Goal: Transaction & Acquisition: Purchase product/service

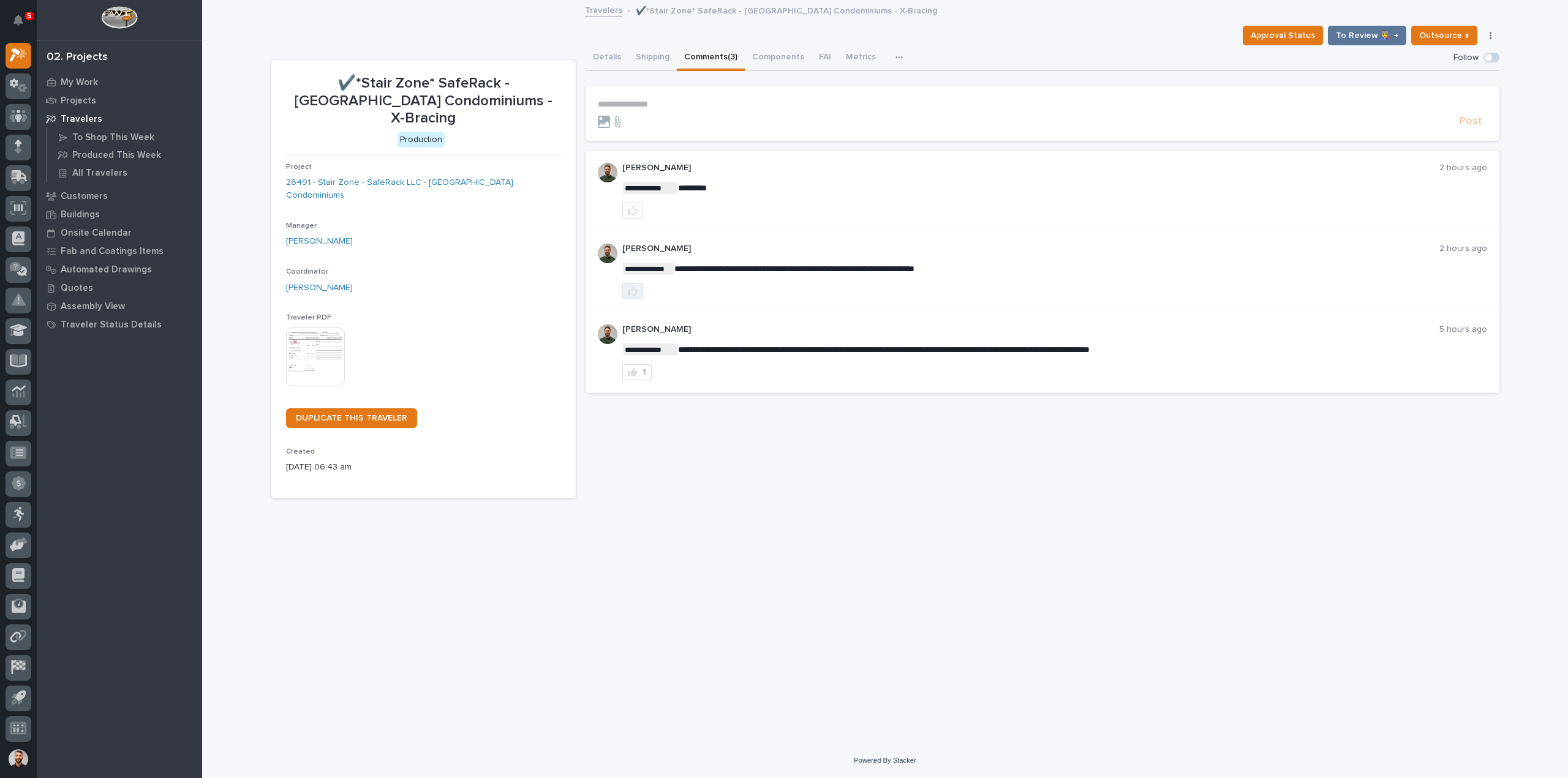
click at [632, 291] on icon "button" at bounding box center [633, 291] width 9 height 9
drag, startPoint x: 611, startPoint y: 55, endPoint x: 36, endPoint y: 179, distance: 588.2
click at [611, 55] on button "Details" at bounding box center [607, 59] width 43 height 26
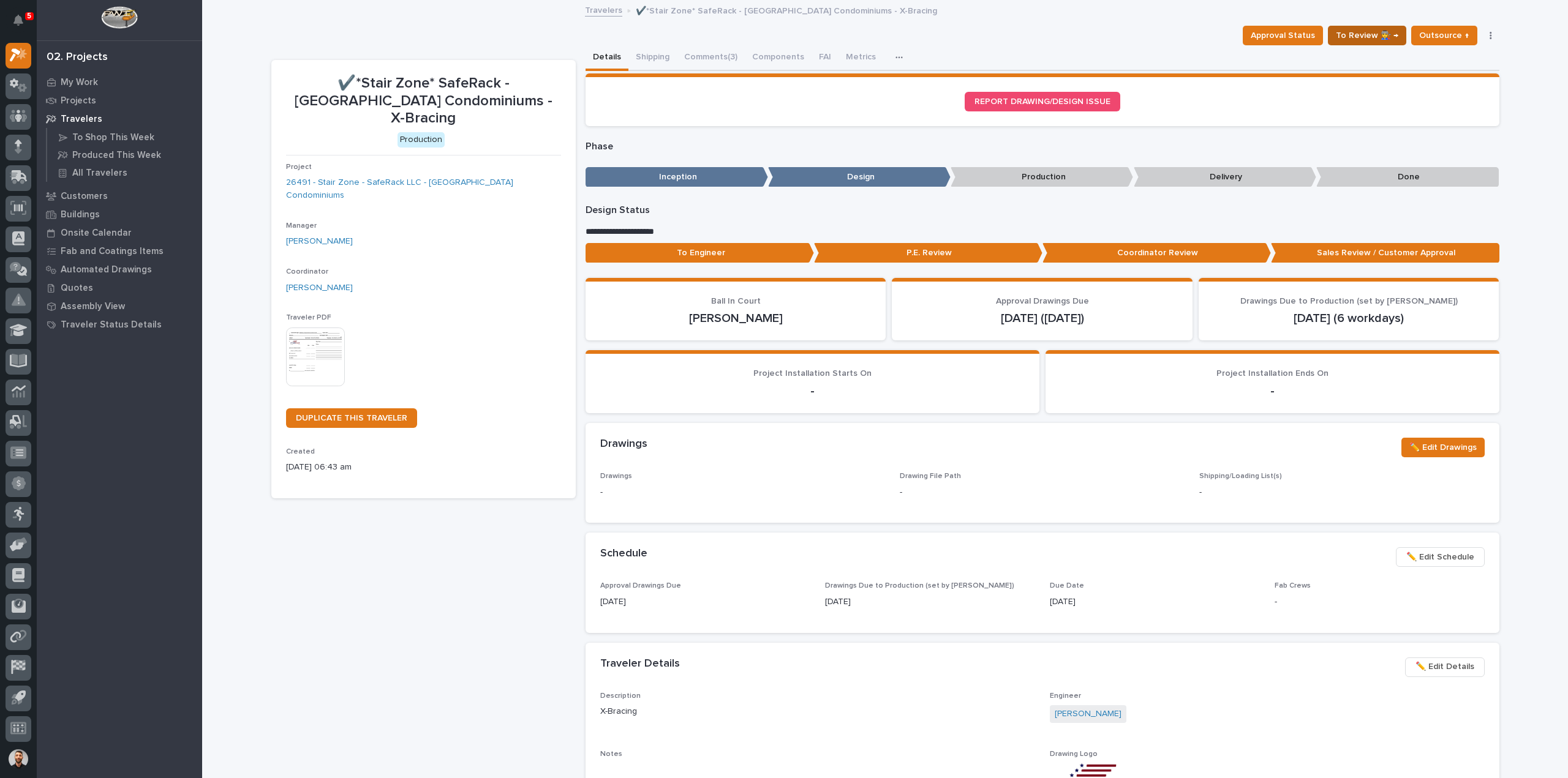
click at [1400, 36] on button "To Review 👨‍🏭 →" at bounding box center [1367, 35] width 78 height 20
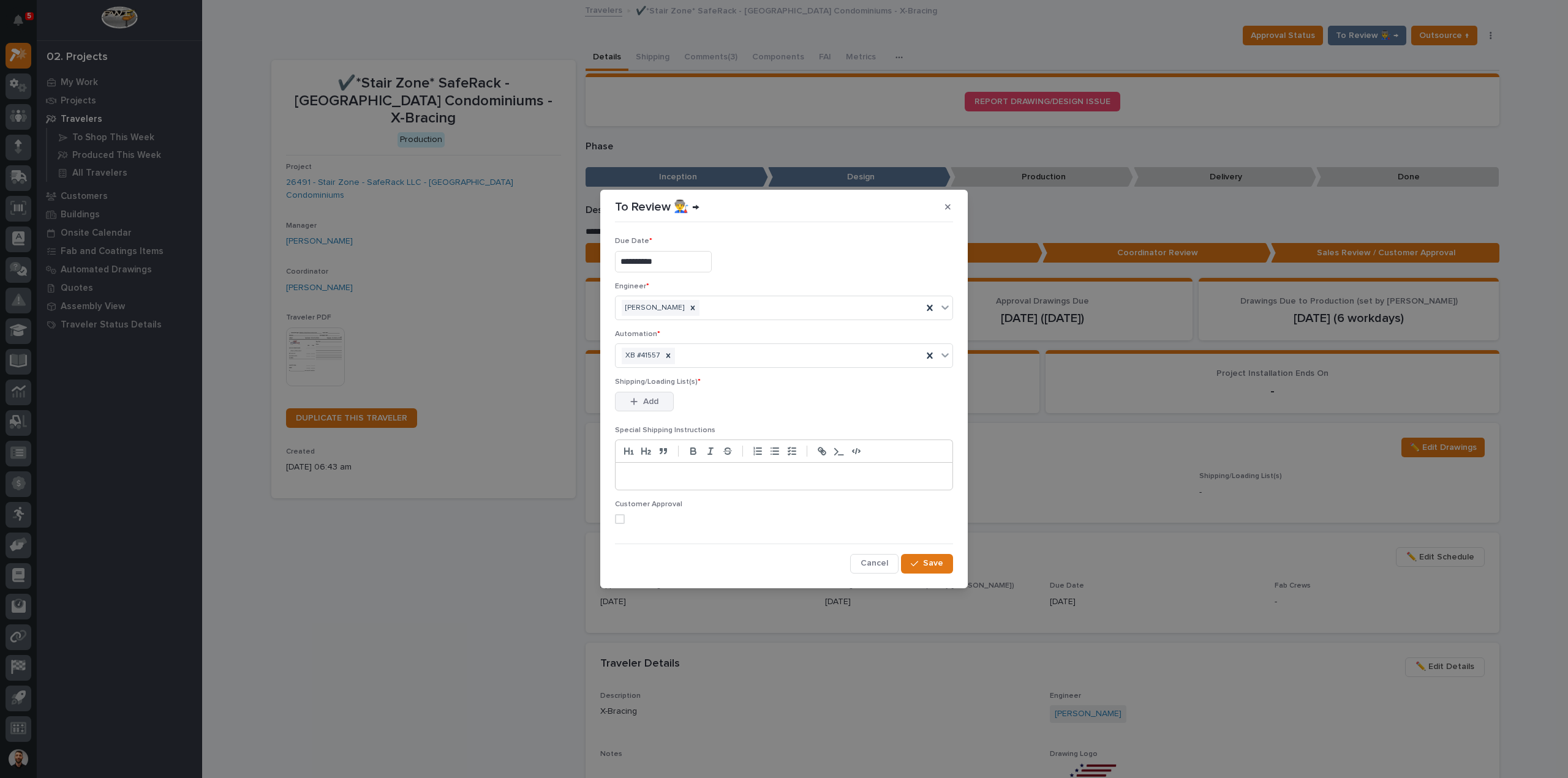
click at [638, 403] on div "button" at bounding box center [636, 401] width 12 height 8
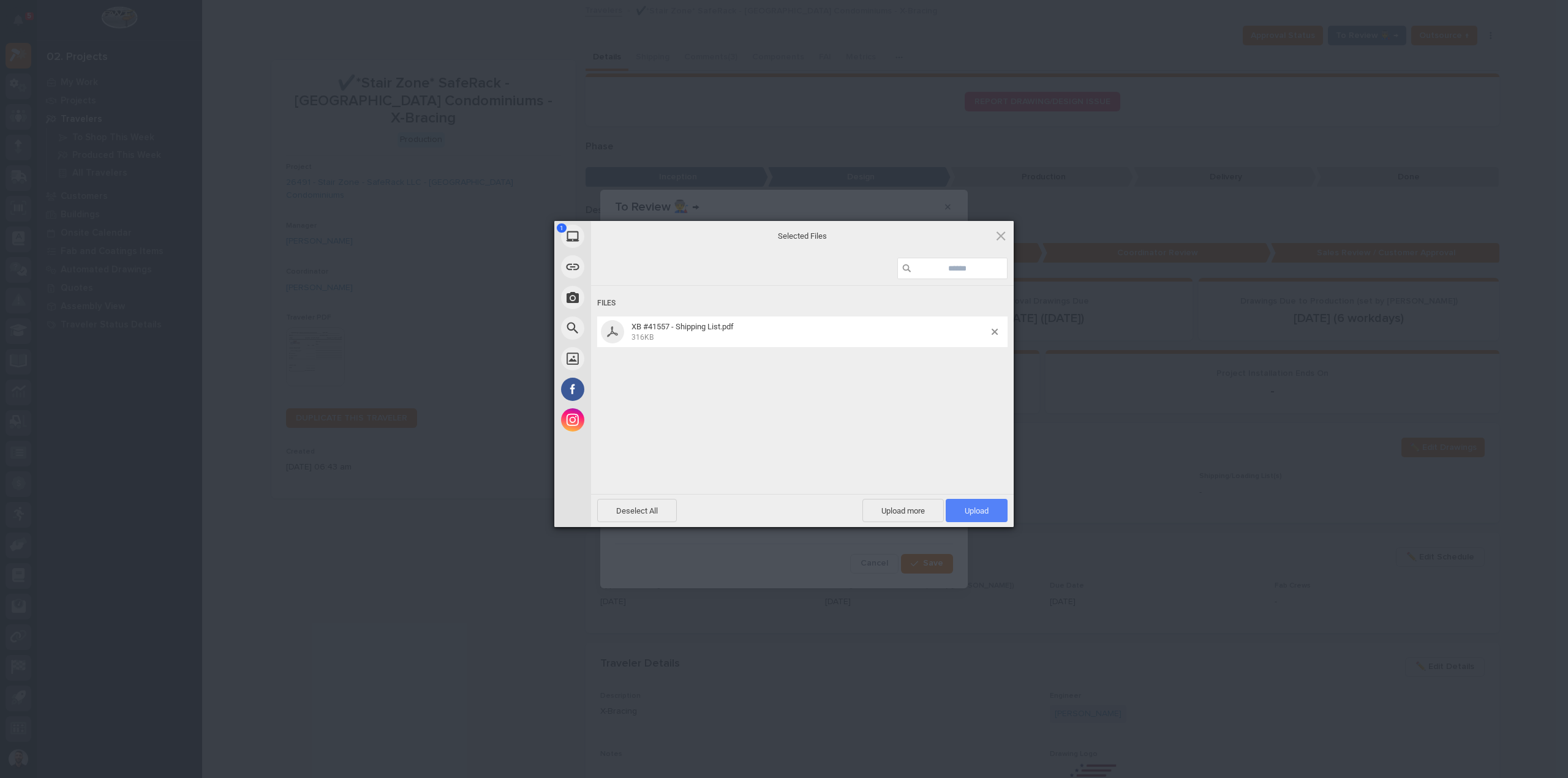
click at [986, 517] on span "Upload 1" at bounding box center [976, 510] width 62 height 23
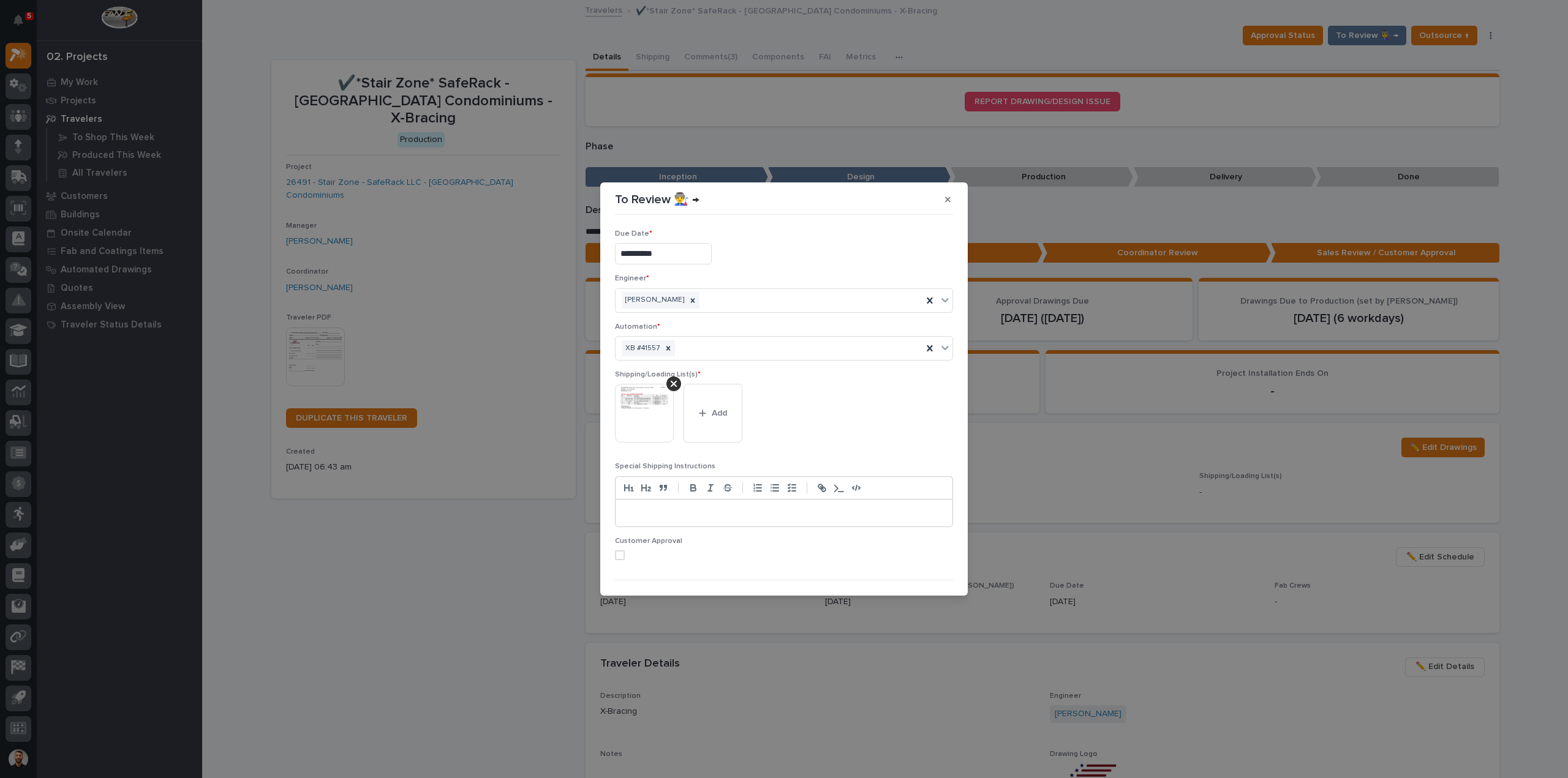
scroll to position [24, 0]
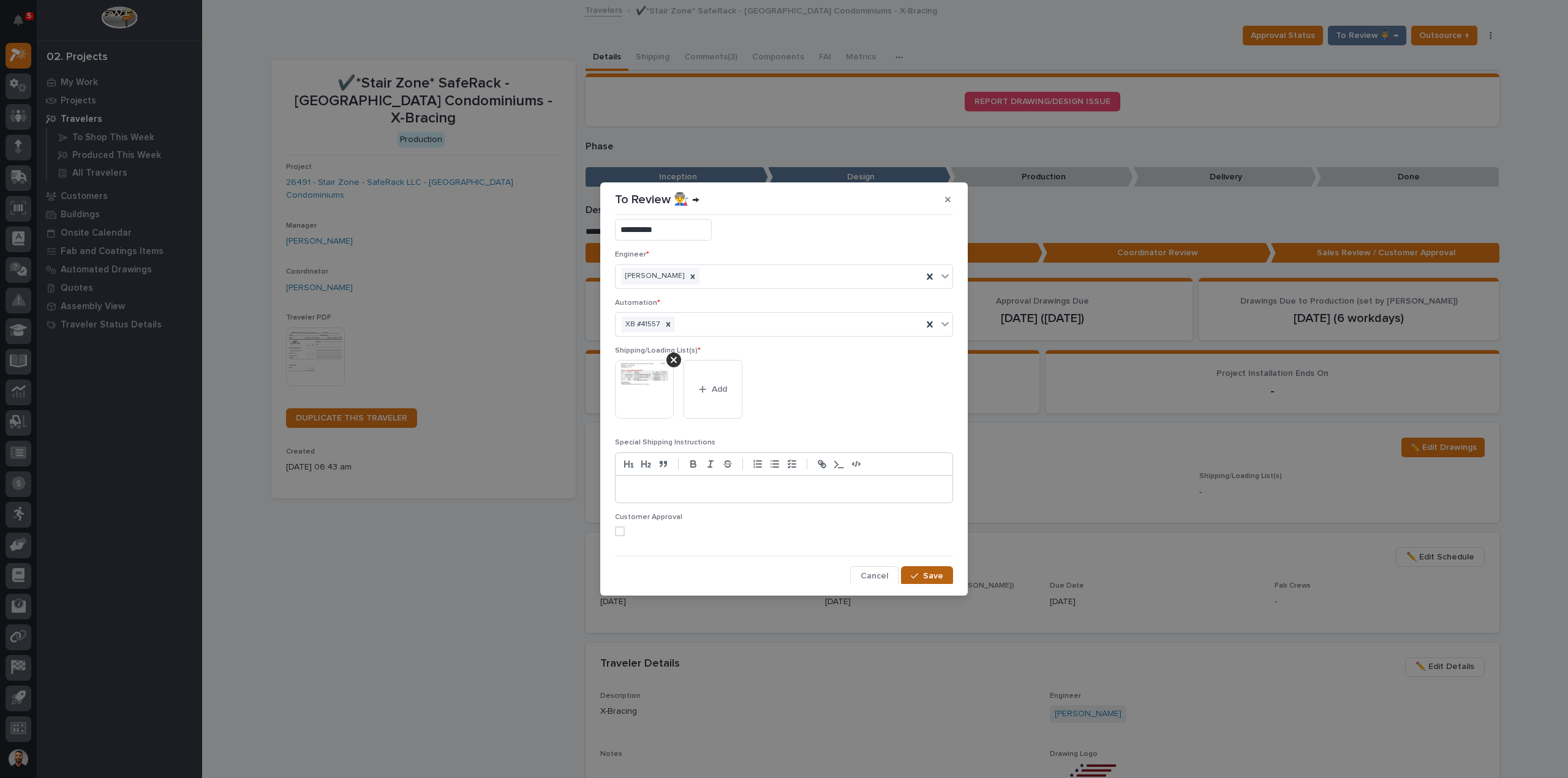
click at [918, 580] on button "Save" at bounding box center [927, 576] width 52 height 20
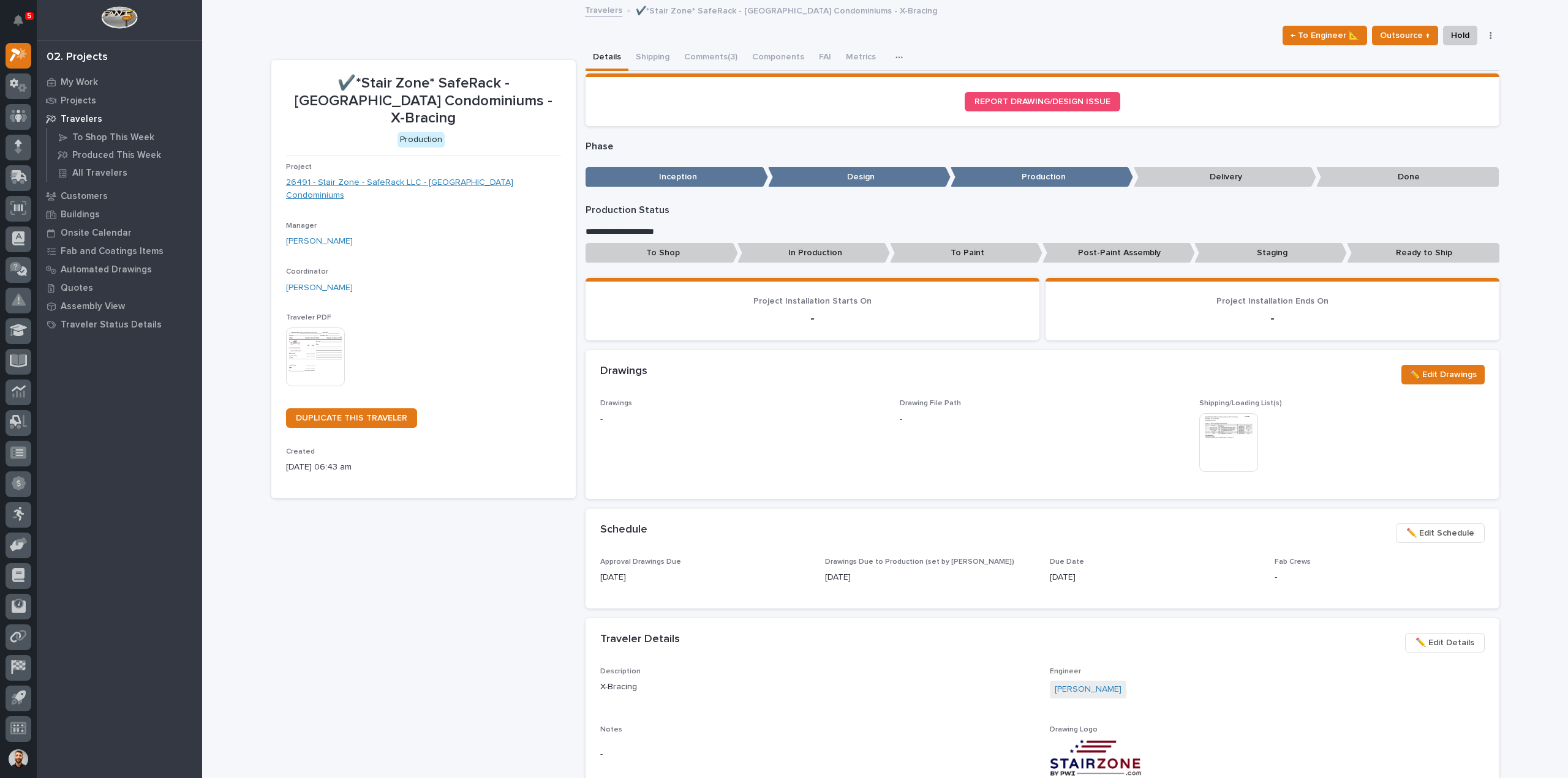
click at [408, 176] on link "26491 - Stair Zone - SafeRack LLC - [GEOGRAPHIC_DATA] Condominiums" at bounding box center [423, 189] width 275 height 26
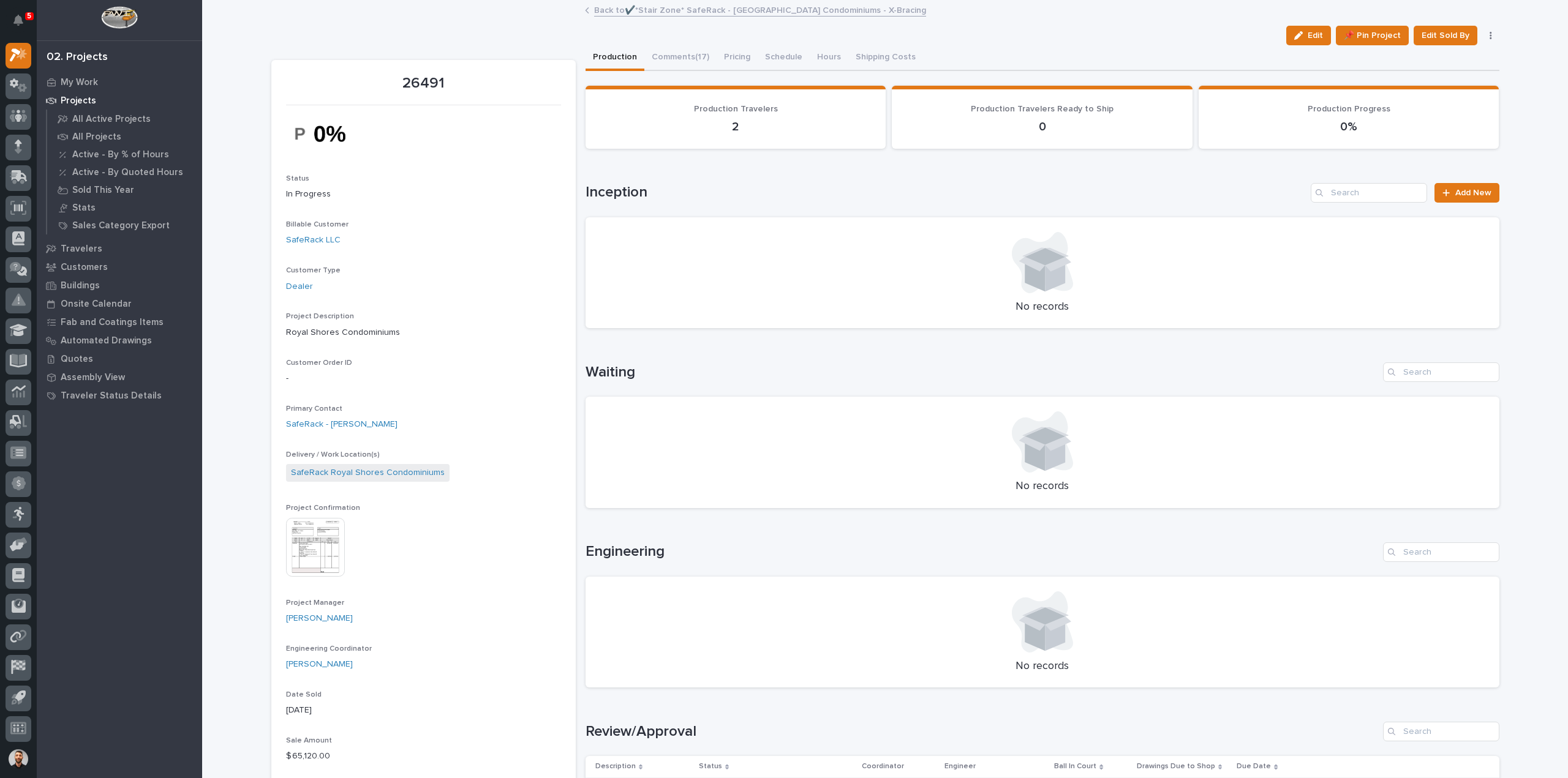
scroll to position [490, 0]
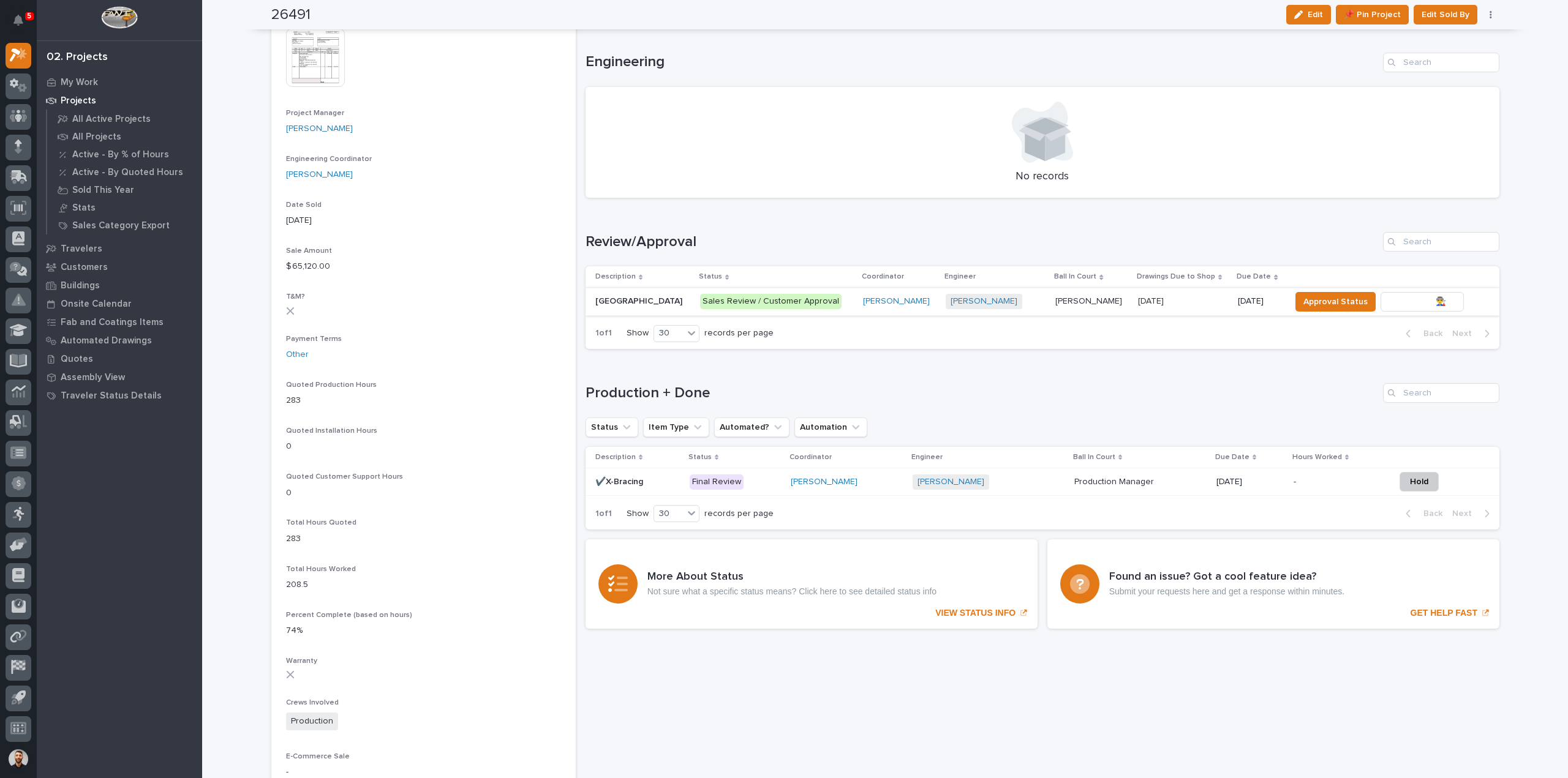
click at [1416, 297] on span "To Review 👨‍🏭 →" at bounding box center [1421, 302] width 63 height 15
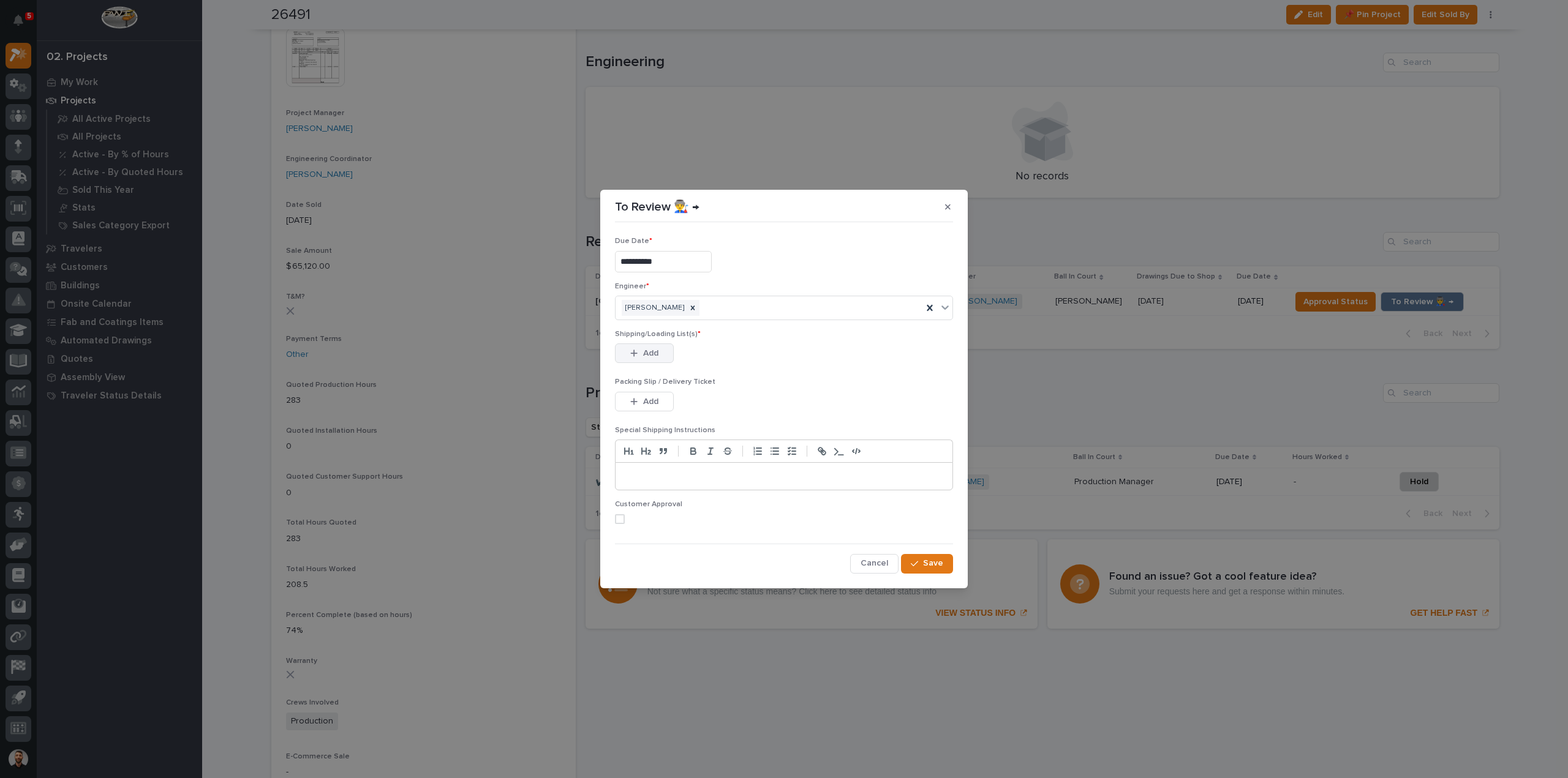
click at [654, 354] on span "Add" at bounding box center [651, 354] width 15 height 11
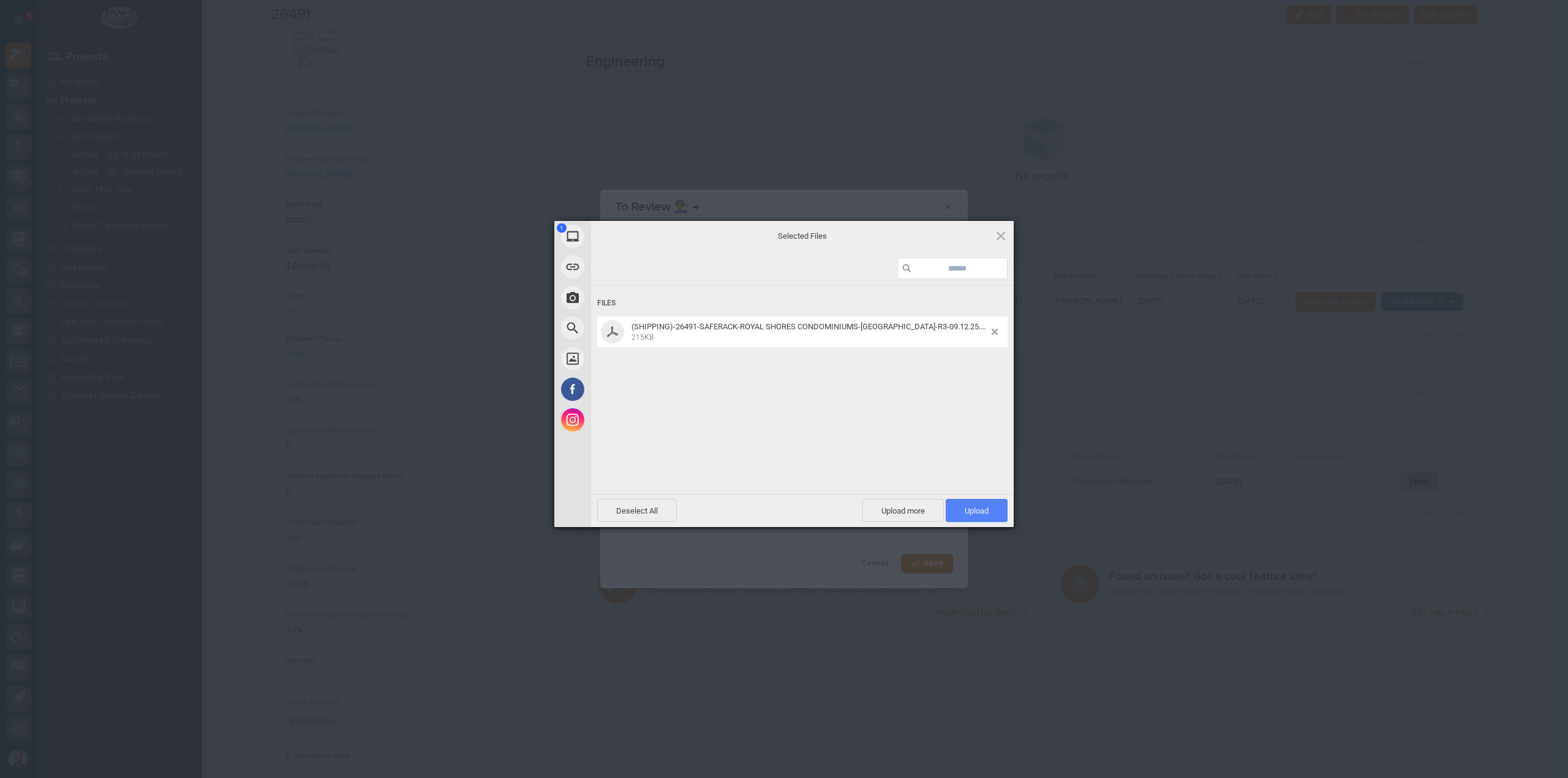
click at [966, 497] on div "Deselect All Upload more Upload 1" at bounding box center [802, 510] width 423 height 33
click at [970, 503] on span "Upload 1" at bounding box center [976, 510] width 62 height 23
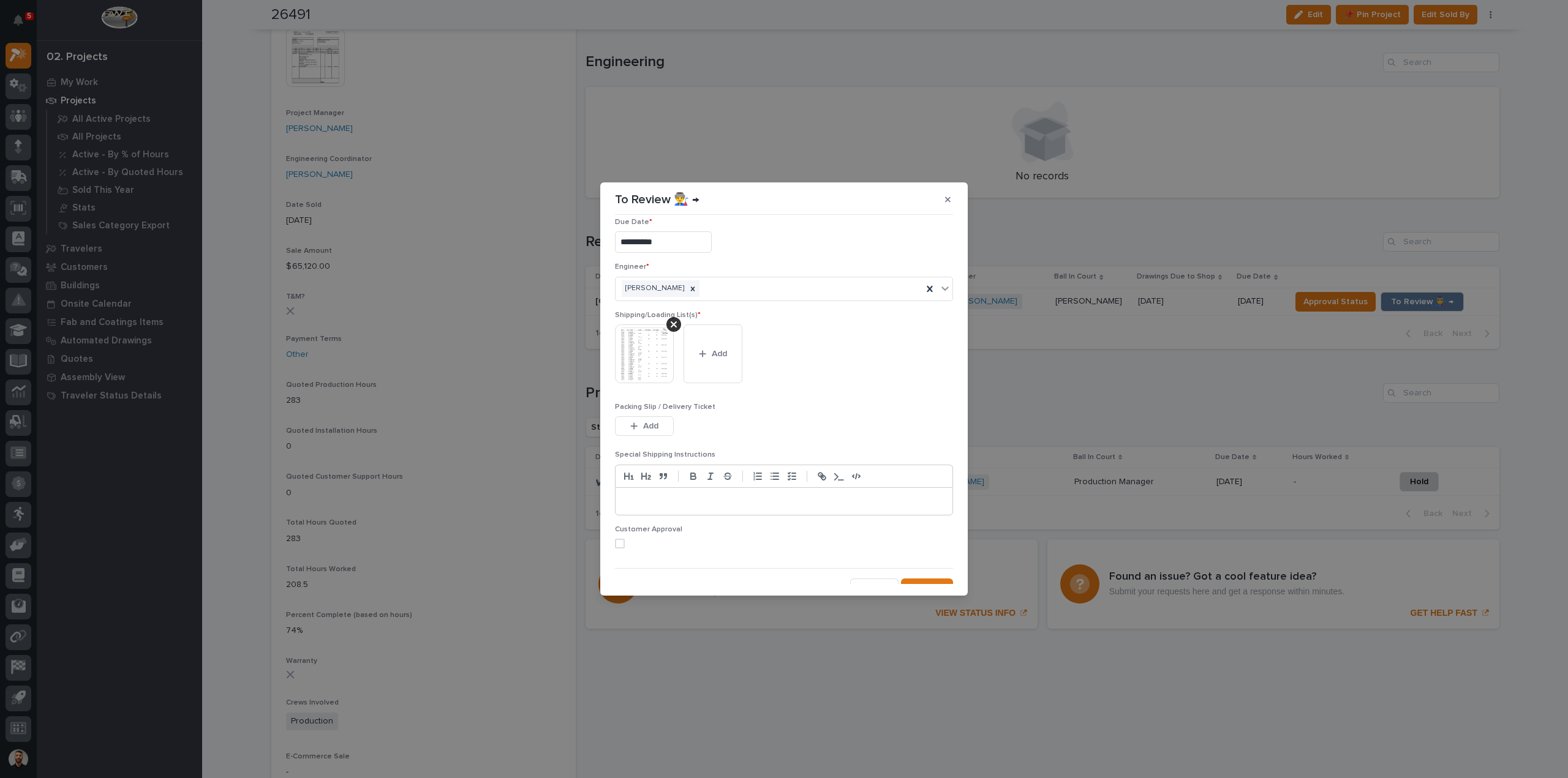
scroll to position [24, 0]
click at [929, 575] on span "Save" at bounding box center [933, 576] width 21 height 11
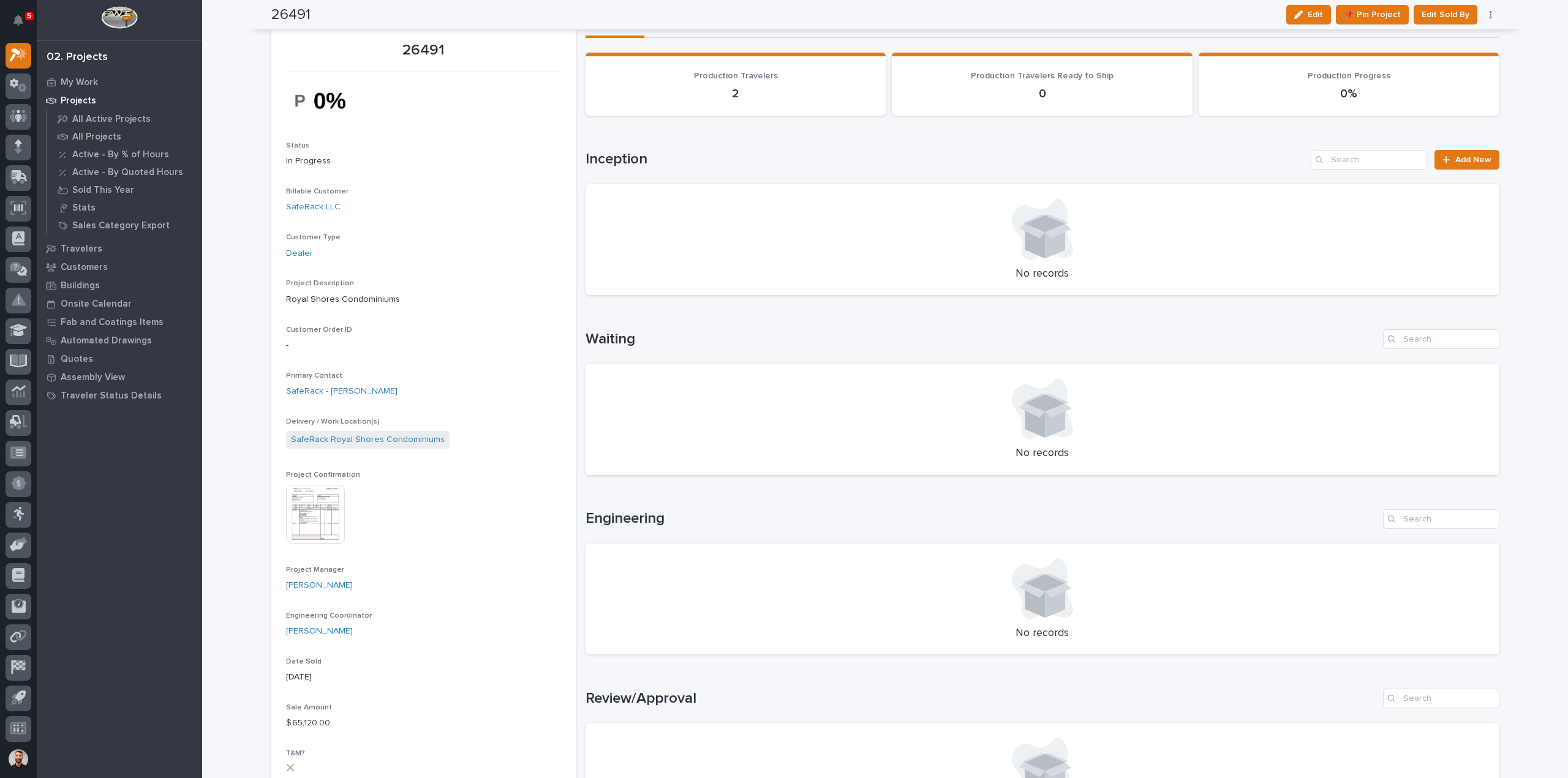
scroll to position [0, 0]
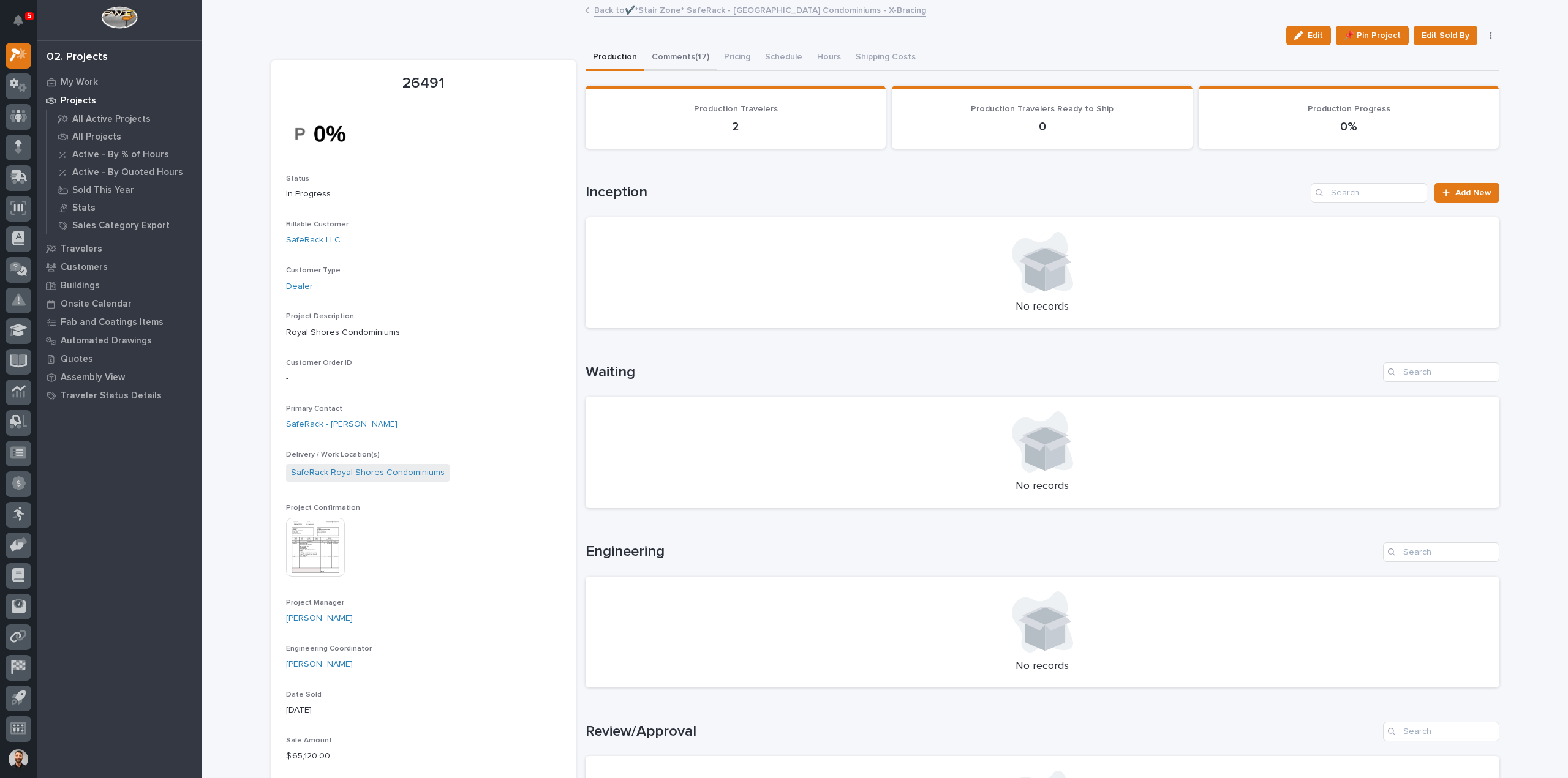
click at [681, 50] on button "Comments (17)" at bounding box center [679, 59] width 72 height 26
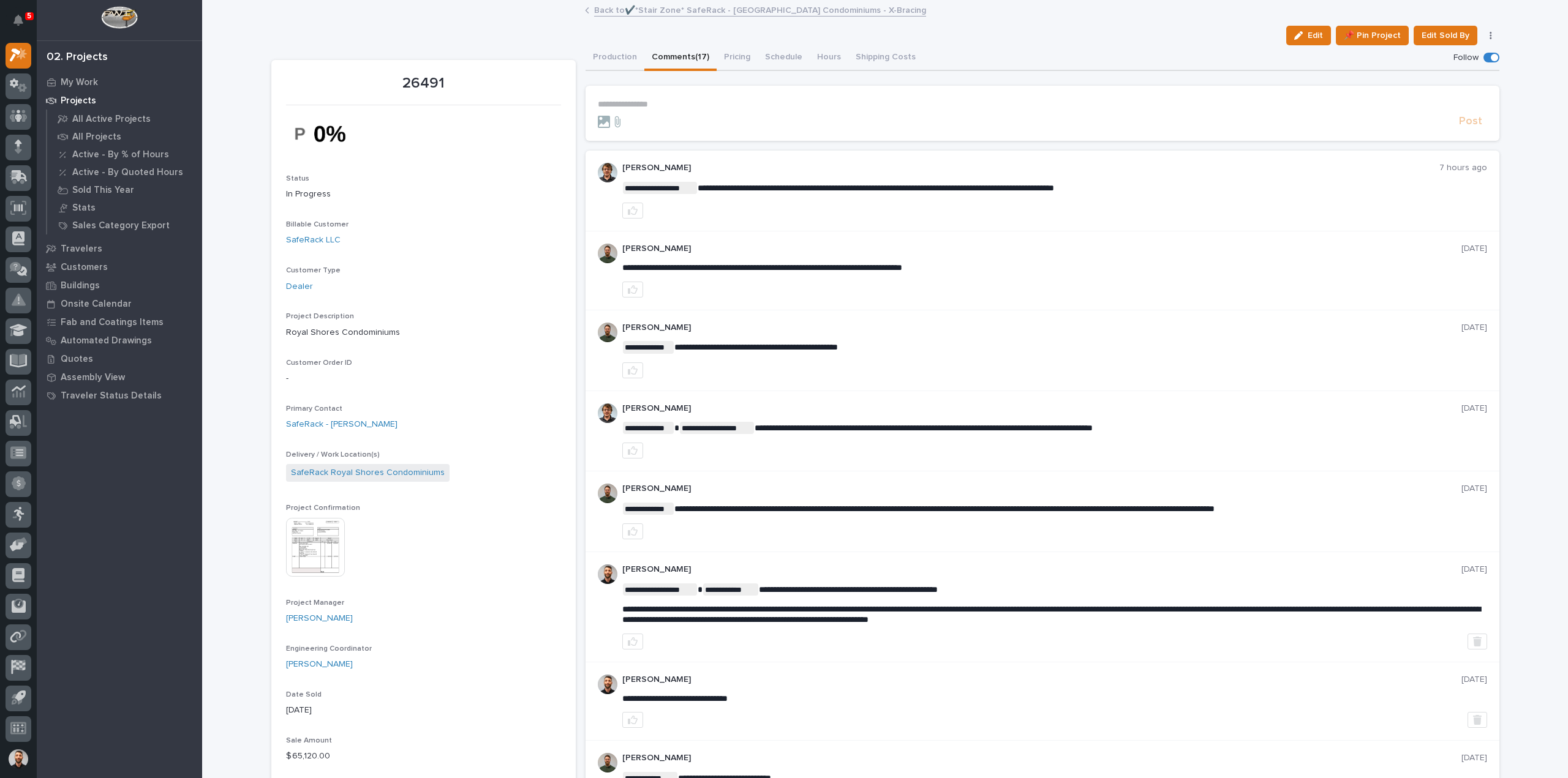
click at [674, 106] on p "**********" at bounding box center [1042, 104] width 889 height 10
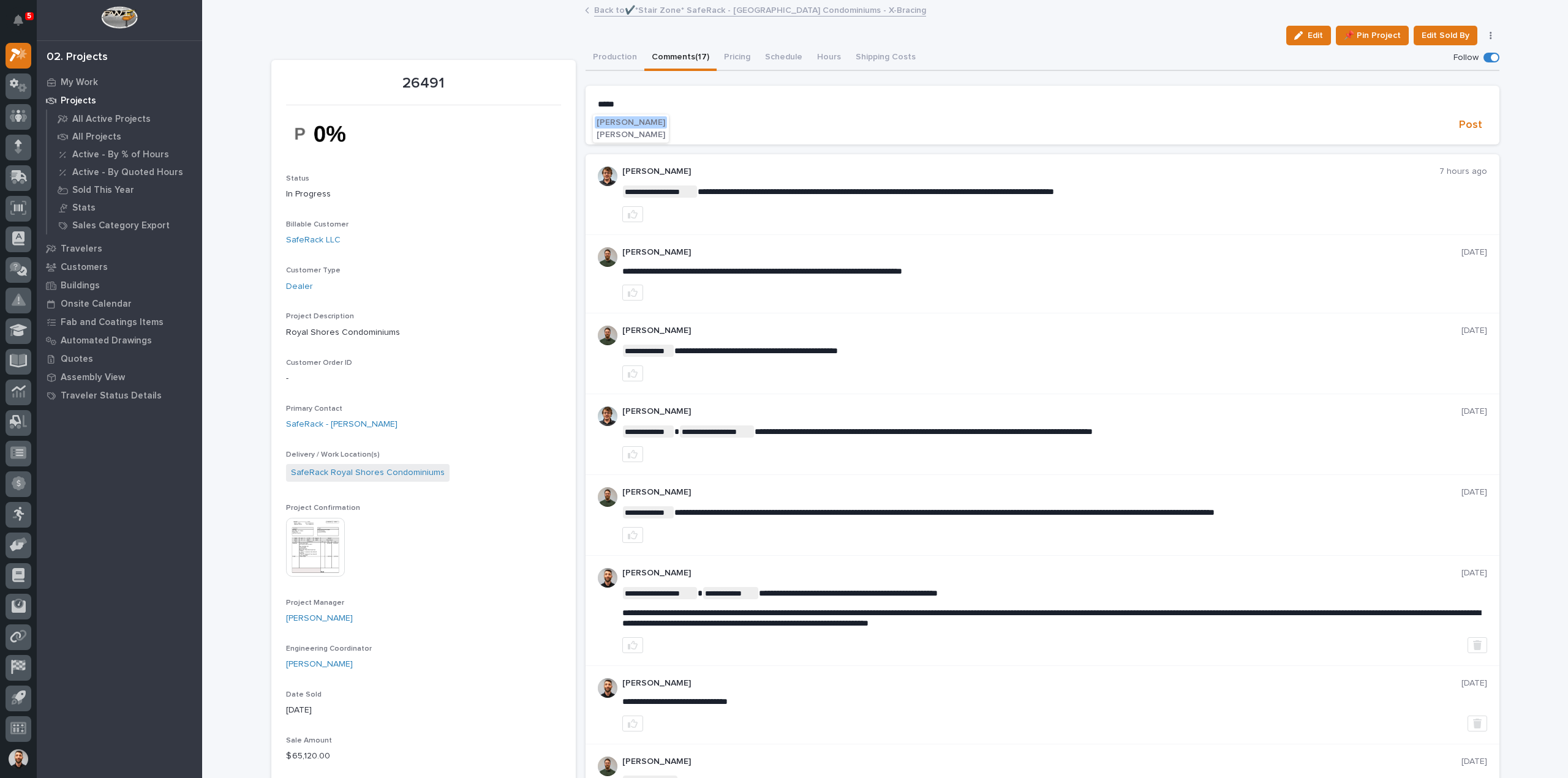
click at [636, 122] on span "Adam Yutzy" at bounding box center [630, 122] width 68 height 8
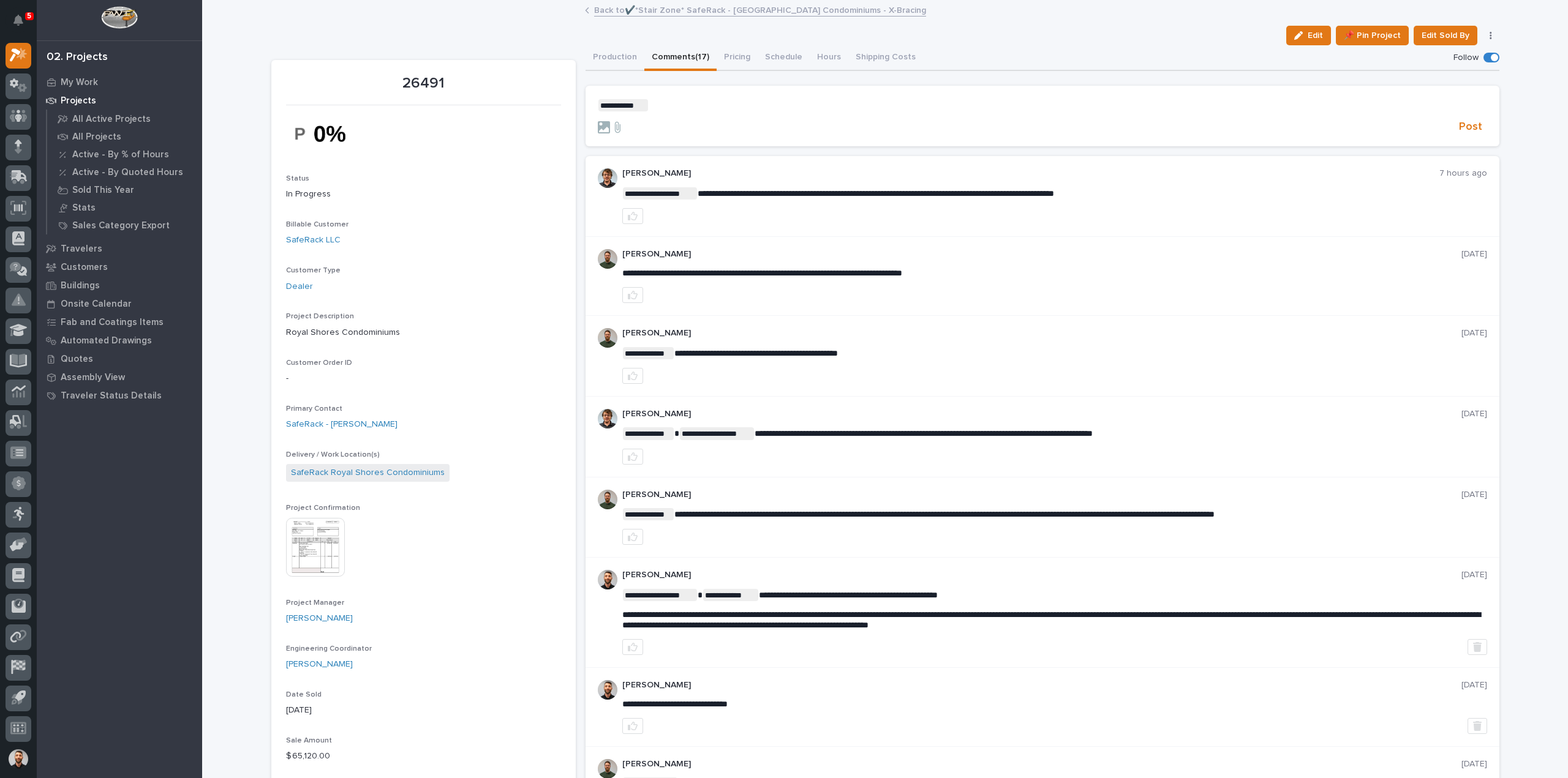
click at [697, 103] on p "**********" at bounding box center [1042, 104] width 889 height 12
click at [1474, 127] on span "Post" at bounding box center [1470, 127] width 23 height 14
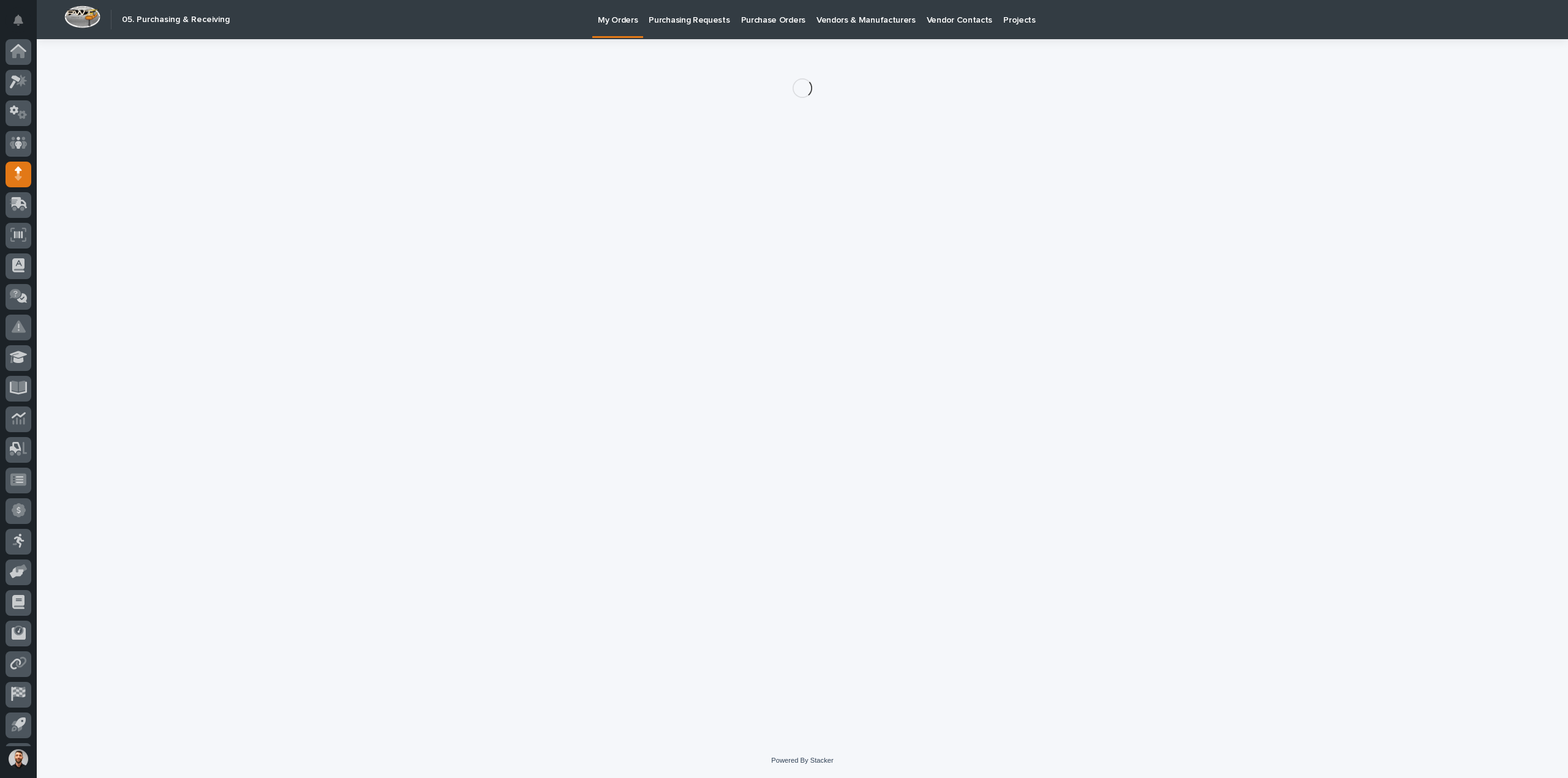
scroll to position [27, 0]
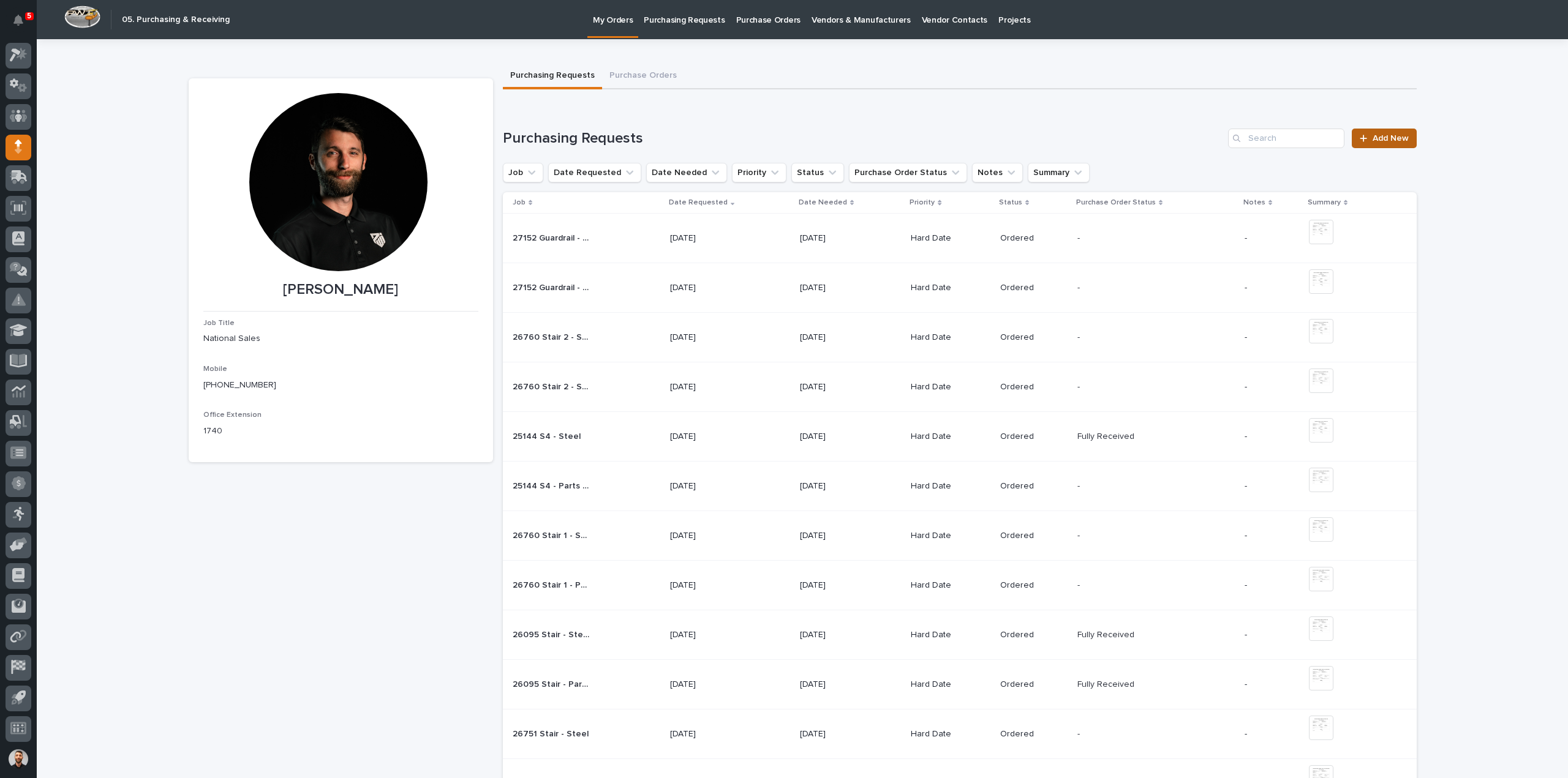
click at [1393, 135] on span "Add New" at bounding box center [1391, 138] width 36 height 8
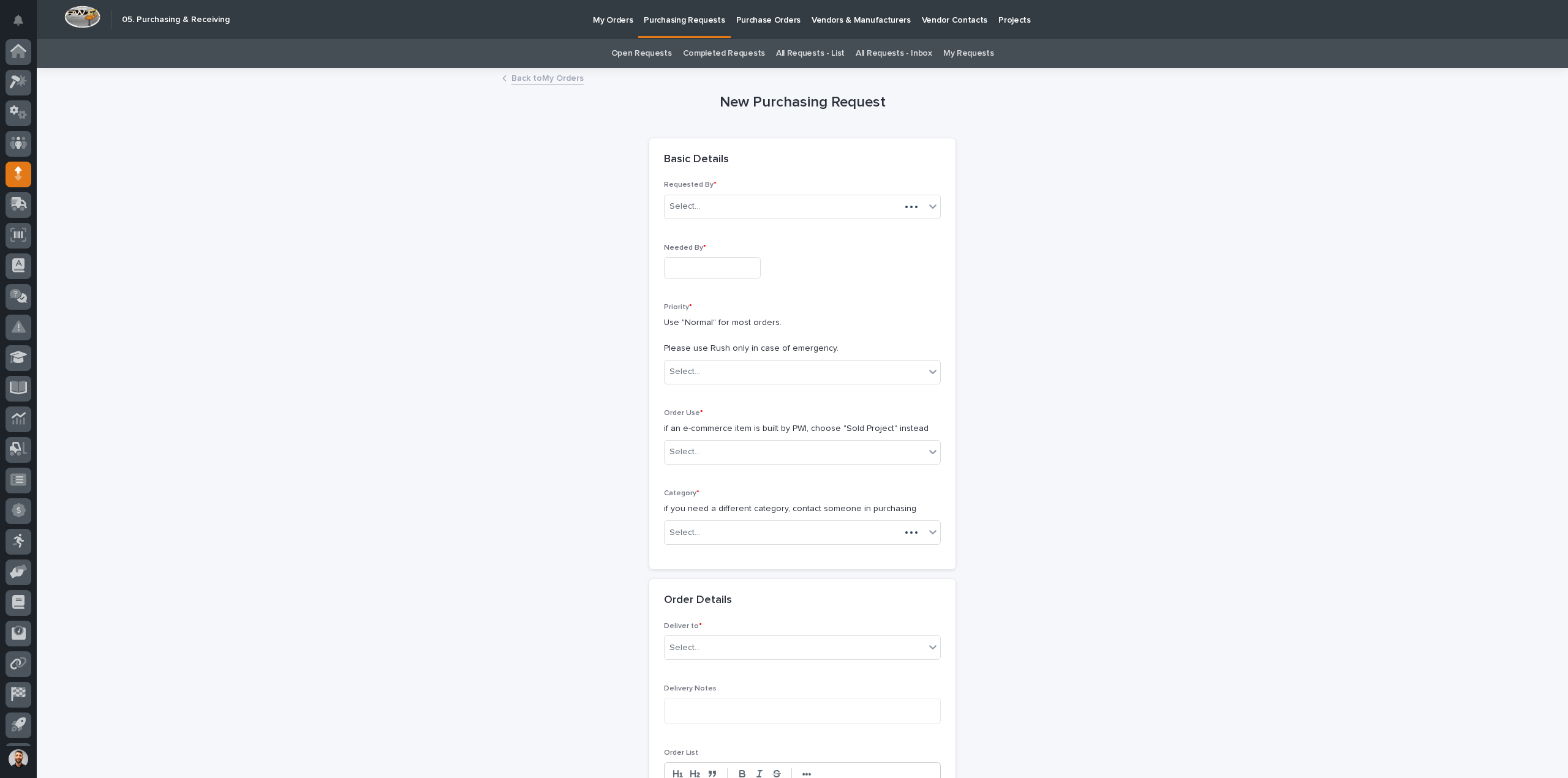
scroll to position [27, 0]
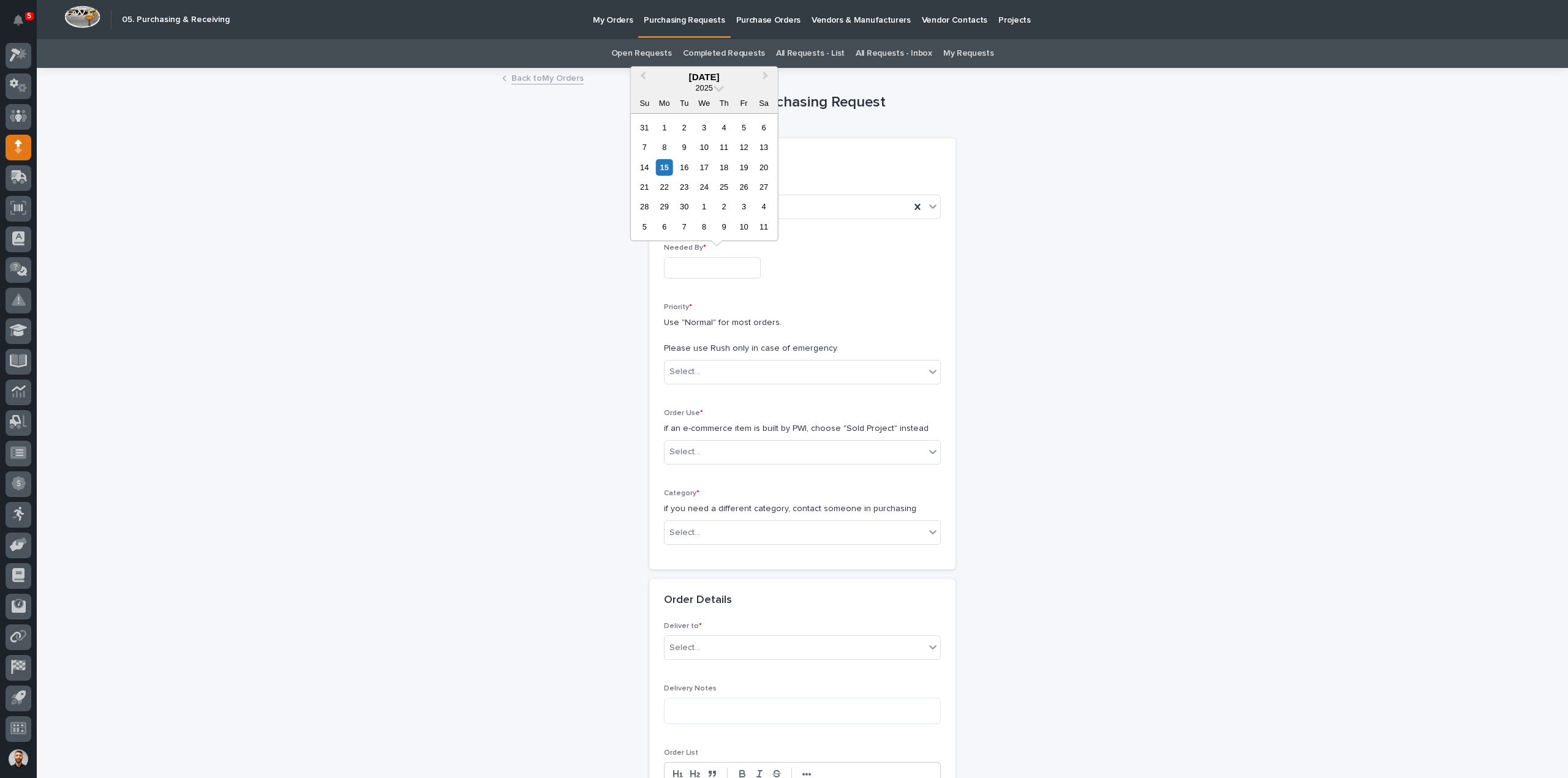
click at [733, 271] on input "text" at bounding box center [712, 268] width 97 height 21
click at [705, 169] on div "17" at bounding box center [704, 168] width 17 height 17
type input "**********"
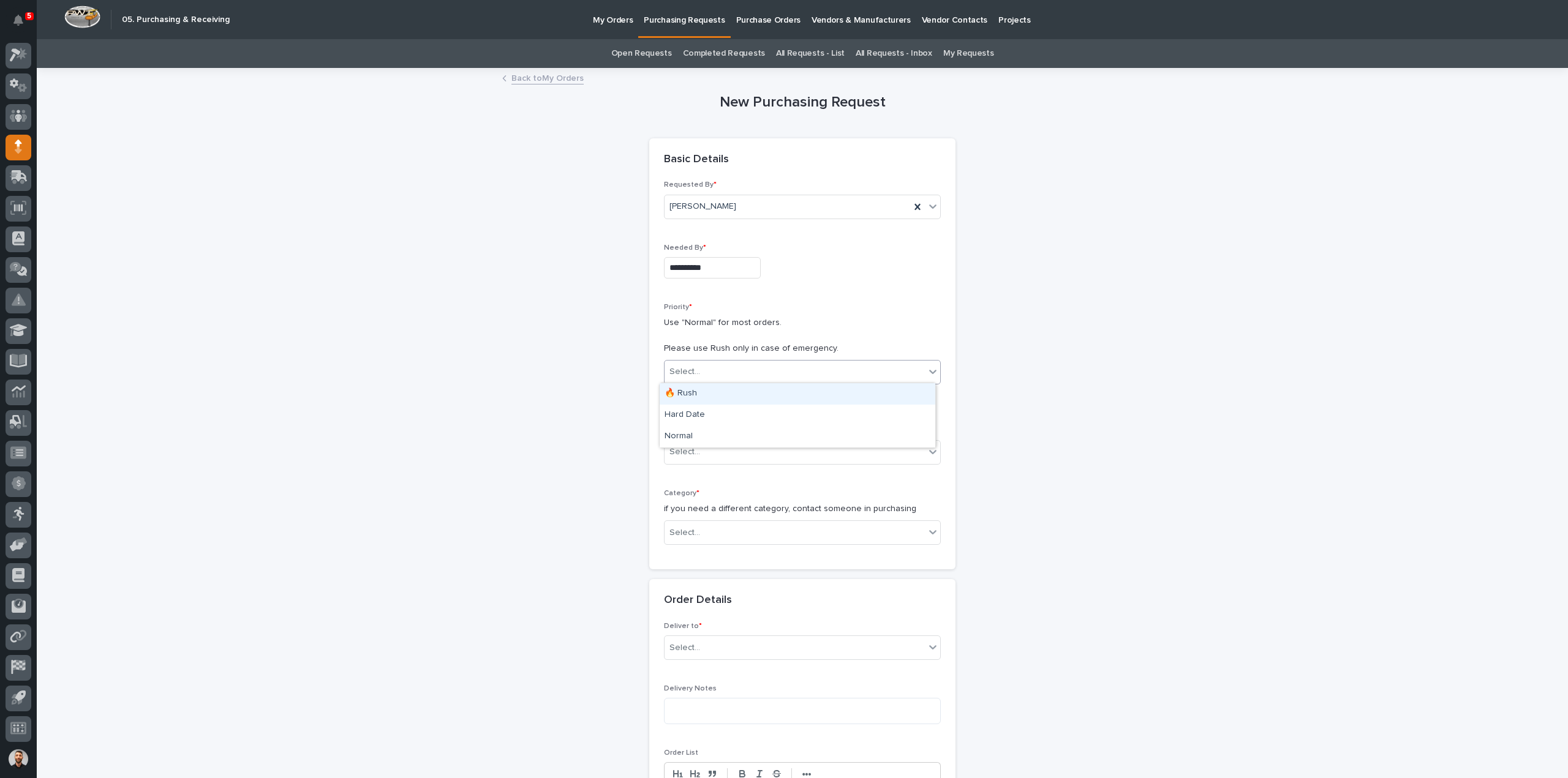
click at [698, 368] on div "Select..." at bounding box center [794, 372] width 260 height 21
click at [695, 412] on div "Hard Date" at bounding box center [797, 415] width 275 height 21
click at [708, 452] on div "Select..." at bounding box center [794, 452] width 260 height 21
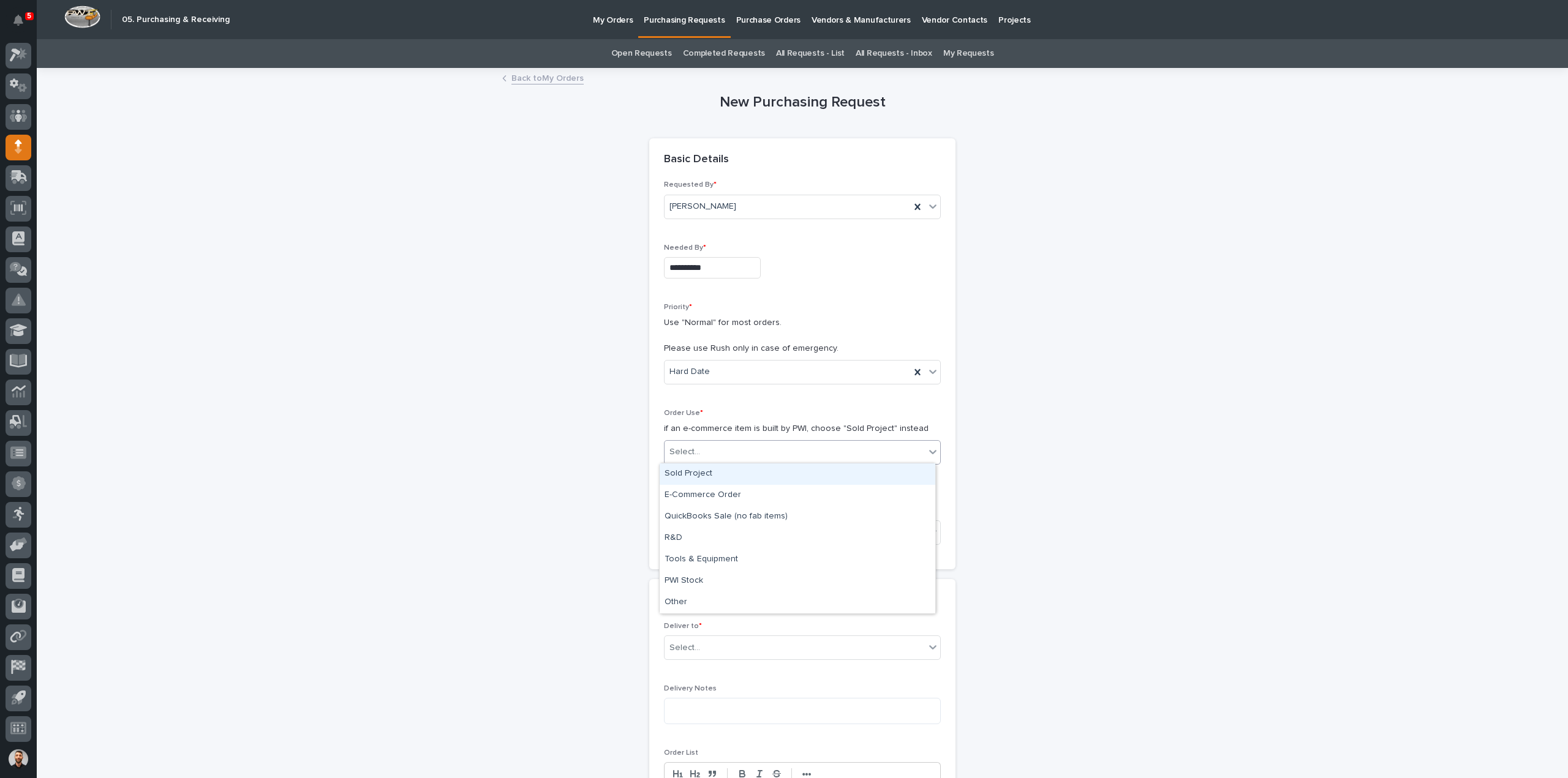
click at [705, 476] on div "Sold Project" at bounding box center [797, 474] width 275 height 21
click at [702, 525] on div "Select..." at bounding box center [794, 533] width 260 height 21
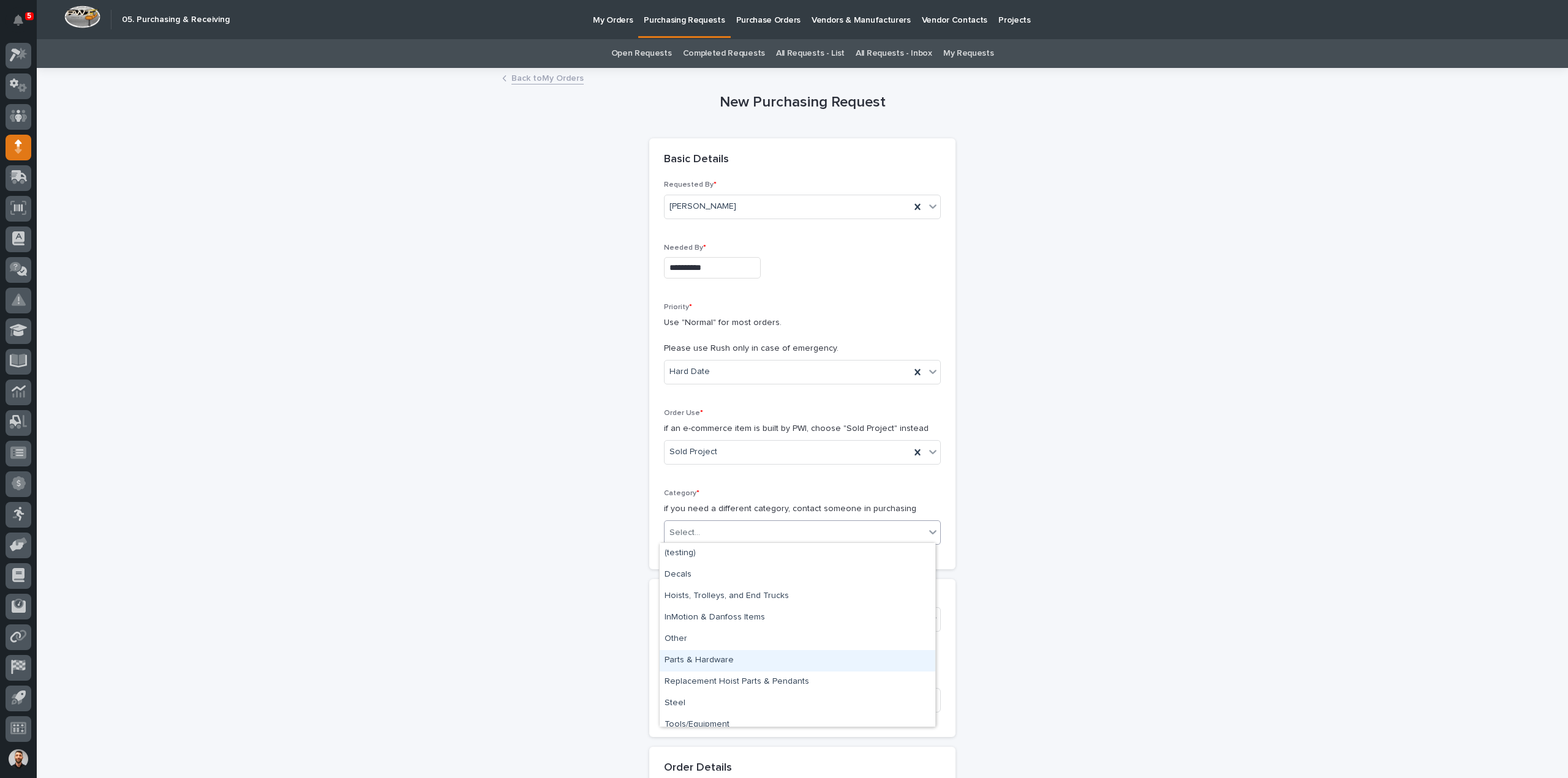
click at [707, 660] on div "Parts & Hardware" at bounding box center [797, 660] width 275 height 21
click at [1237, 553] on div "**********" at bounding box center [803, 777] width 1228 height 1416
click at [748, 535] on div "Parts & Hardware" at bounding box center [787, 533] width 245 height 21
click at [708, 623] on div "Select..." at bounding box center [794, 620] width 260 height 21
type input "*****"
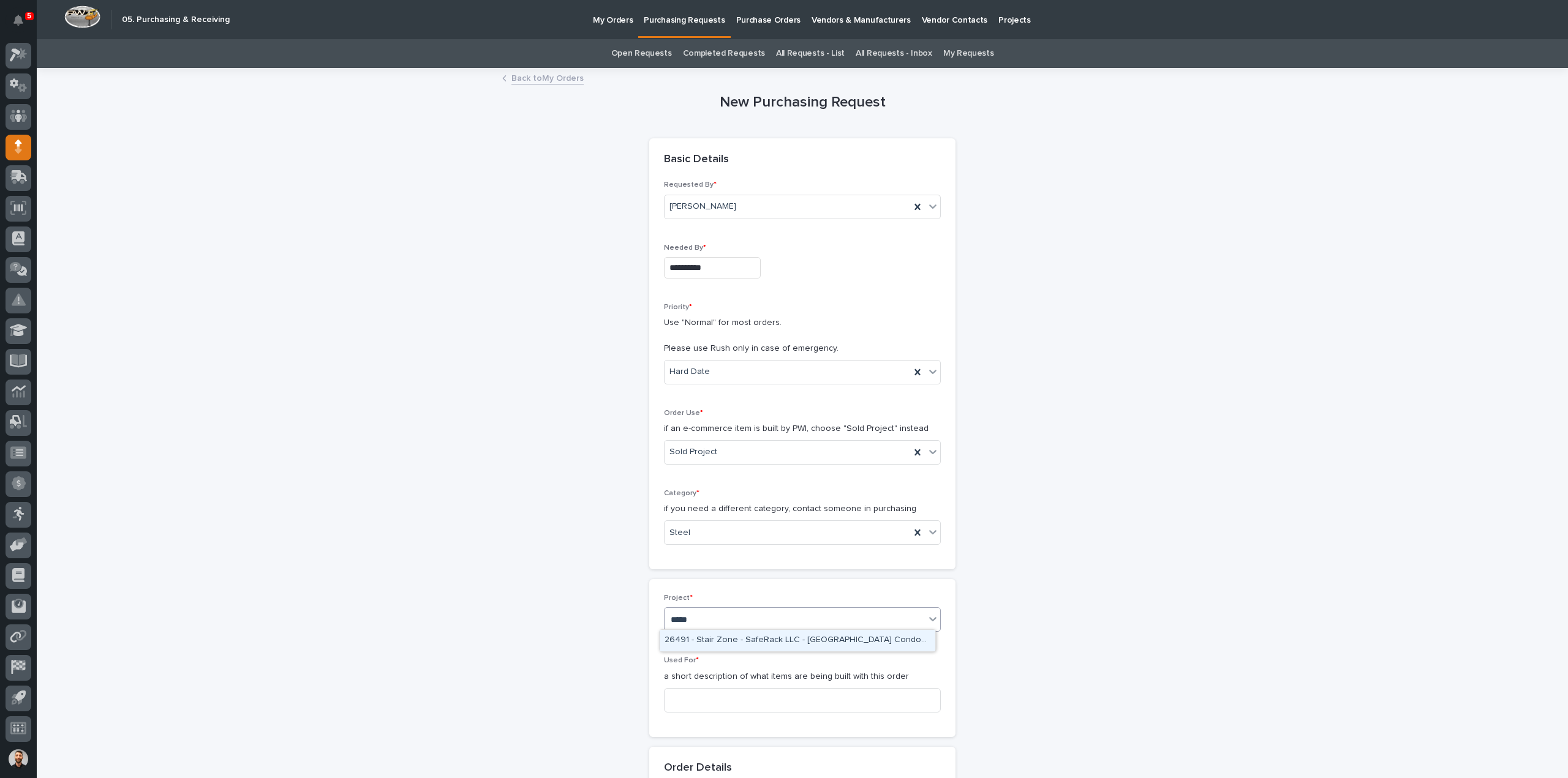
click at [718, 633] on div "26491 - Stair Zone - SafeRack LLC - [GEOGRAPHIC_DATA] Condominiums" at bounding box center [797, 640] width 275 height 21
click at [725, 697] on input at bounding box center [802, 701] width 277 height 24
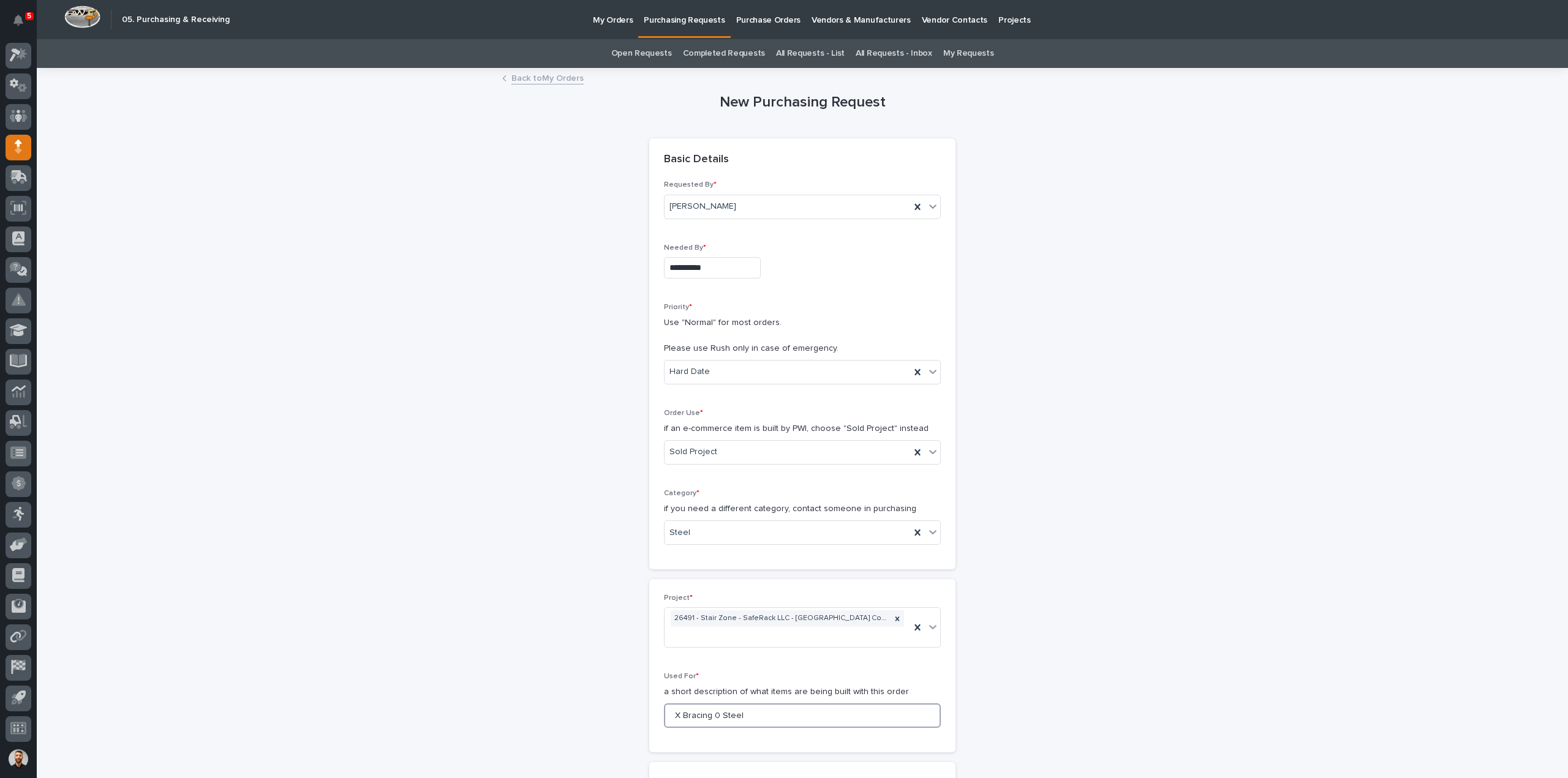
drag, startPoint x: 712, startPoint y: 698, endPoint x: 763, endPoint y: 709, distance: 52.2
click at [712, 703] on input "X Bracing 0 Steel" at bounding box center [802, 715] width 277 height 24
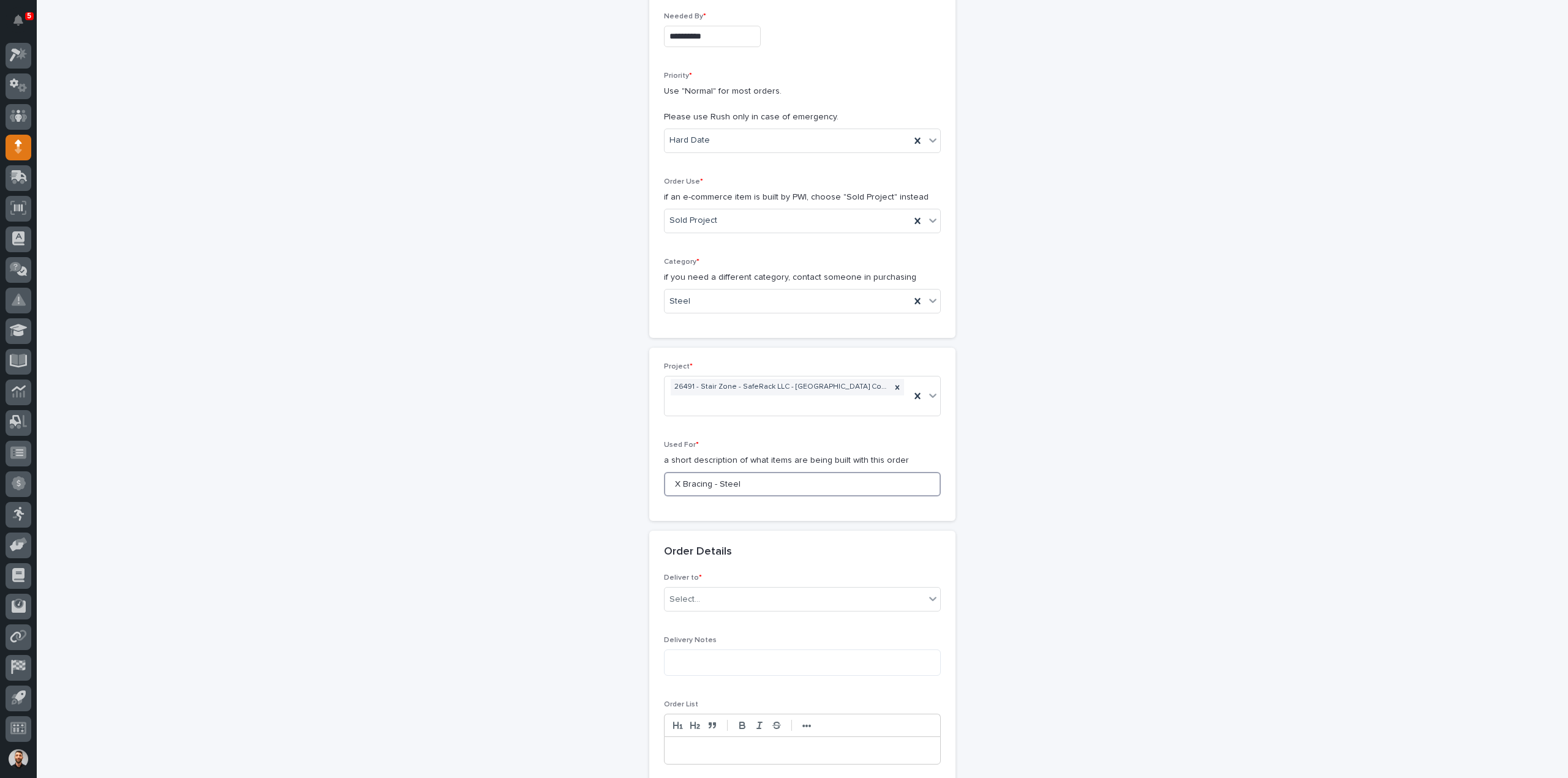
scroll to position [244, 0]
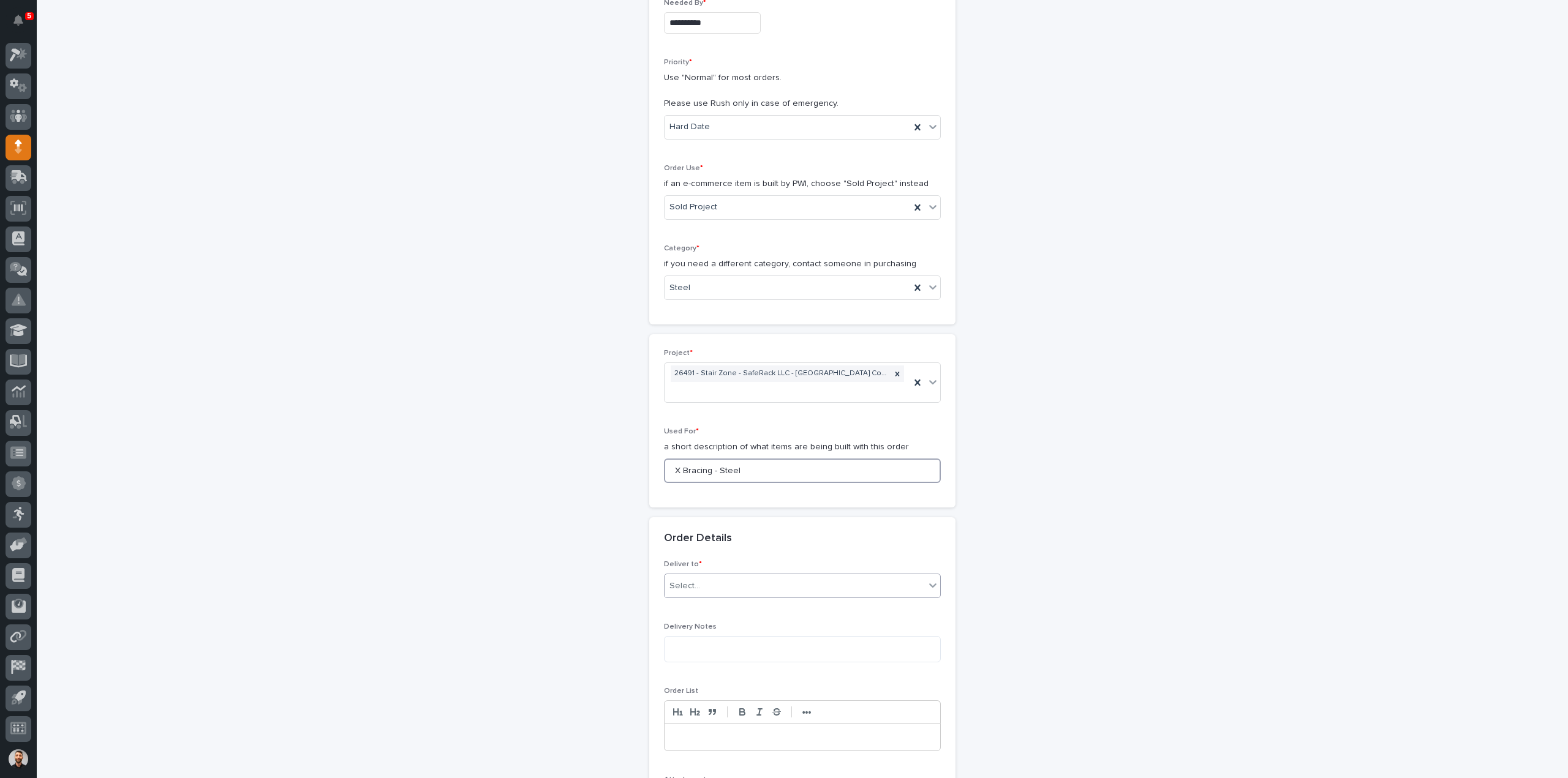
type input "X Bracing - Steel"
click at [726, 576] on div "Select..." at bounding box center [794, 586] width 260 height 21
drag, startPoint x: 690, startPoint y: 602, endPoint x: 691, endPoint y: 589, distance: 13.0
click at [690, 586] on div "PWI" at bounding box center [797, 590] width 275 height 21
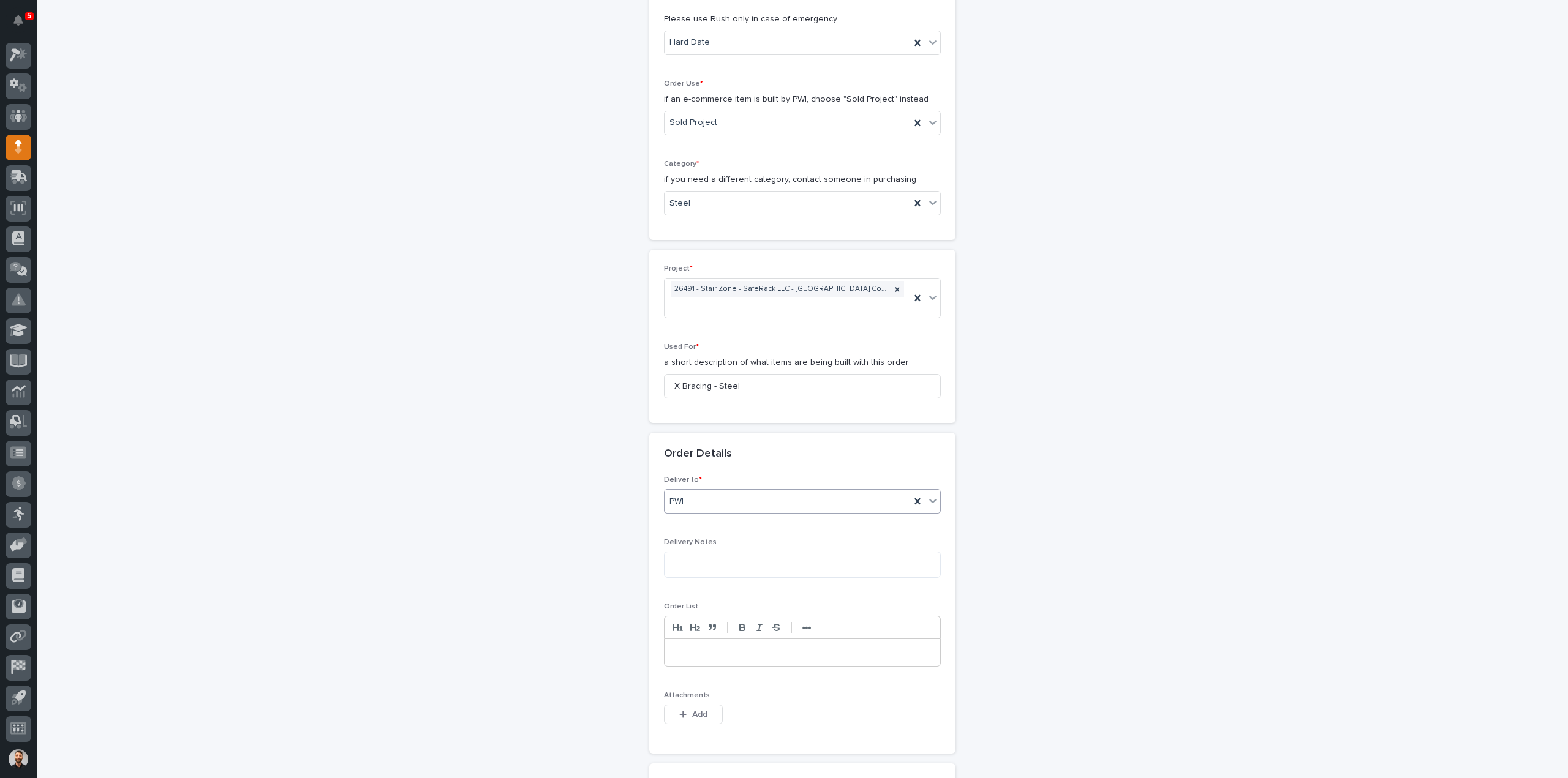
scroll to position [428, 0]
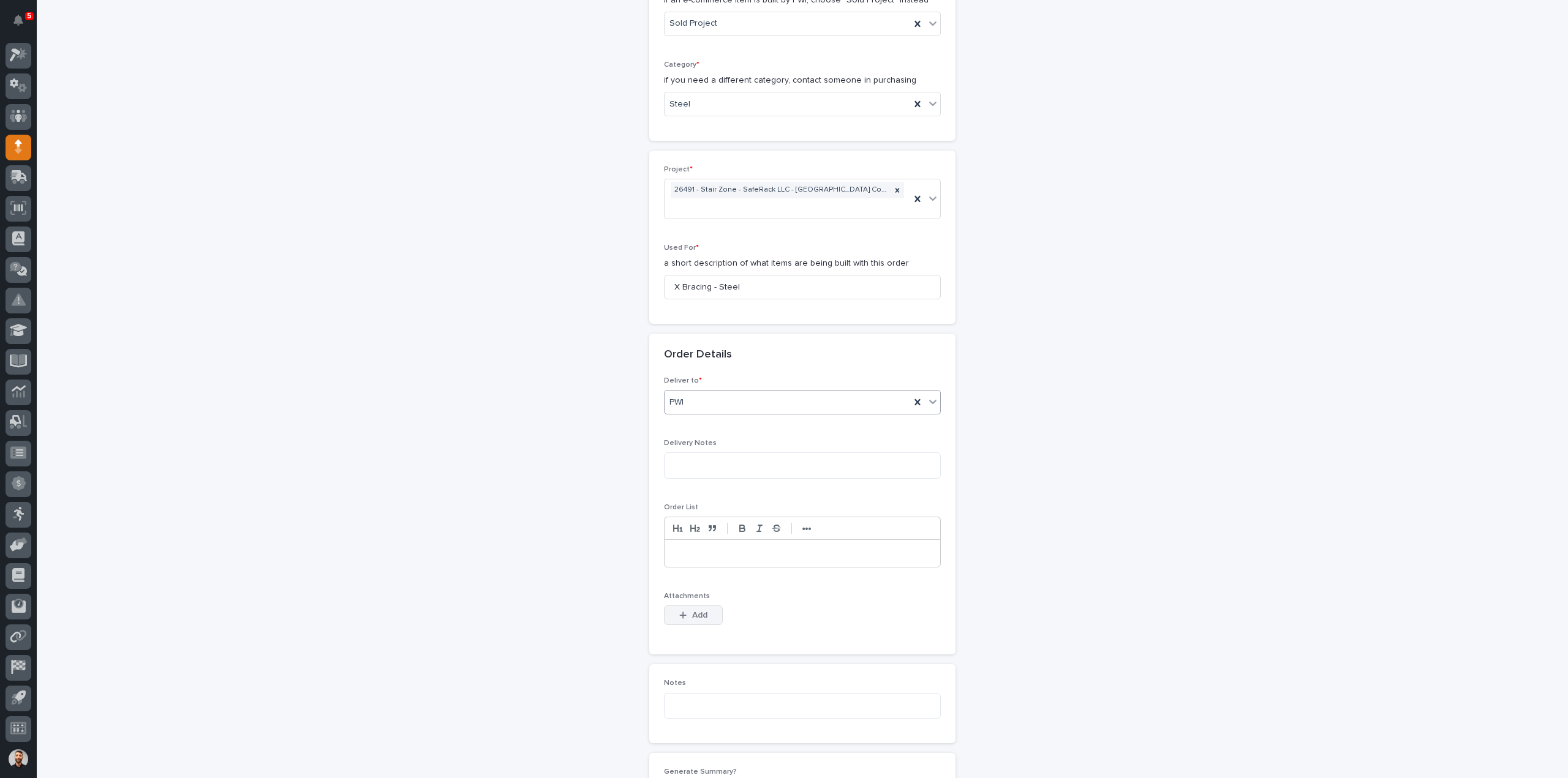
click at [695, 605] on button "Add" at bounding box center [693, 615] width 59 height 20
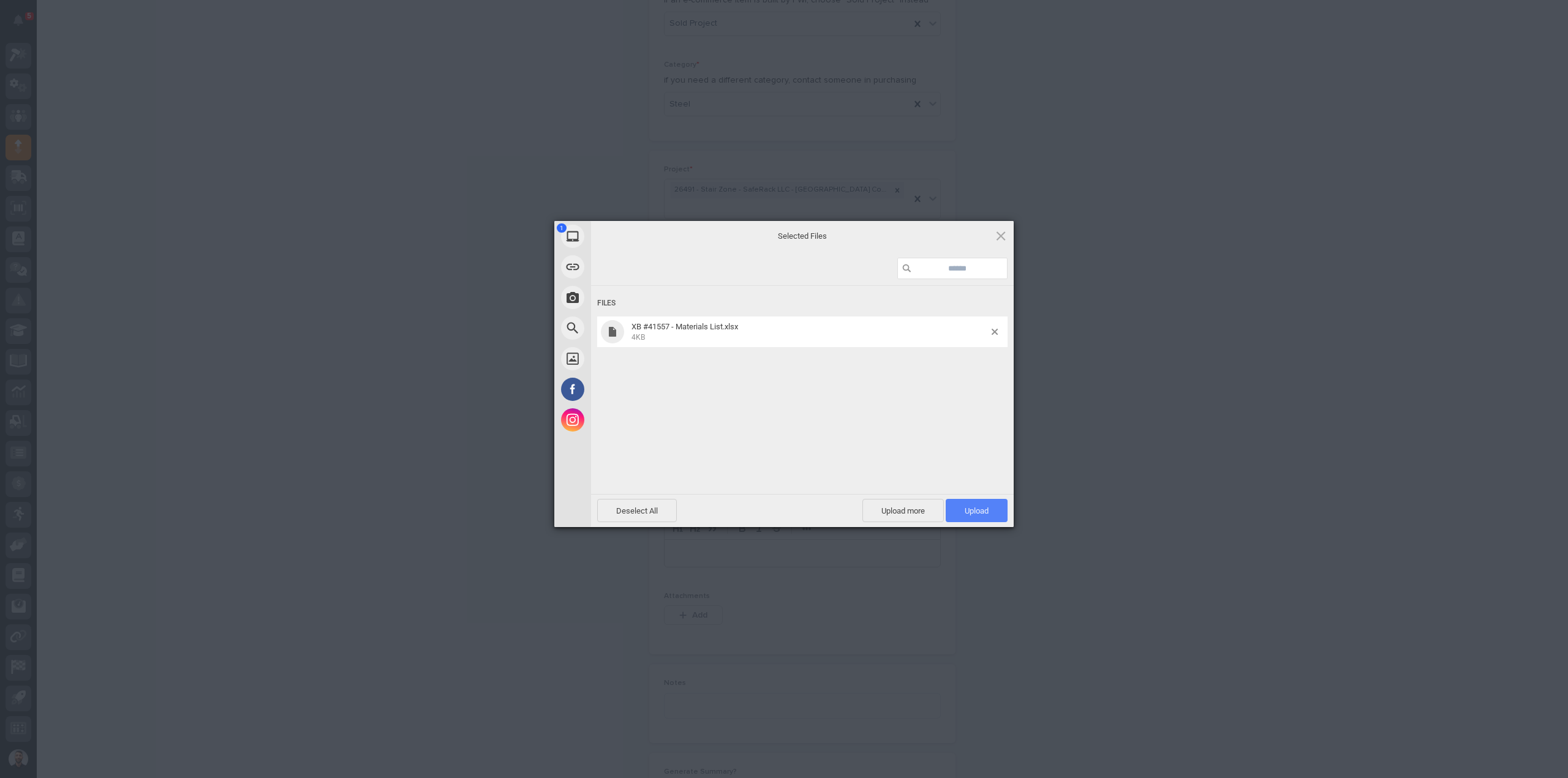
click at [973, 510] on span "Upload 1" at bounding box center [977, 511] width 24 height 9
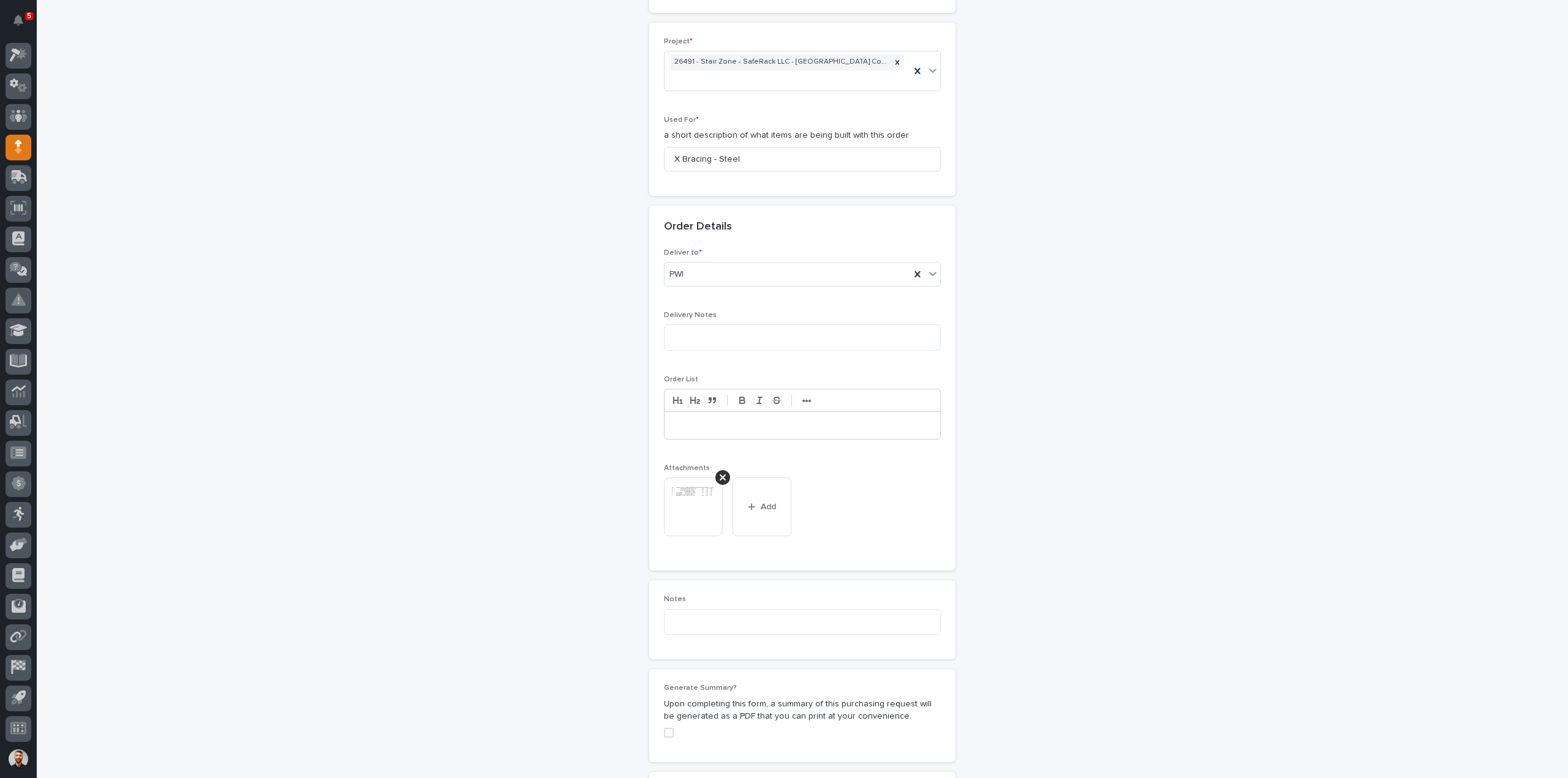
scroll to position [757, 0]
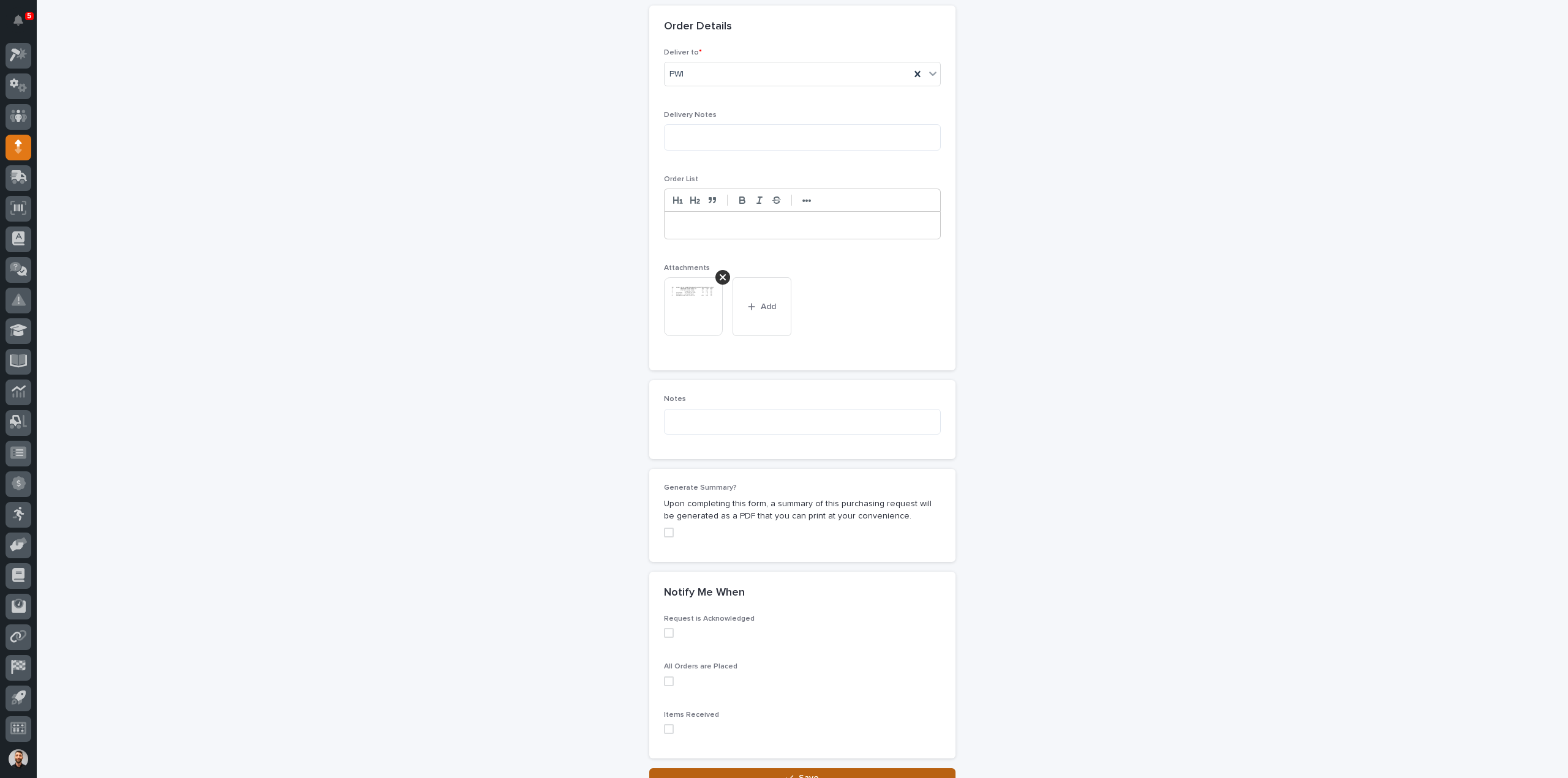
click at [777, 769] on button "Save" at bounding box center [803, 778] width 306 height 20
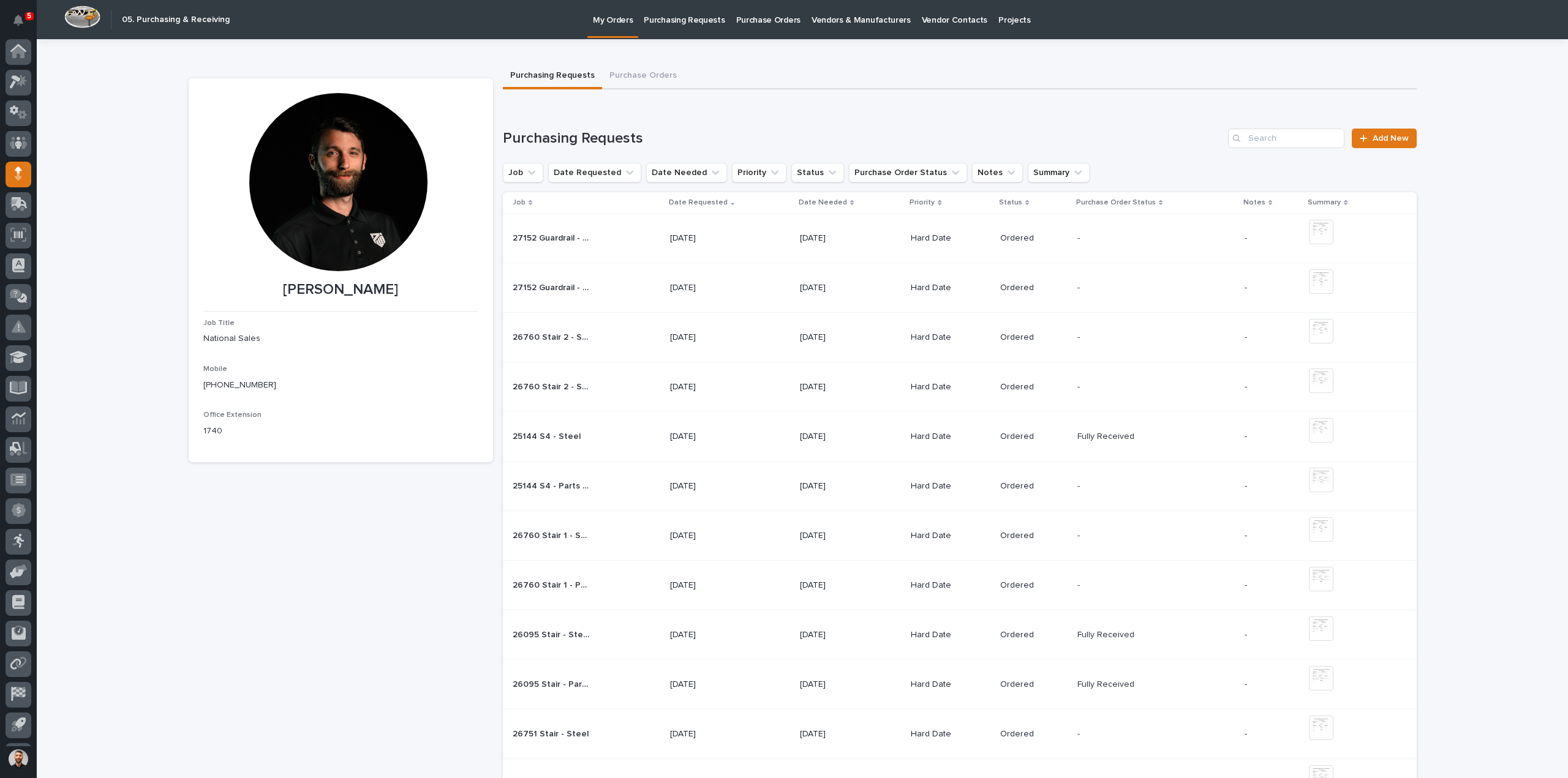
scroll to position [27, 0]
click at [1394, 138] on span "Add New" at bounding box center [1391, 138] width 36 height 8
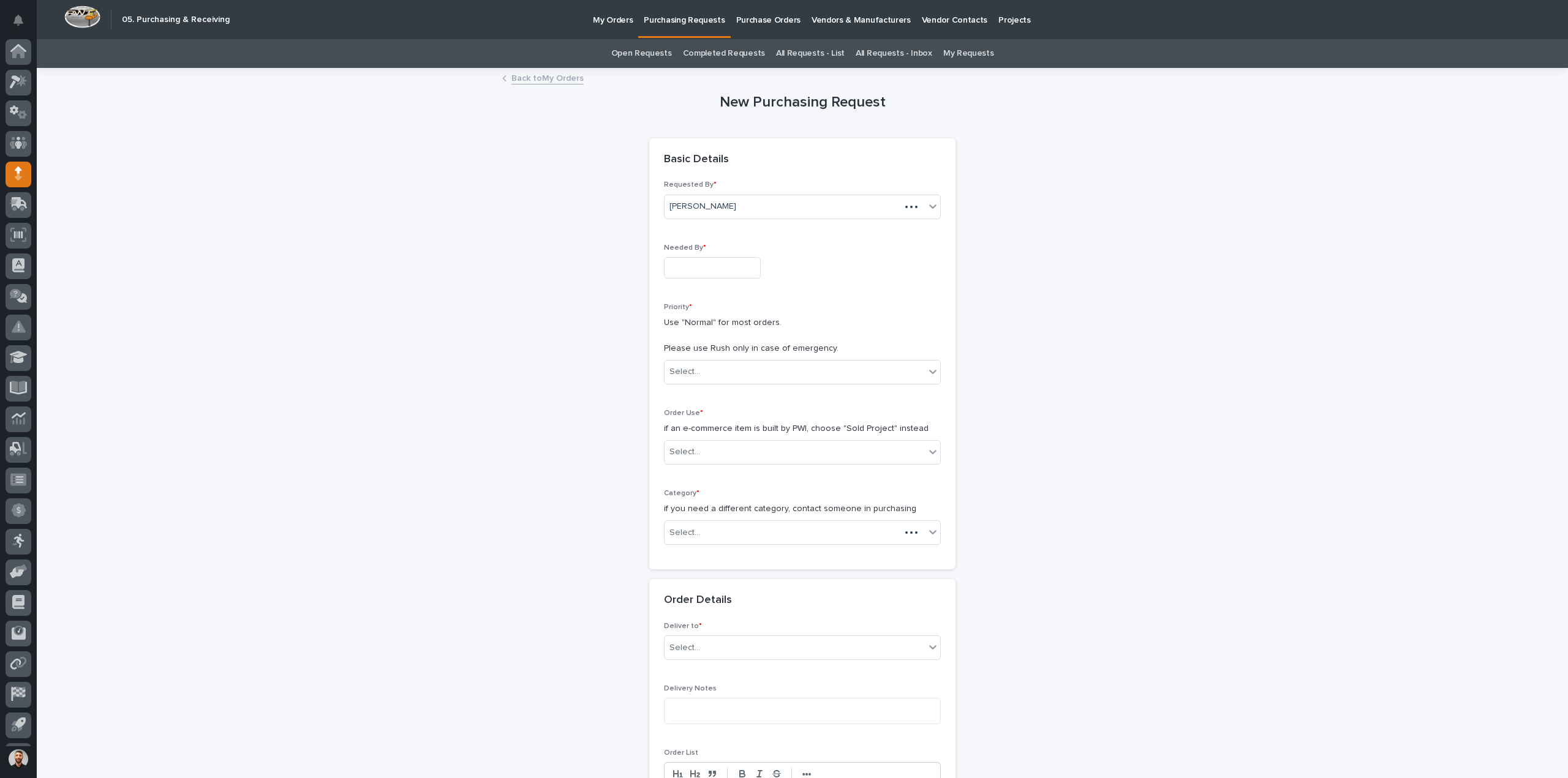
scroll to position [27, 0]
click at [719, 274] on input "text" at bounding box center [712, 268] width 97 height 21
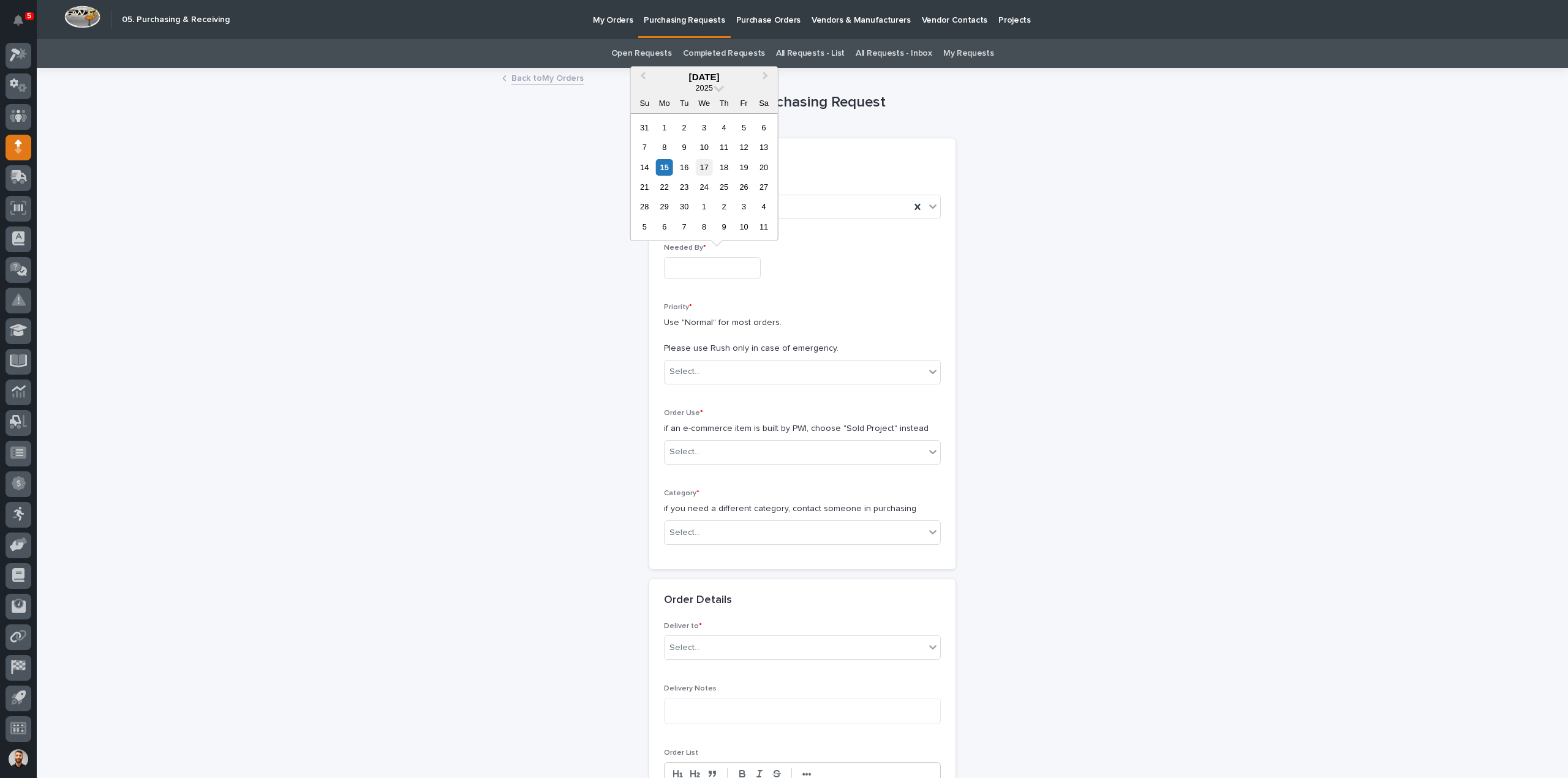
click at [699, 166] on div "17" at bounding box center [704, 168] width 17 height 17
type input "**********"
click at [708, 369] on div "Select..." at bounding box center [794, 372] width 260 height 21
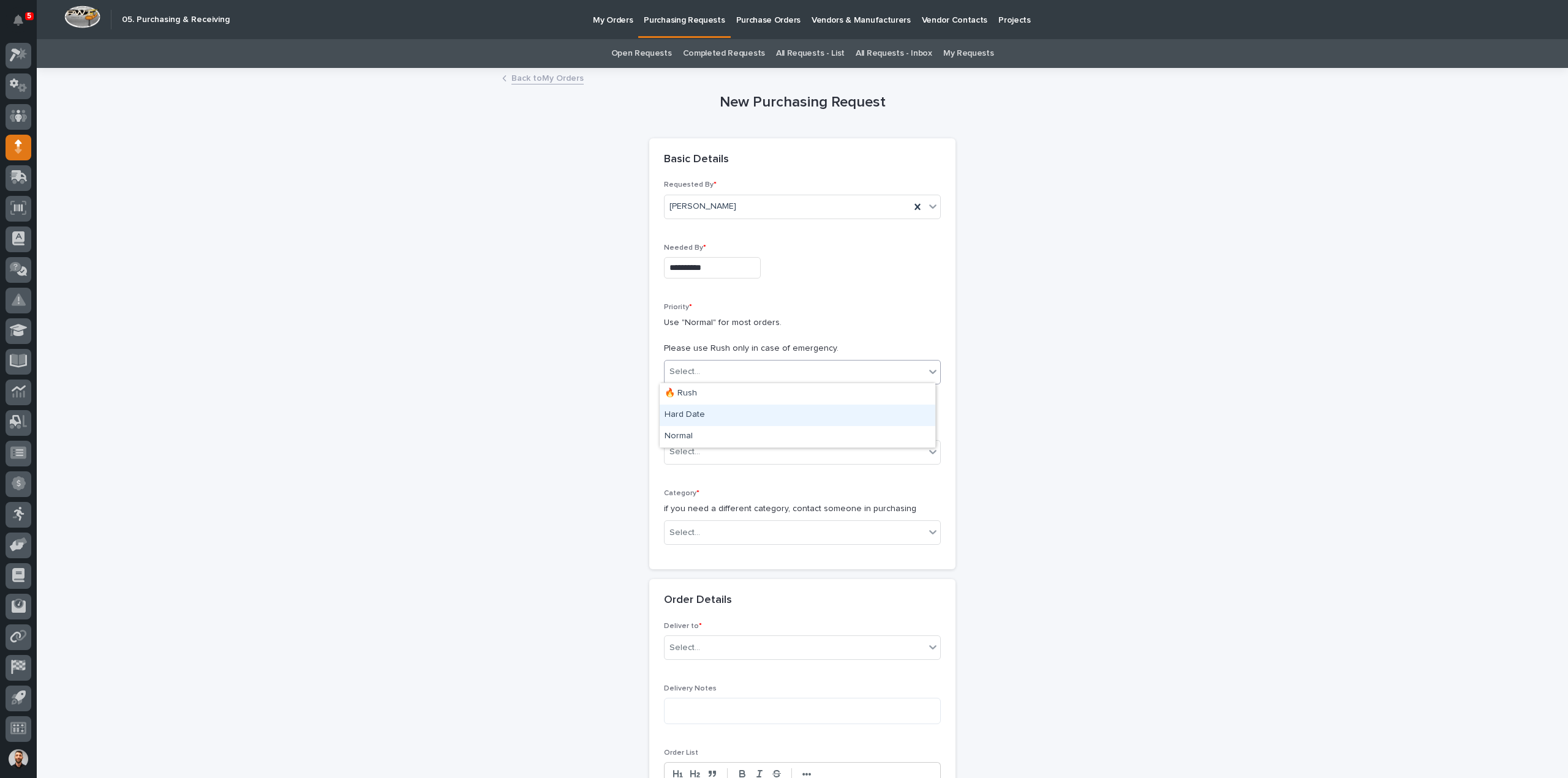
click at [699, 412] on div "Hard Date" at bounding box center [797, 415] width 275 height 21
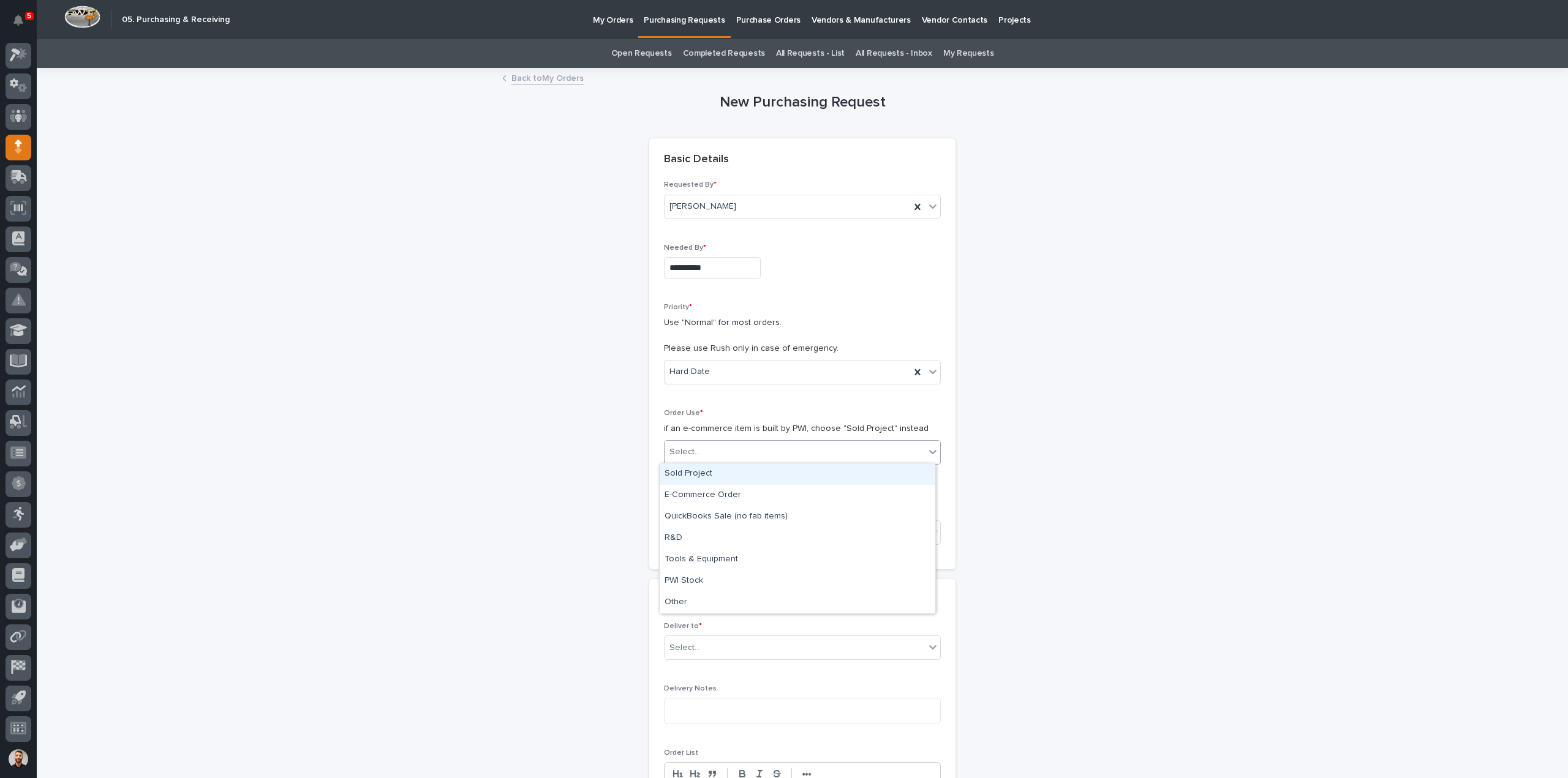
click at [697, 449] on div "Select..." at bounding box center [794, 452] width 260 height 21
click at [693, 470] on div "Sold Project" at bounding box center [797, 474] width 275 height 21
click at [702, 539] on div "Select..." at bounding box center [794, 533] width 260 height 21
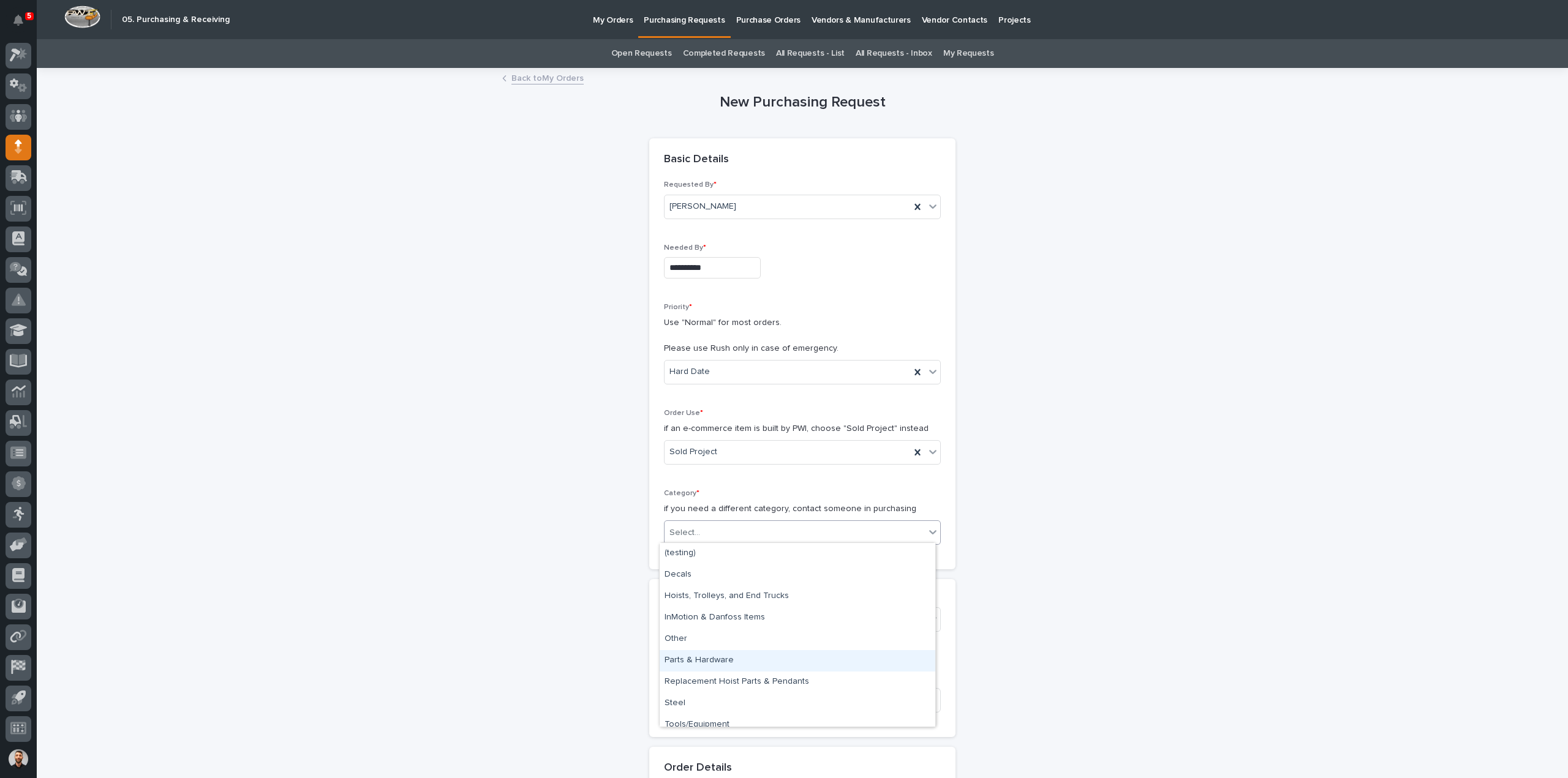
click at [701, 661] on div "Parts & Hardware" at bounding box center [797, 660] width 275 height 21
click at [701, 688] on input at bounding box center [802, 701] width 277 height 24
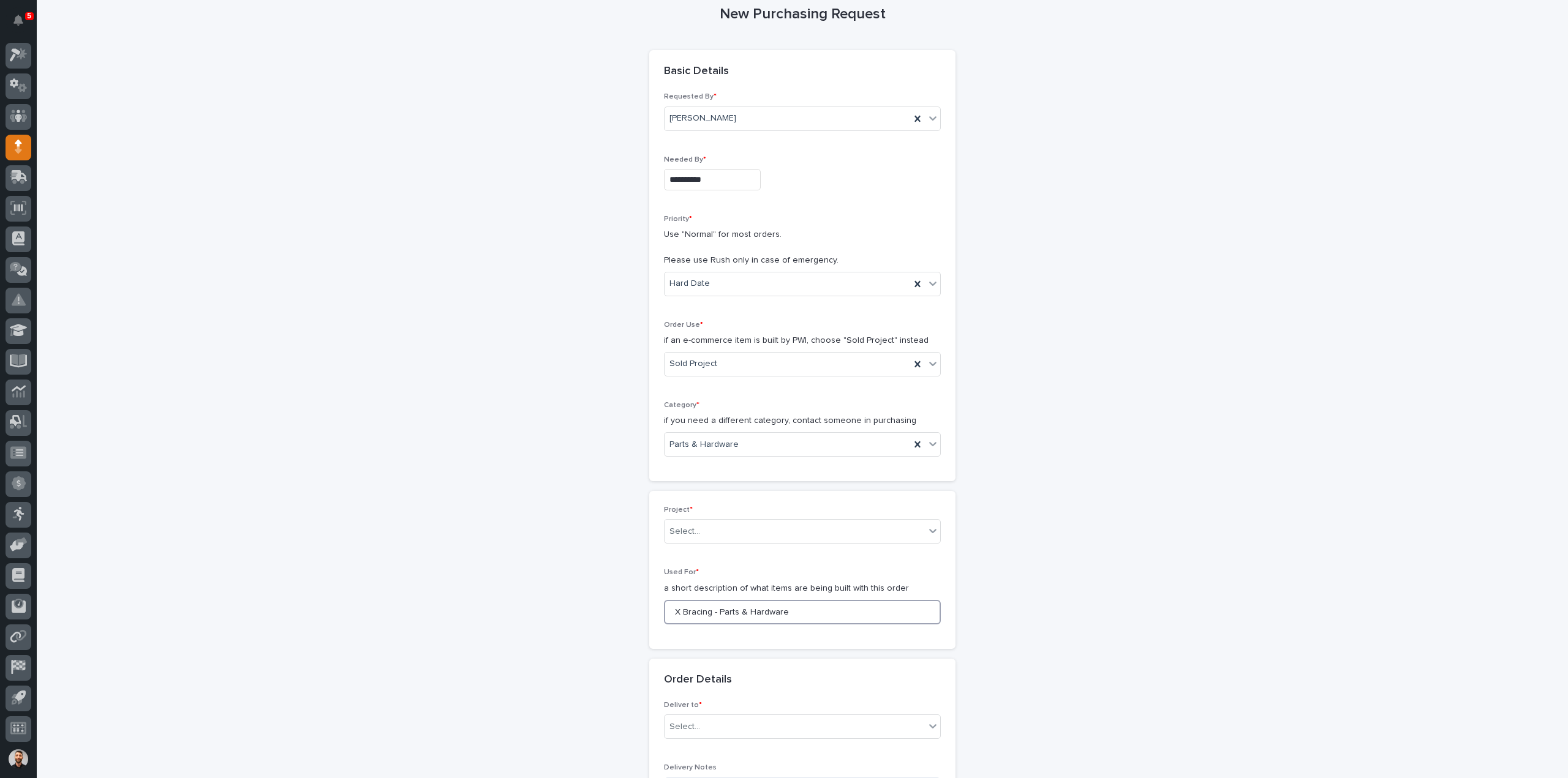
scroll to position [244, 0]
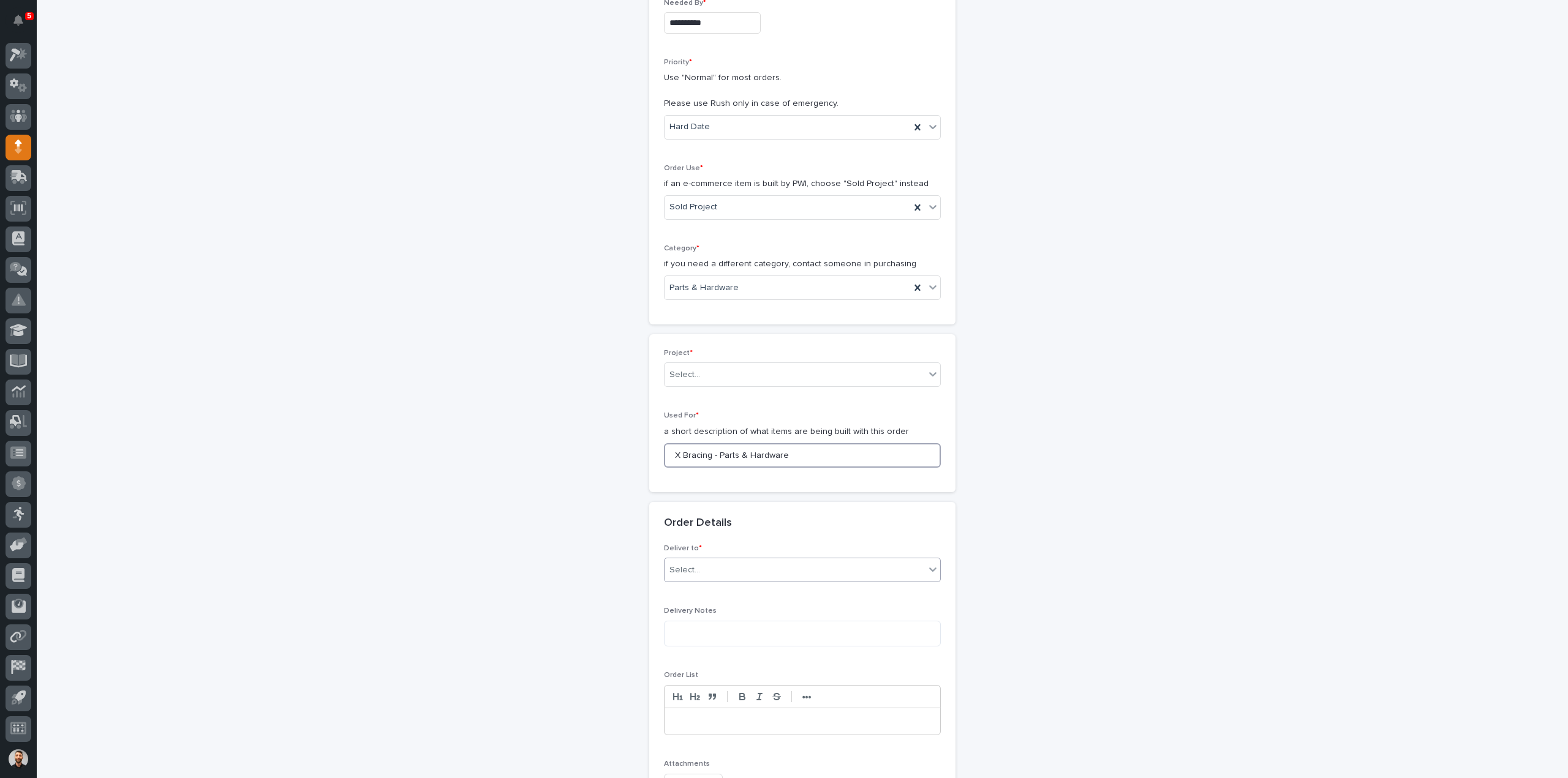
type input "X Bracing - Parts & Hardware"
click at [718, 572] on div "Select..." at bounding box center [794, 570] width 260 height 21
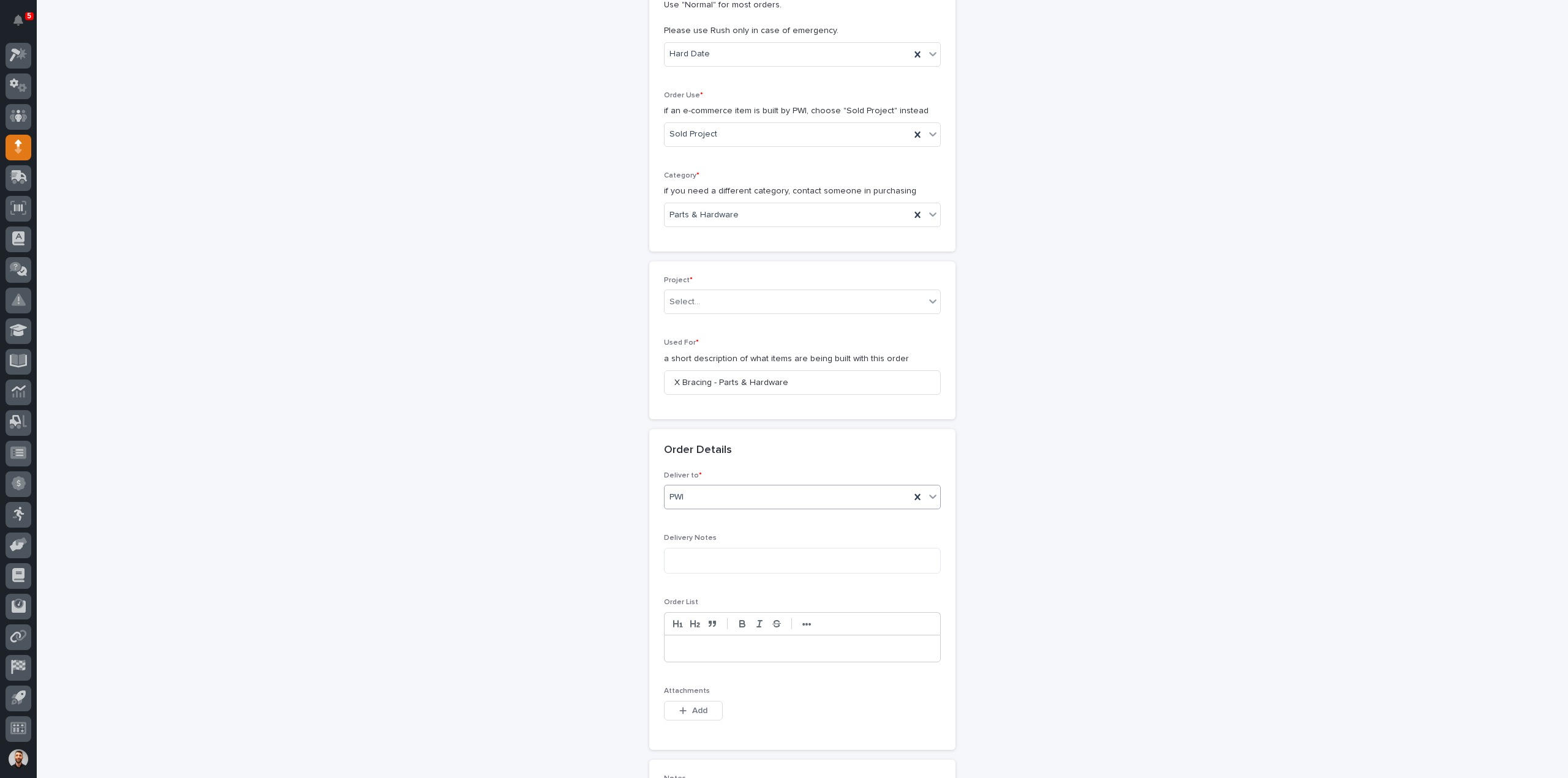
scroll to position [490, 0]
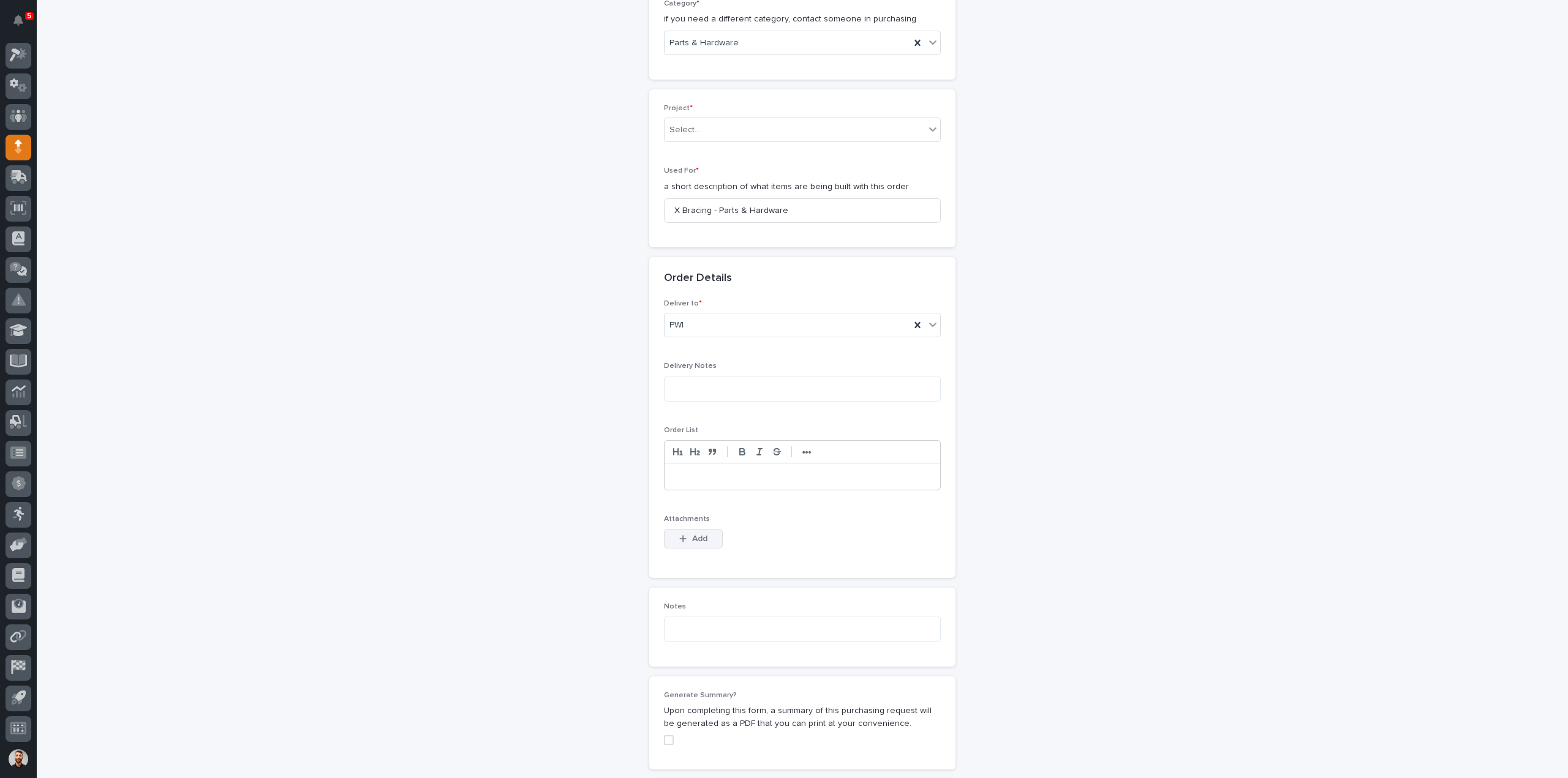
click at [688, 526] on div "Attachments This file cannot be opened Download File Add" at bounding box center [802, 538] width 277 height 48
click at [693, 534] on span "Add" at bounding box center [700, 539] width 15 height 11
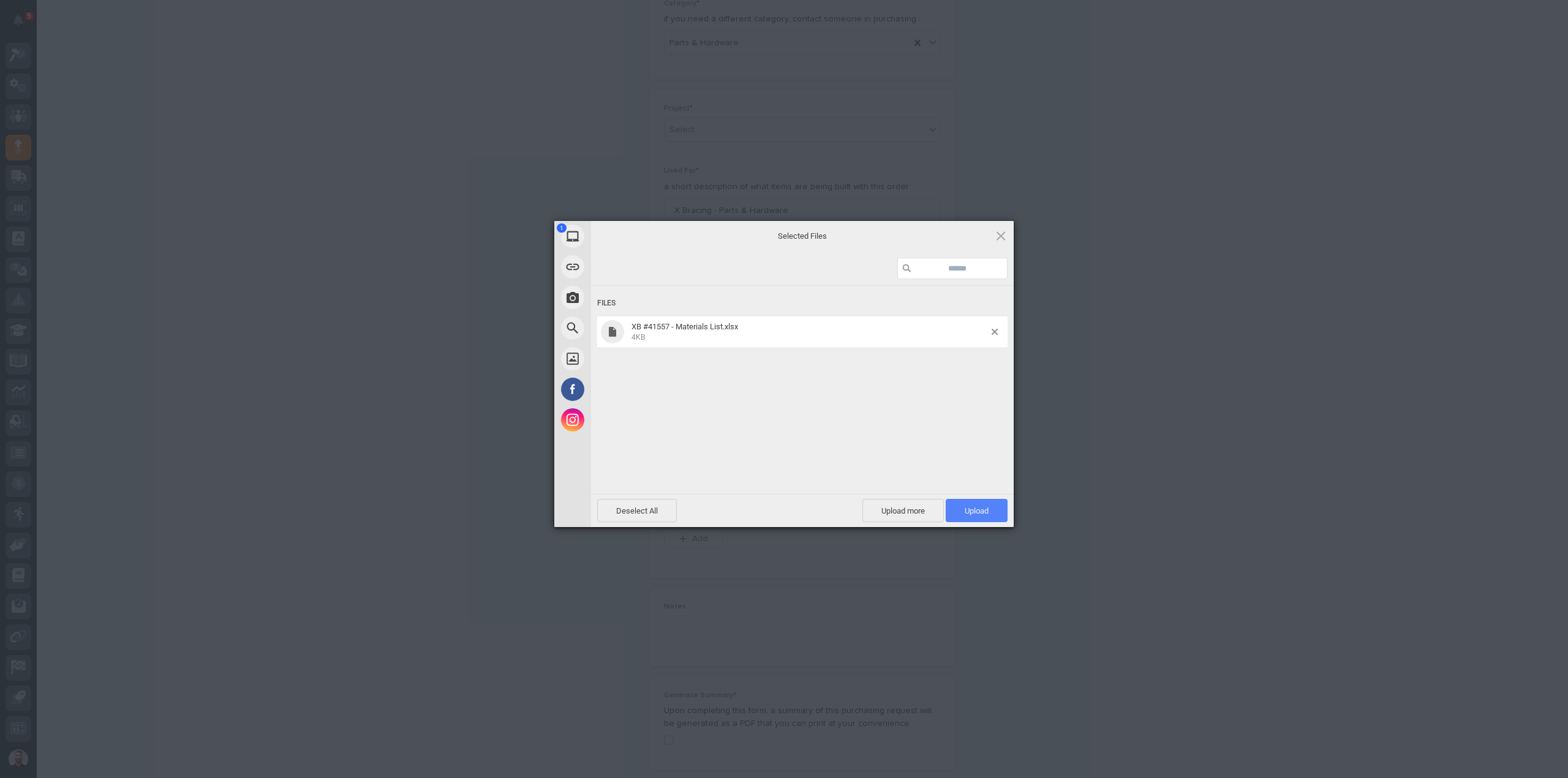
click at [970, 510] on span "Upload 1" at bounding box center [977, 511] width 24 height 9
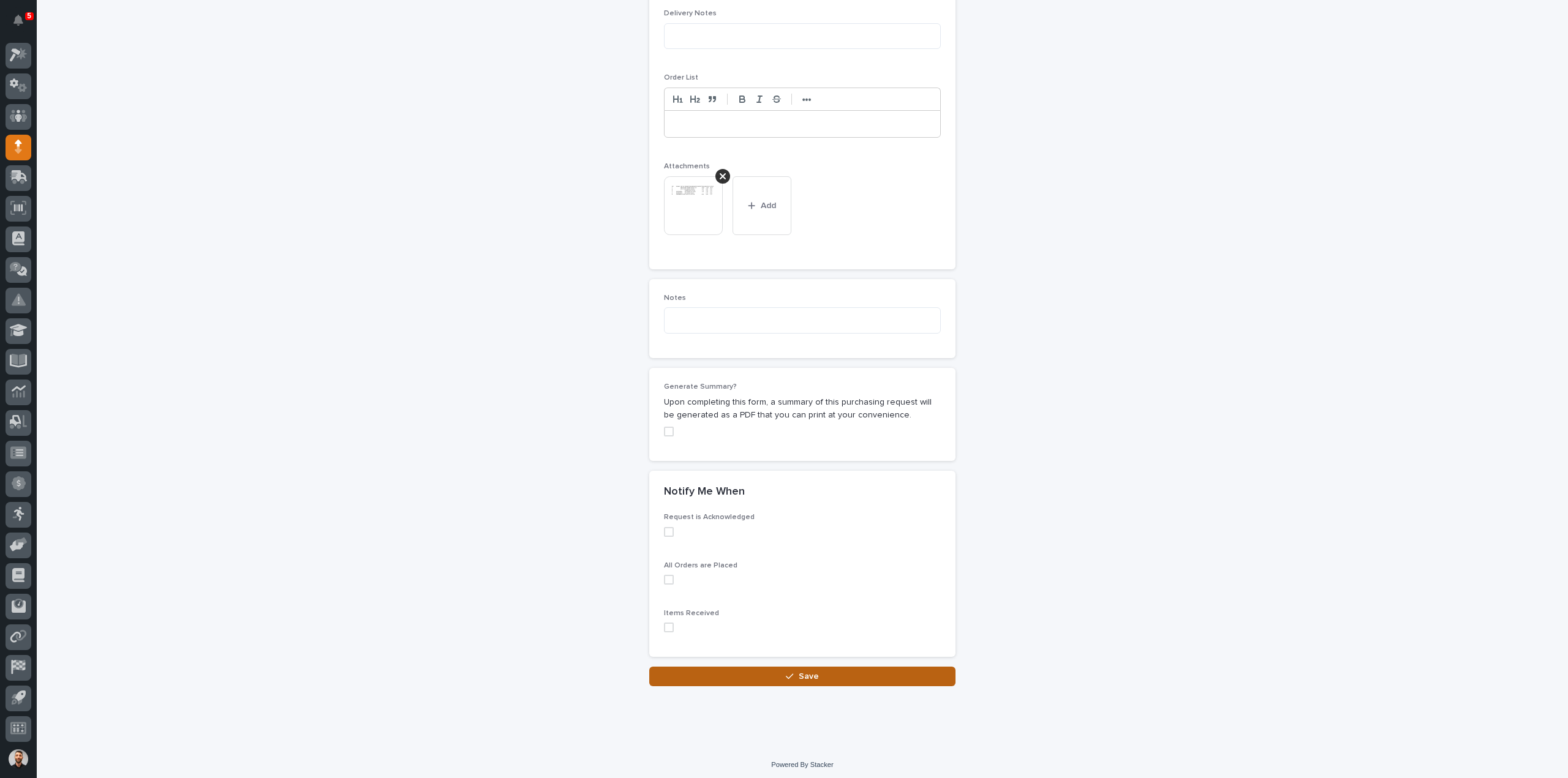
click at [742, 670] on button "Save" at bounding box center [803, 676] width 306 height 20
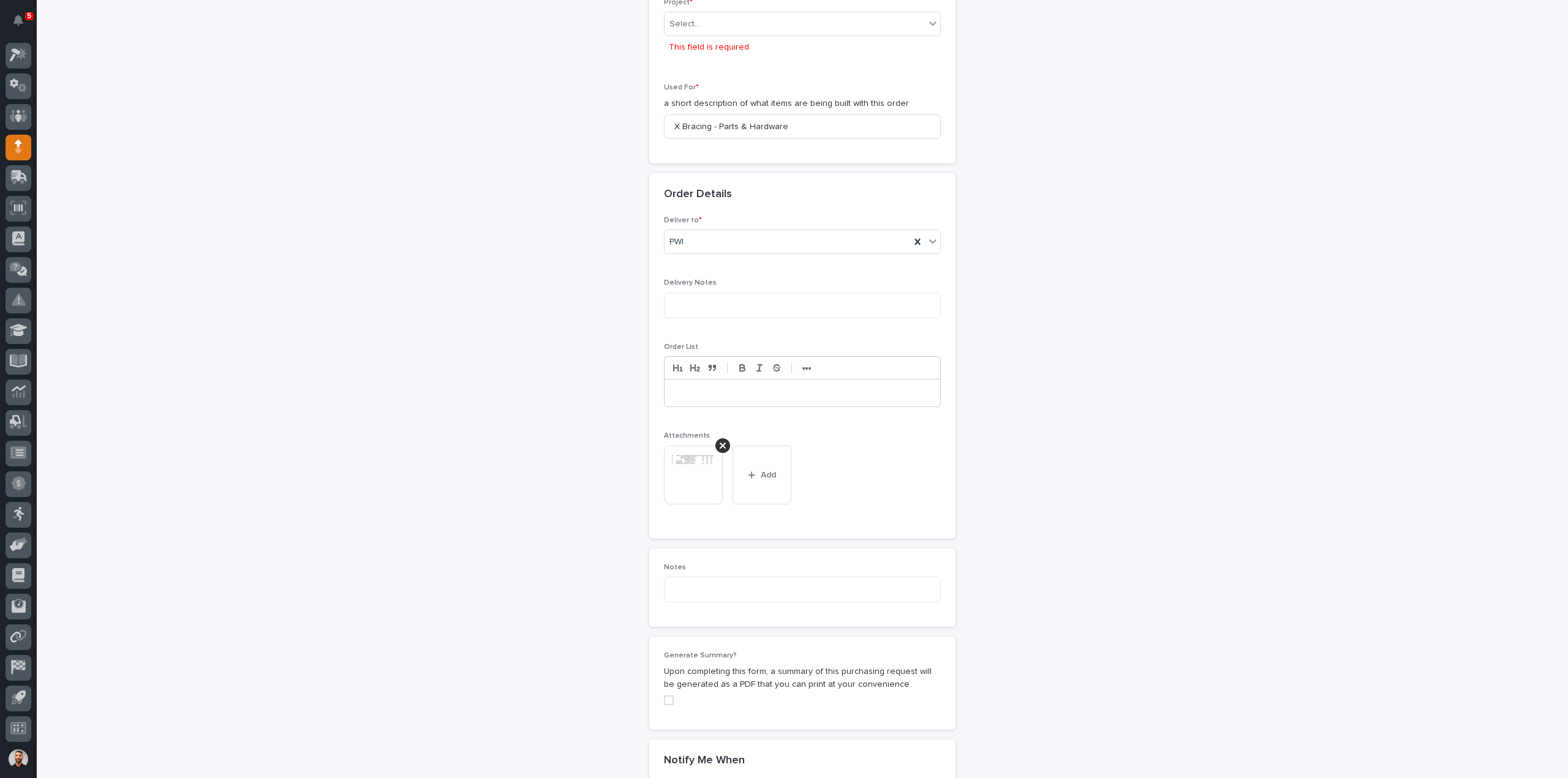
scroll to position [600, 0]
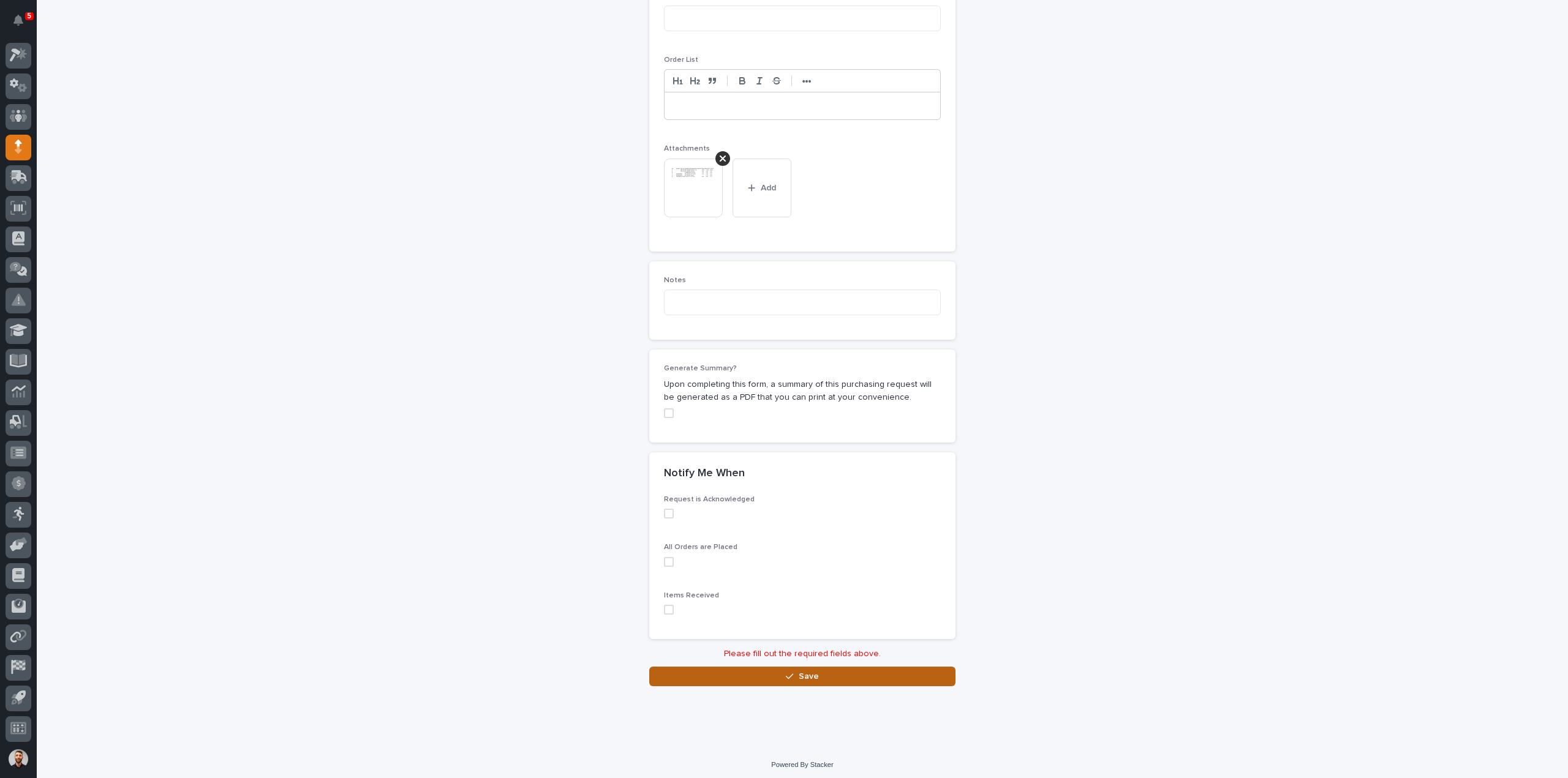
click at [786, 667] on button "Save" at bounding box center [803, 676] width 306 height 20
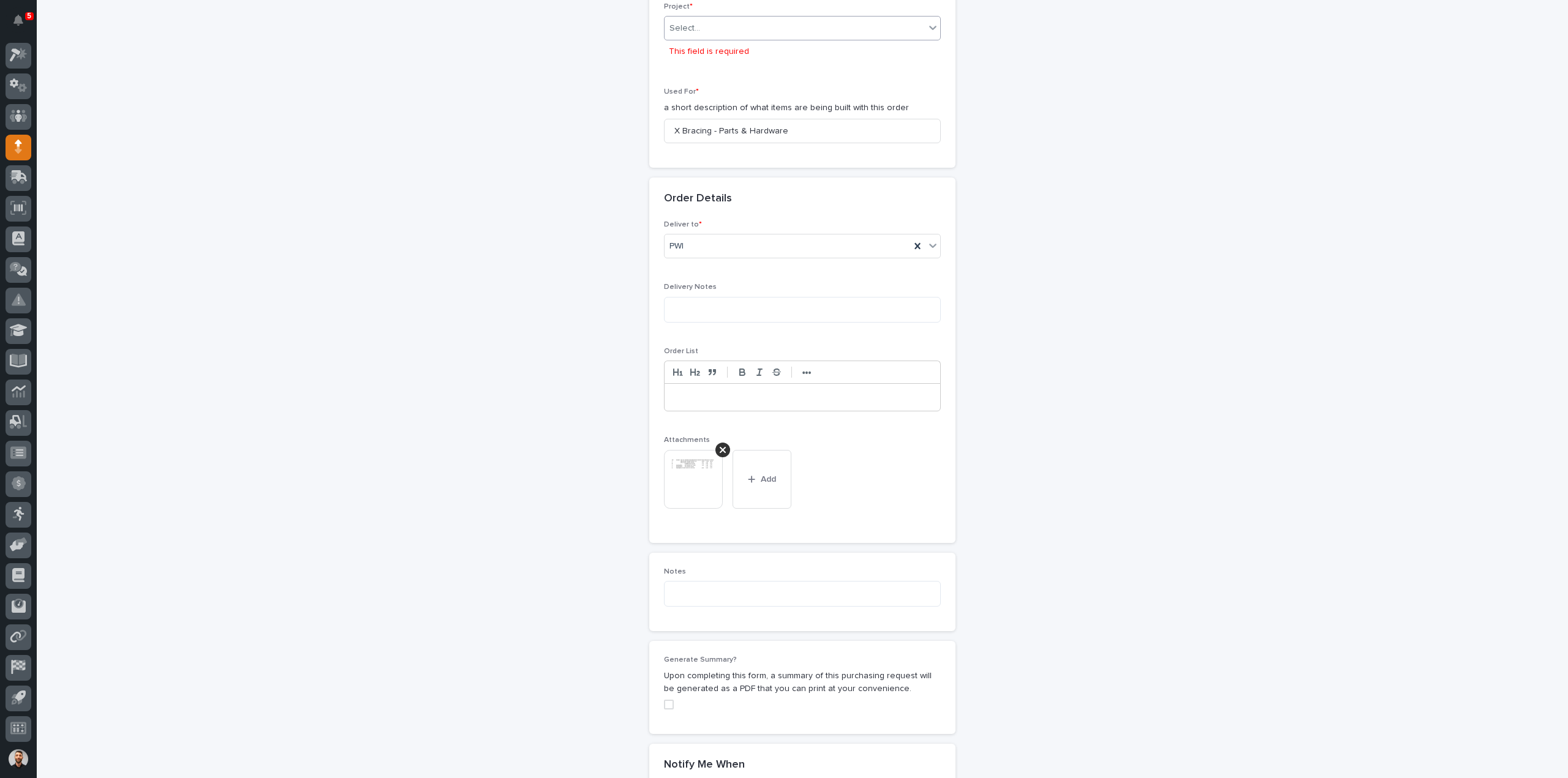
click at [691, 26] on div "Select..." at bounding box center [684, 29] width 31 height 13
type input "*****"
click at [841, 42] on div "26491 - Stair Zone - SafeRack LLC - [GEOGRAPHIC_DATA] Condominiums" at bounding box center [797, 49] width 275 height 21
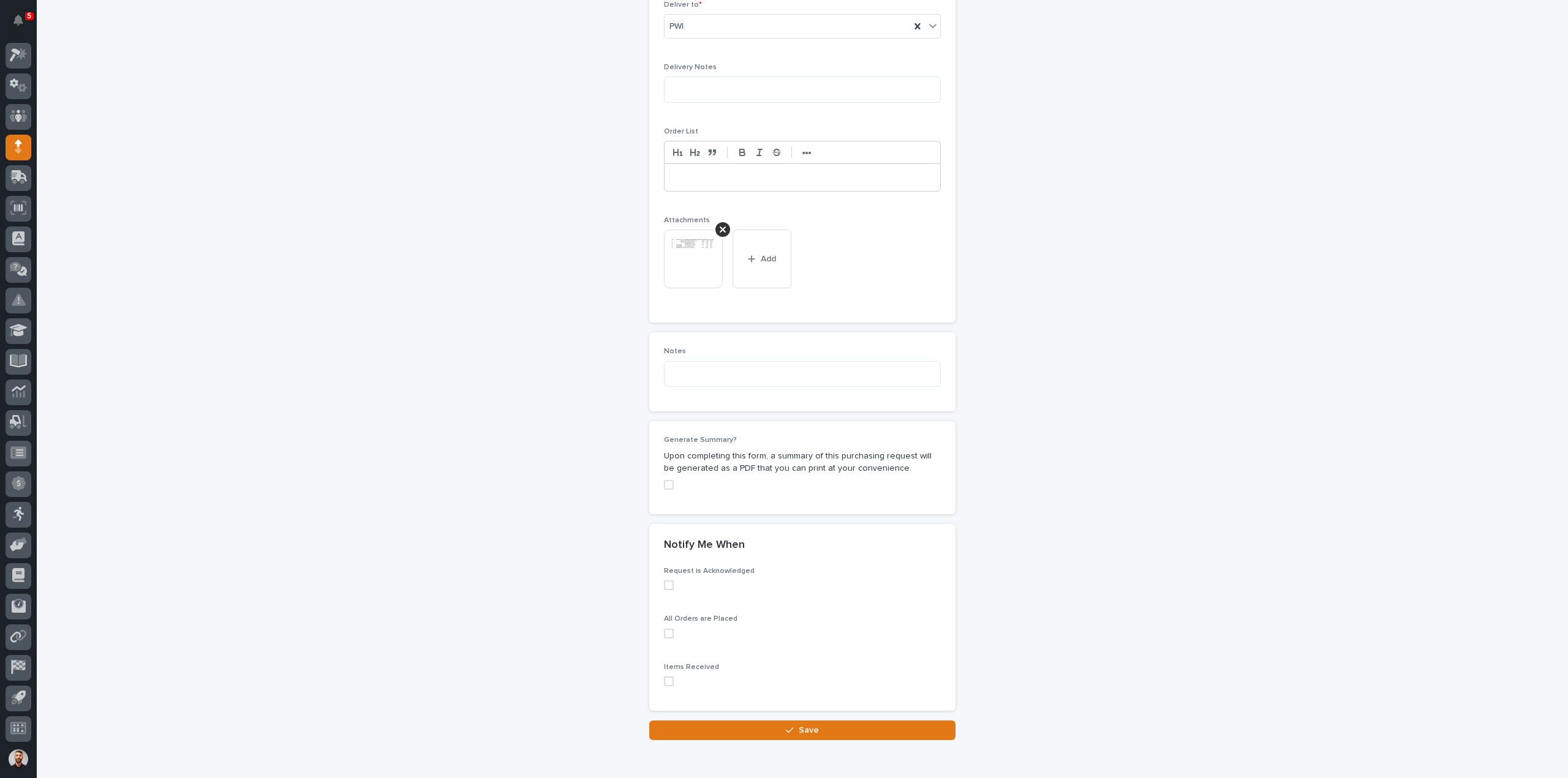
scroll to position [842, 0]
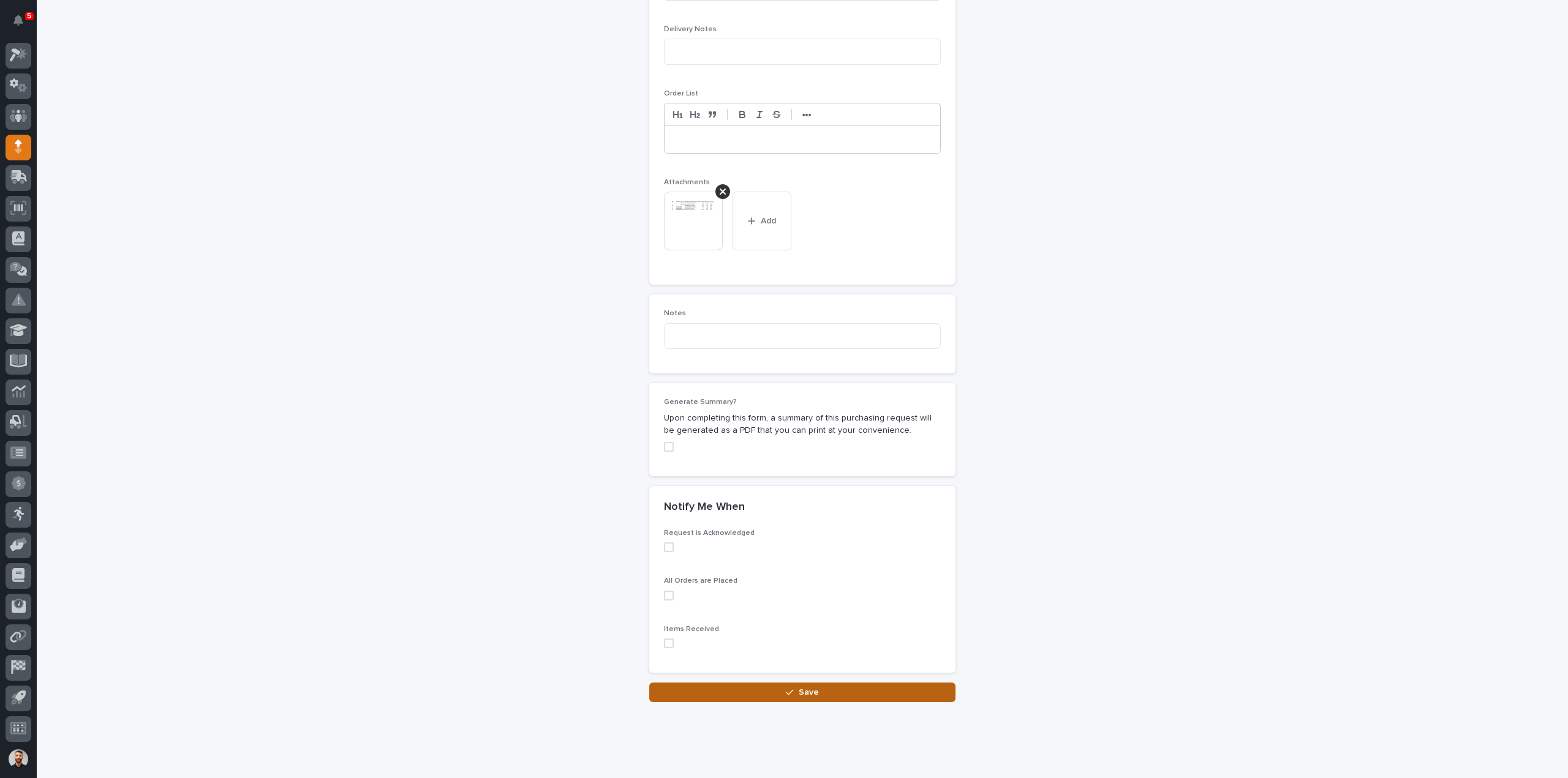
click at [760, 683] on button "Save" at bounding box center [803, 692] width 306 height 20
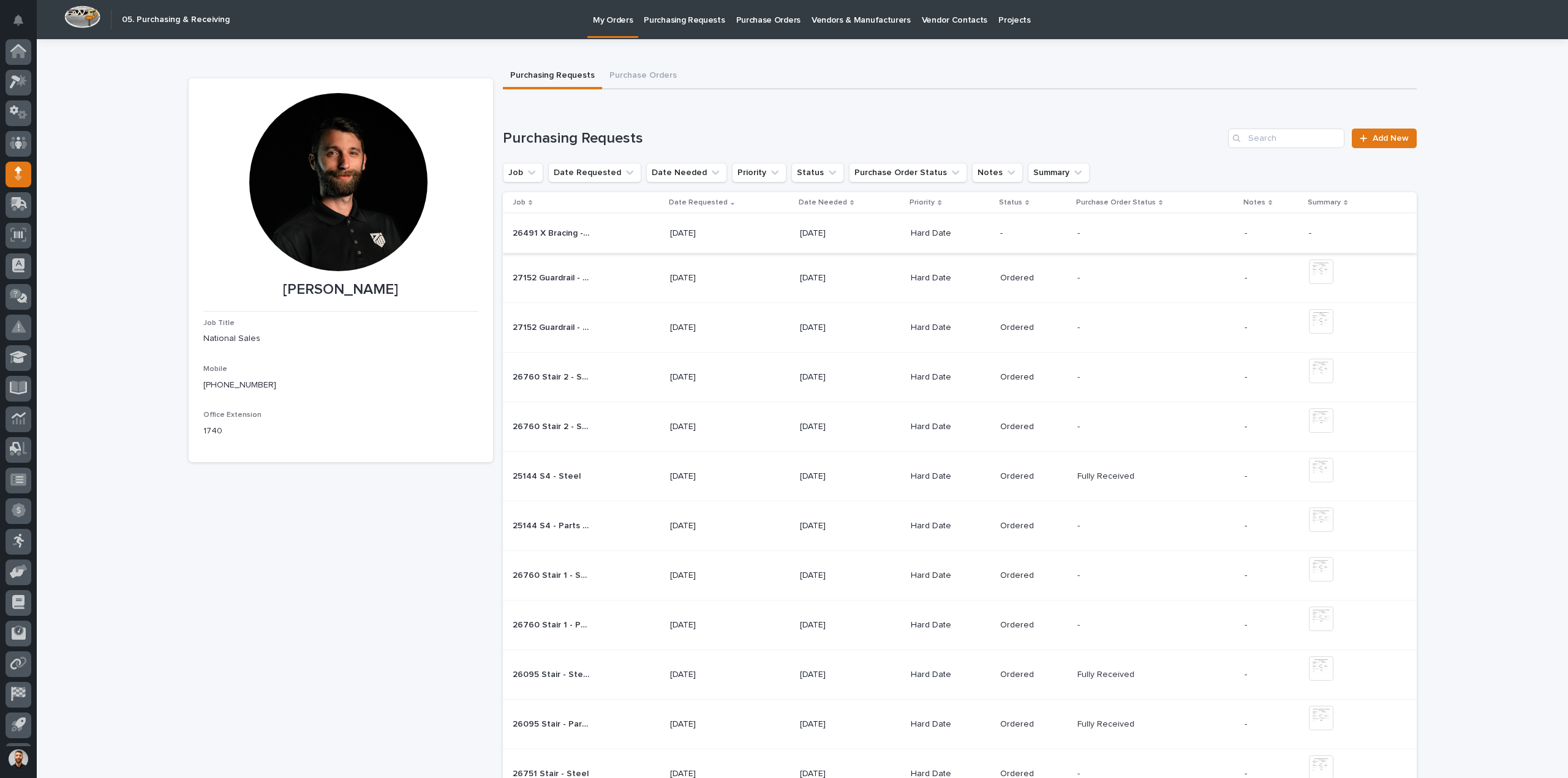
scroll to position [27, 0]
drag, startPoint x: 1277, startPoint y: 146, endPoint x: 1273, endPoint y: 140, distance: 7.2
click at [1276, 144] on input "Search" at bounding box center [1286, 138] width 117 height 20
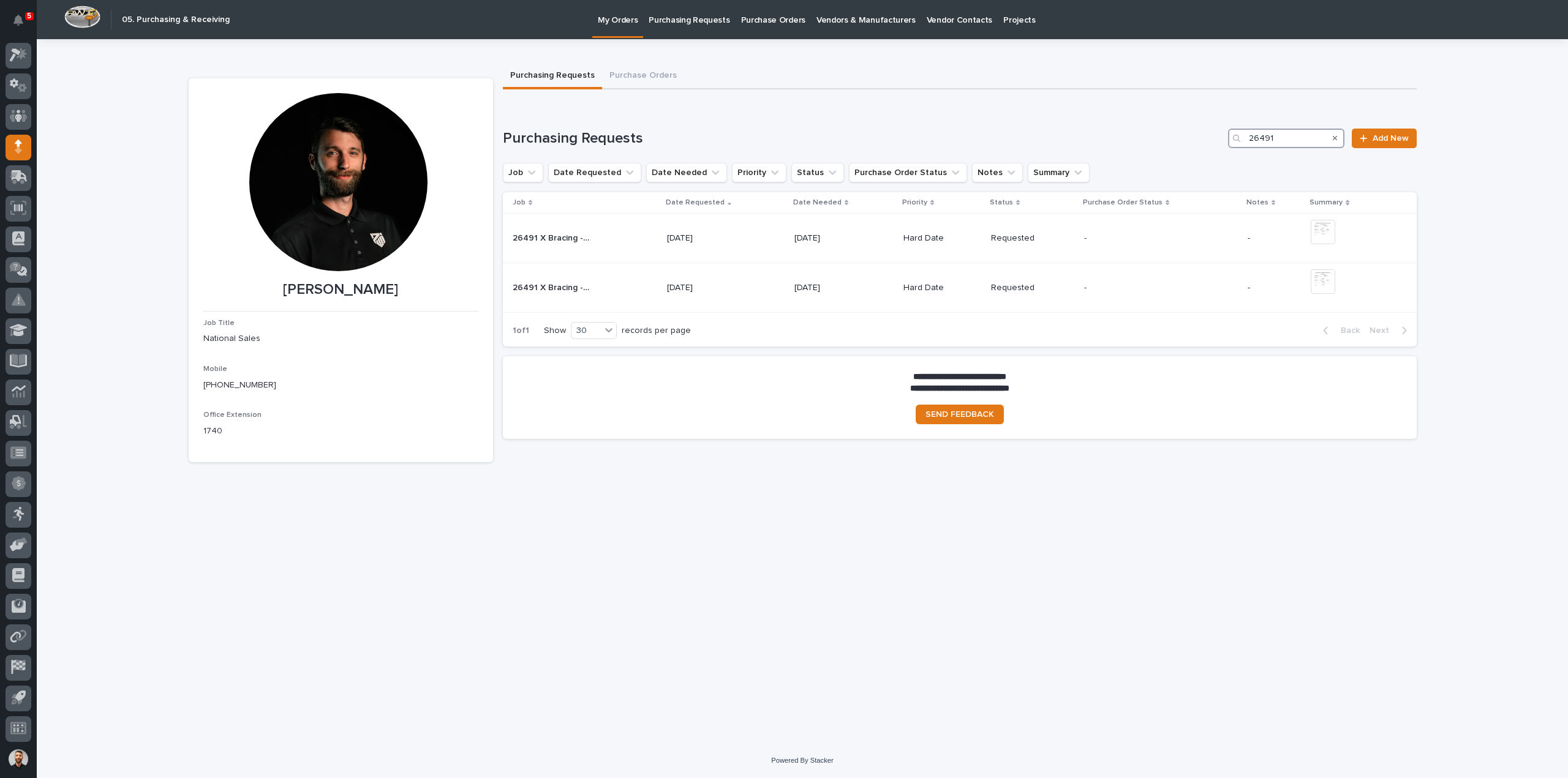
type input "26491"
click at [1377, 132] on link "Add New" at bounding box center [1383, 138] width 64 height 20
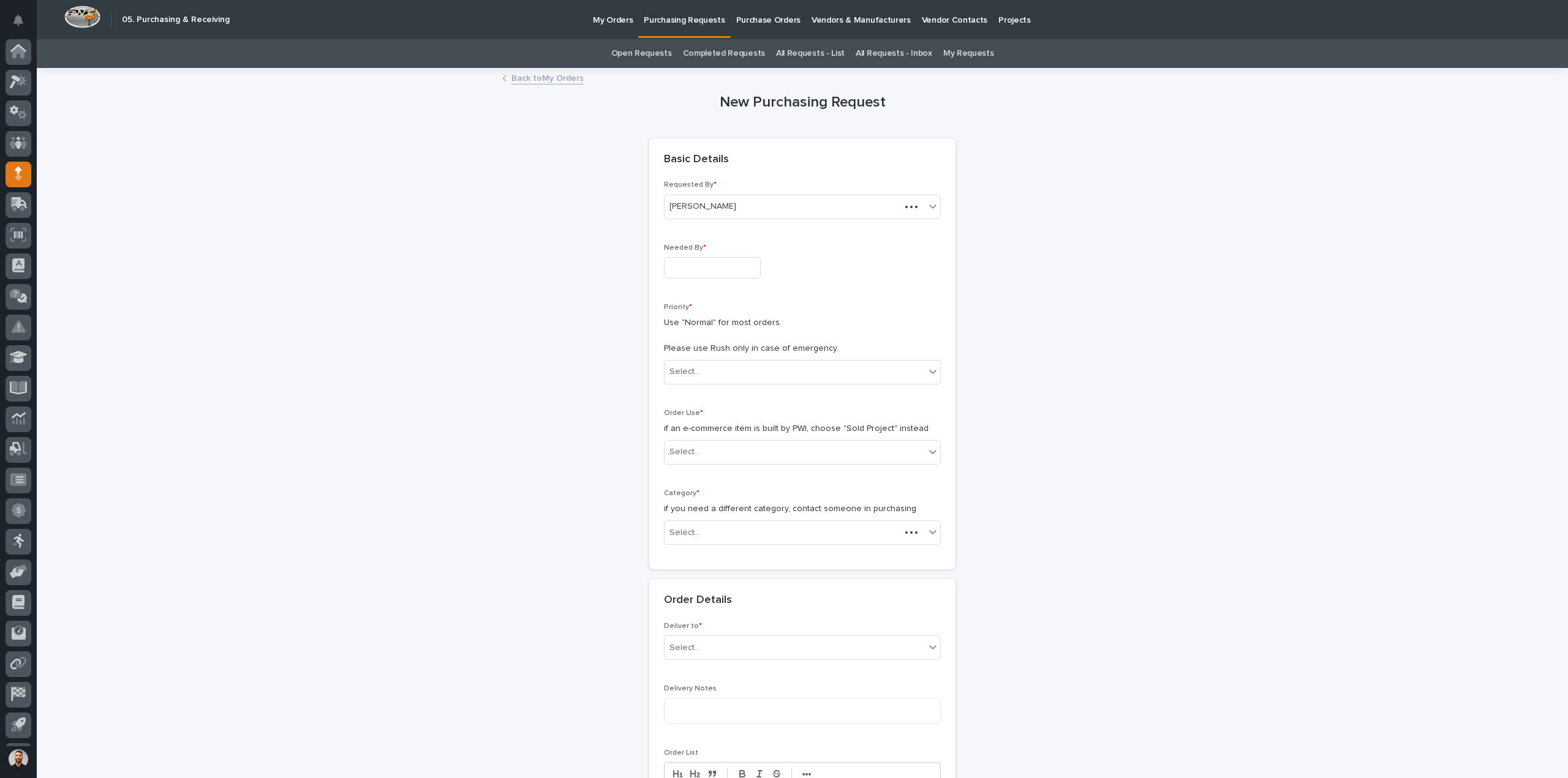
scroll to position [27, 0]
click at [679, 270] on input "text" at bounding box center [712, 268] width 97 height 21
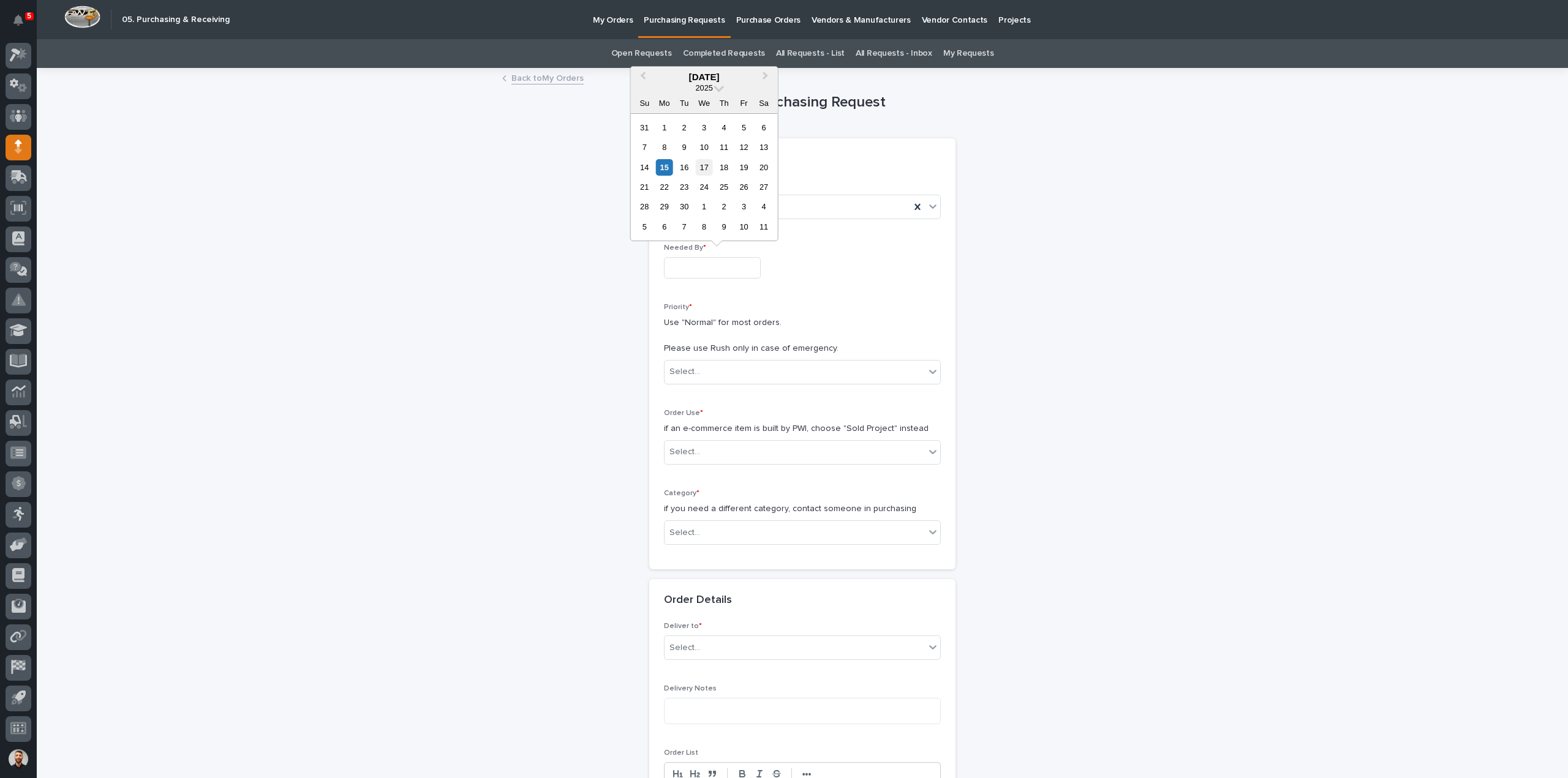
click at [704, 168] on div "17" at bounding box center [704, 168] width 17 height 17
type input "**********"
click at [709, 371] on div "Select..." at bounding box center [794, 372] width 260 height 21
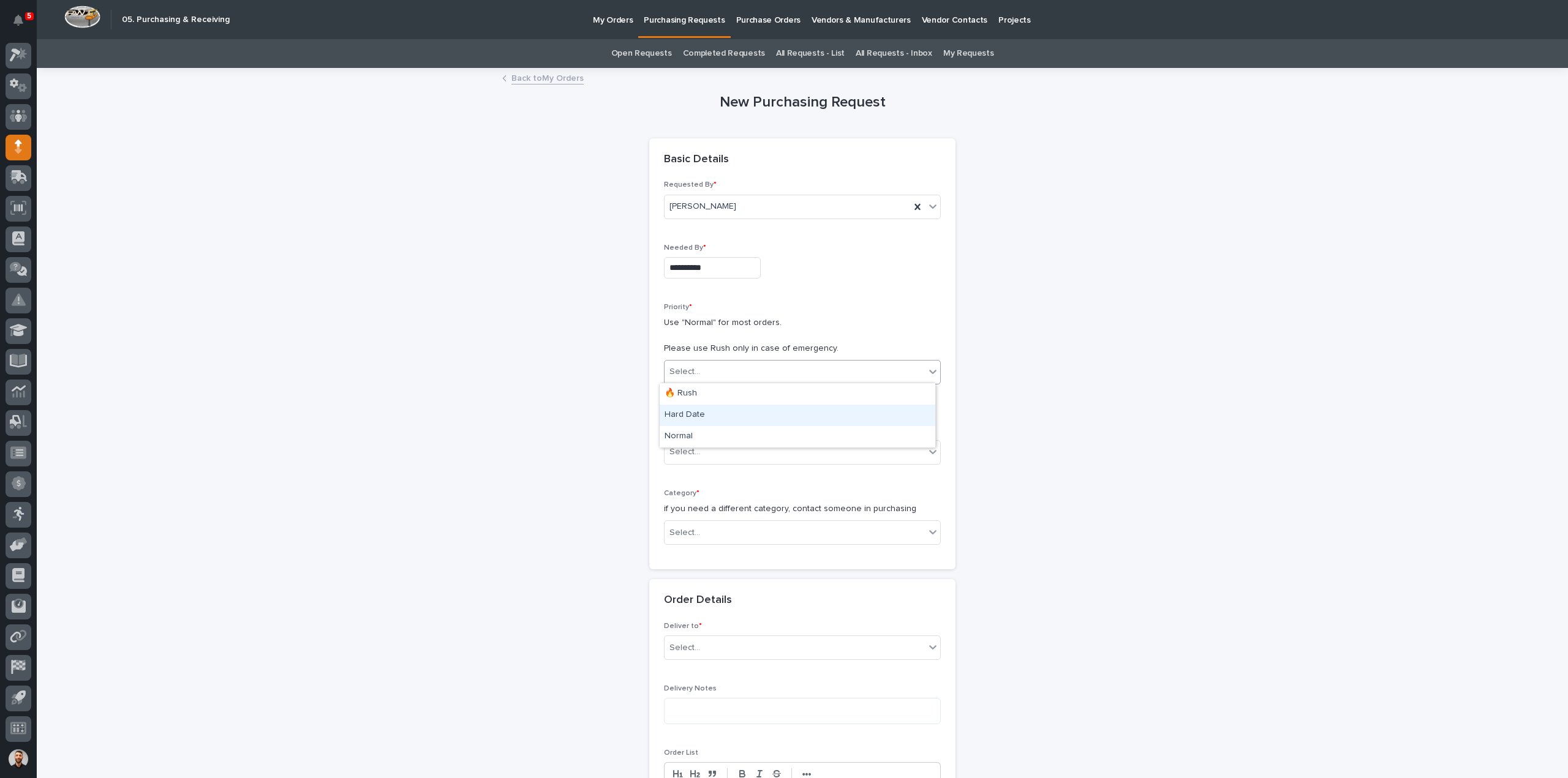
click at [701, 412] on div "Hard Date" at bounding box center [797, 415] width 275 height 21
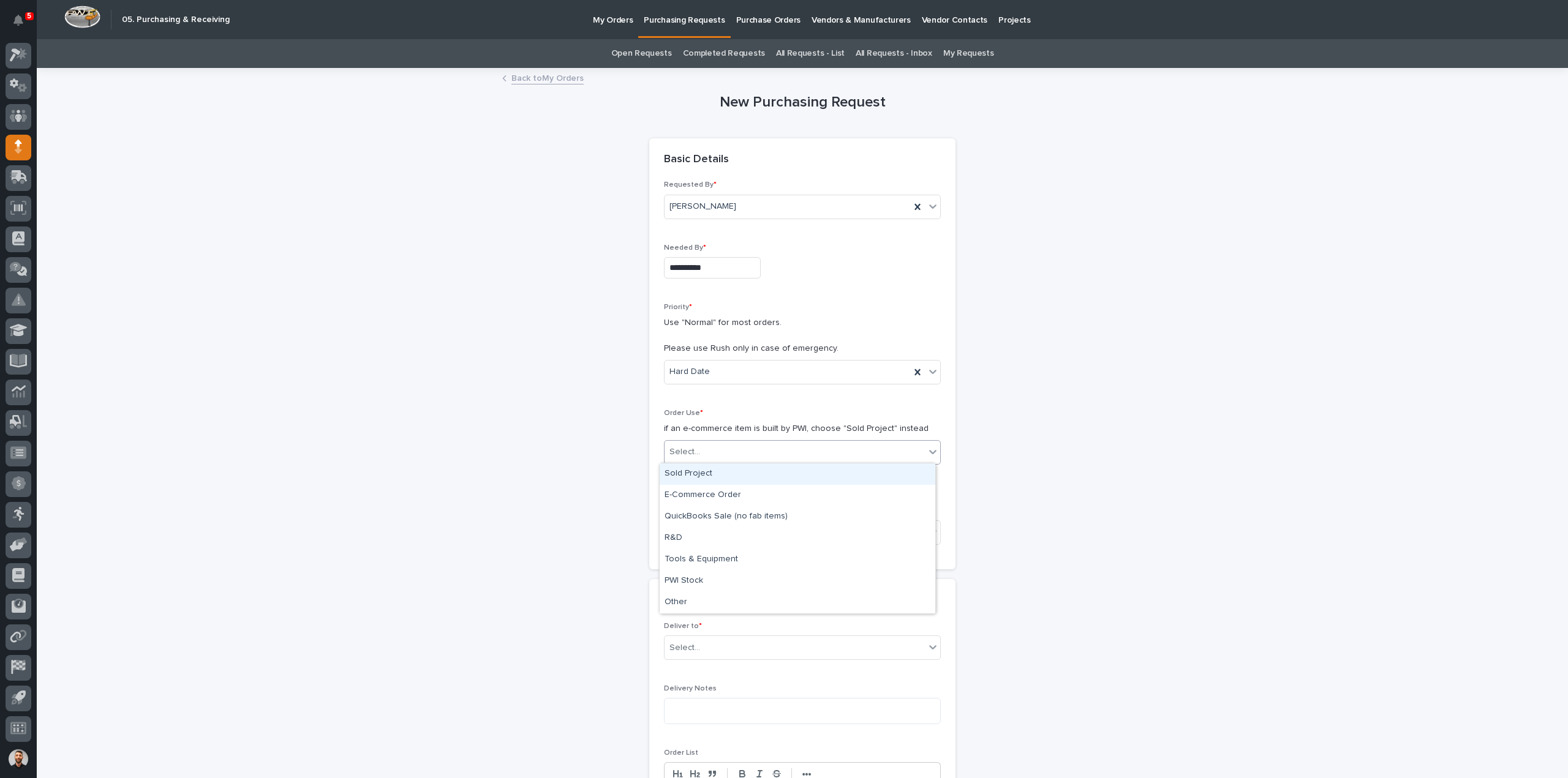
click at [689, 449] on div "Select..." at bounding box center [684, 452] width 31 height 13
click at [688, 536] on div "Select..." at bounding box center [794, 533] width 260 height 21
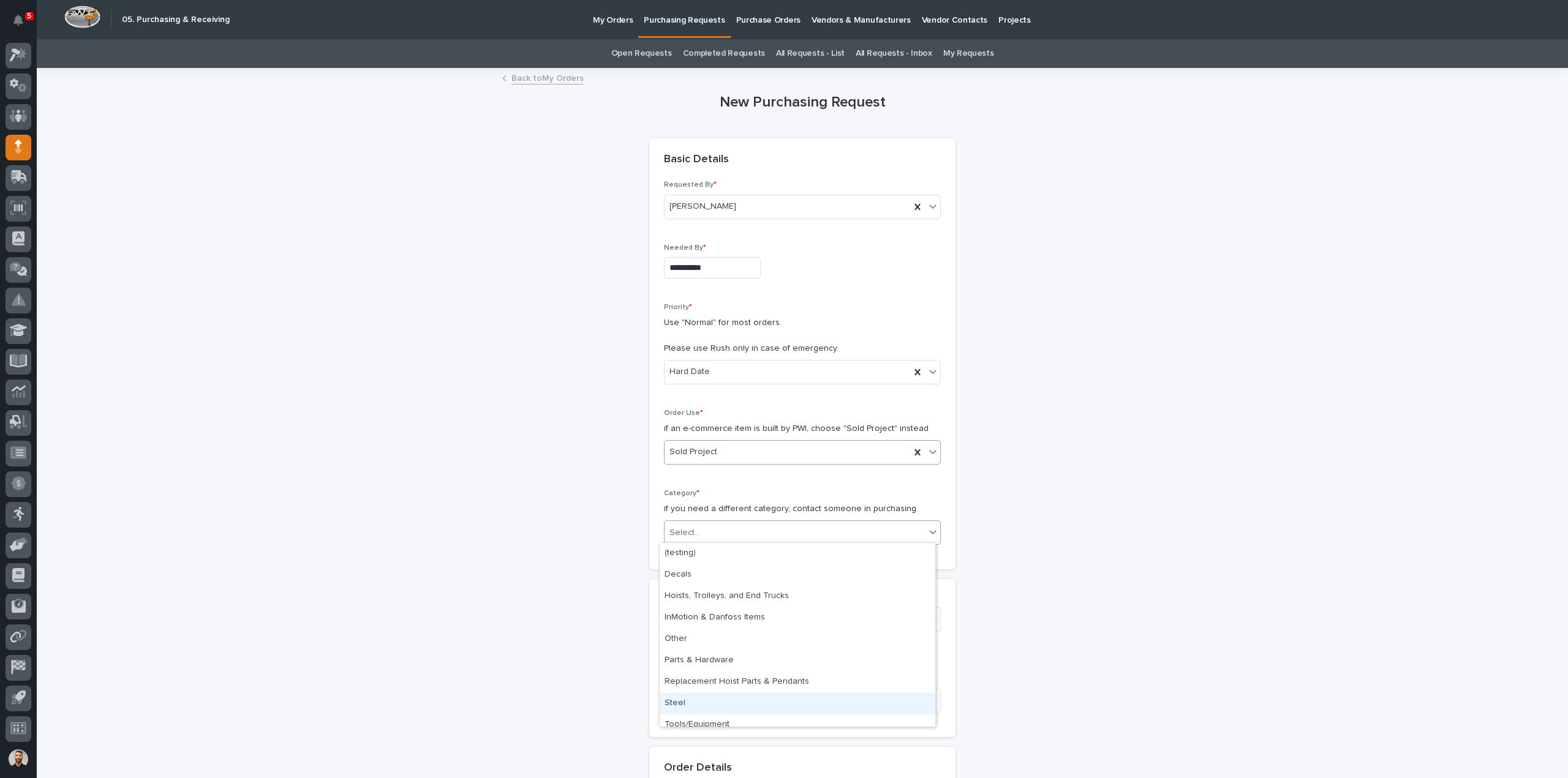
click at [707, 694] on div "Steel" at bounding box center [797, 703] width 275 height 21
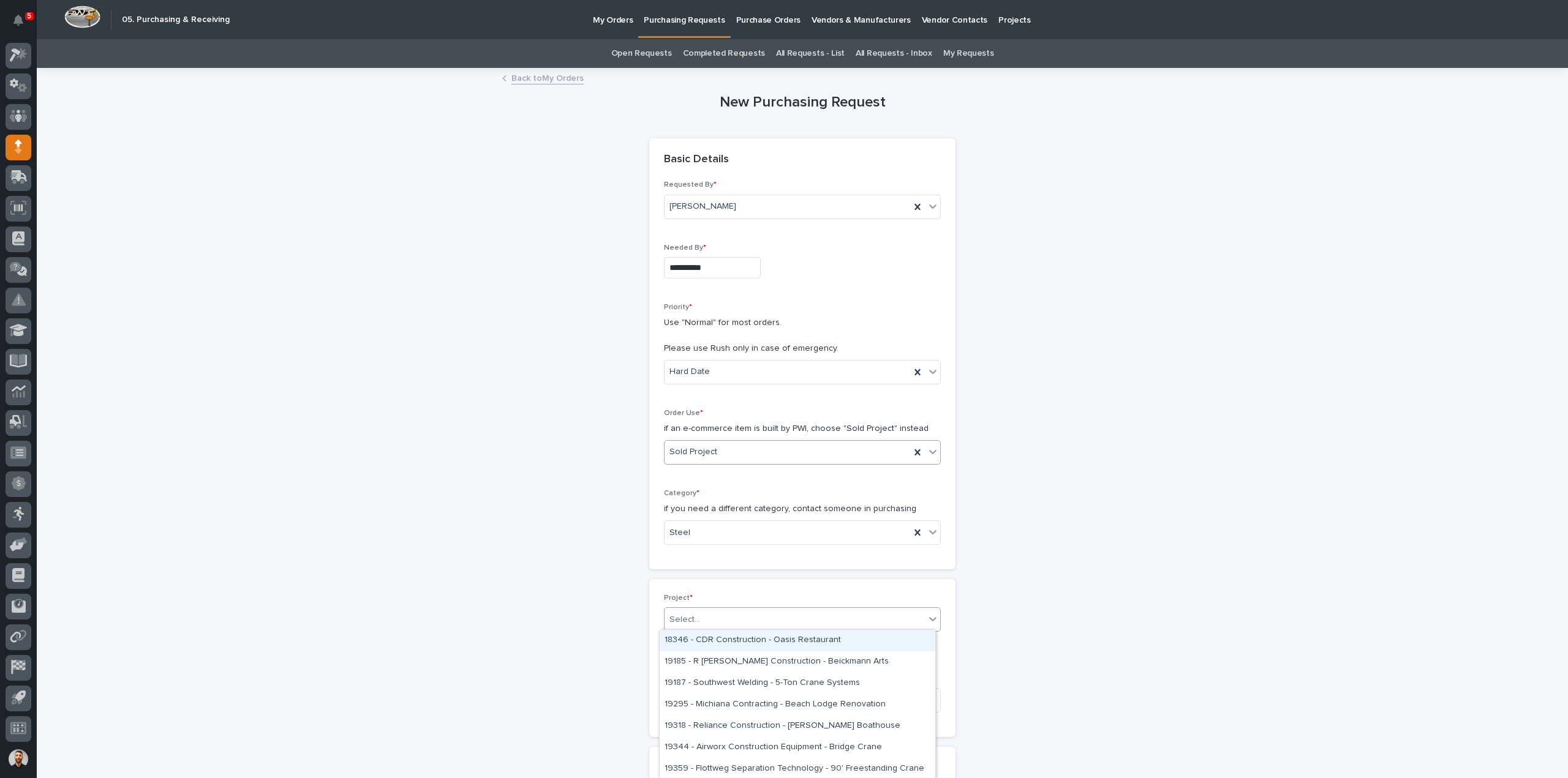
click at [733, 613] on div "Select..." at bounding box center [794, 620] width 260 height 21
type input "*****"
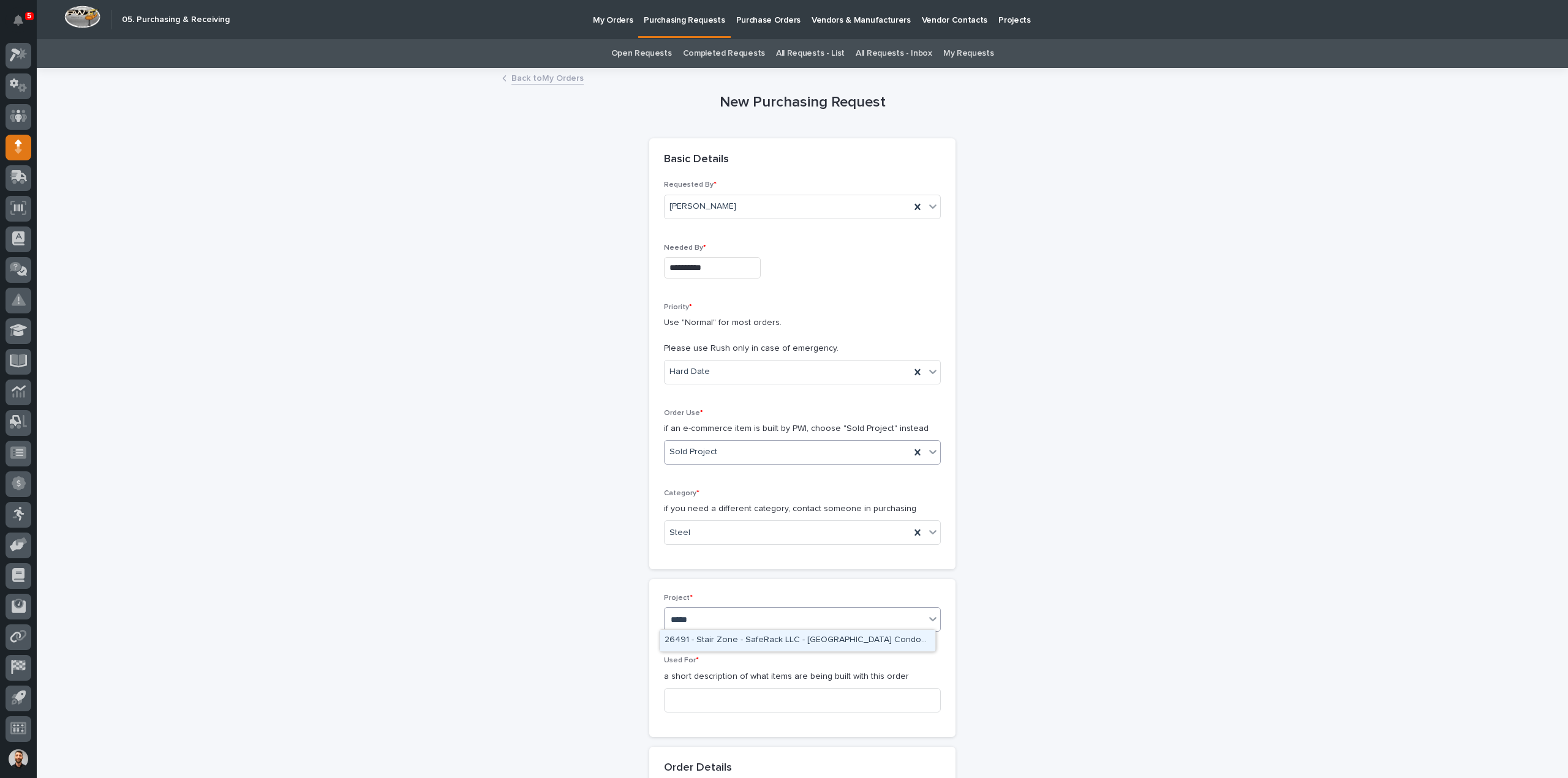
click at [757, 644] on div "26491 - Stair Zone - SafeRack LLC - [GEOGRAPHIC_DATA] Condominiums" at bounding box center [797, 640] width 275 height 21
click at [692, 711] on div "Used For * a short description of what items are being built with this order" at bounding box center [802, 705] width 277 height 65
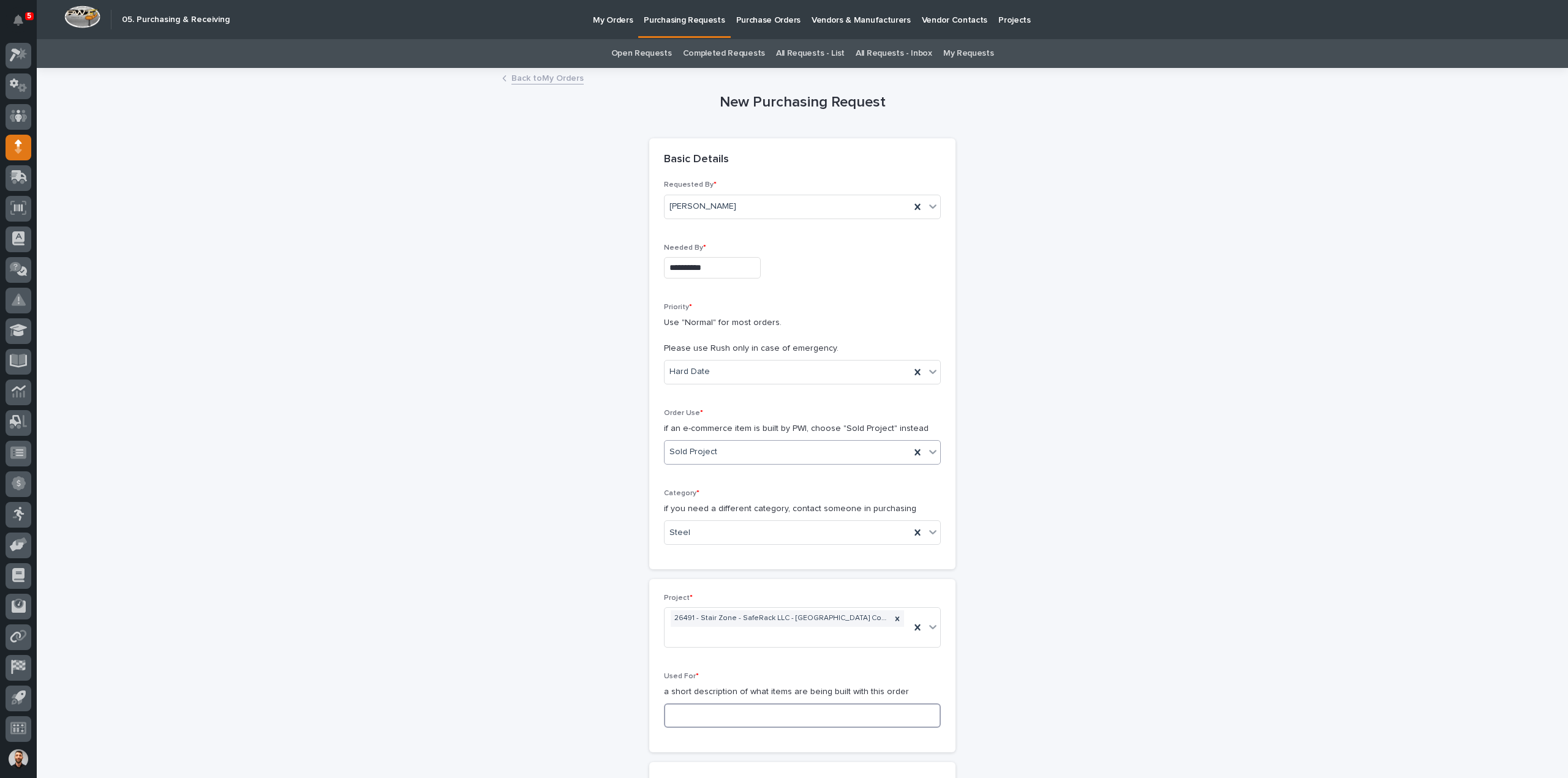
click at [698, 703] on input at bounding box center [802, 715] width 277 height 24
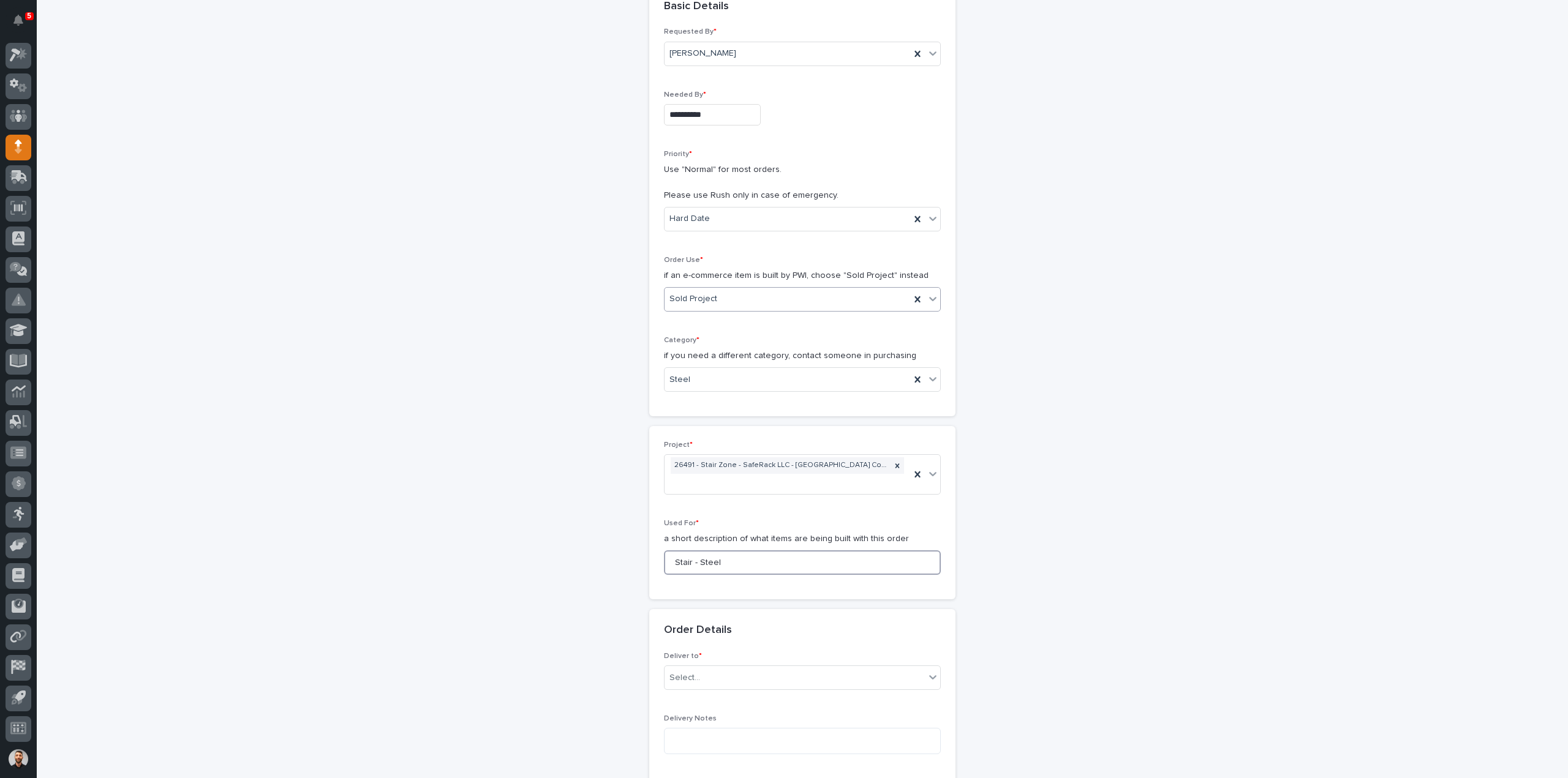
scroll to position [306, 0]
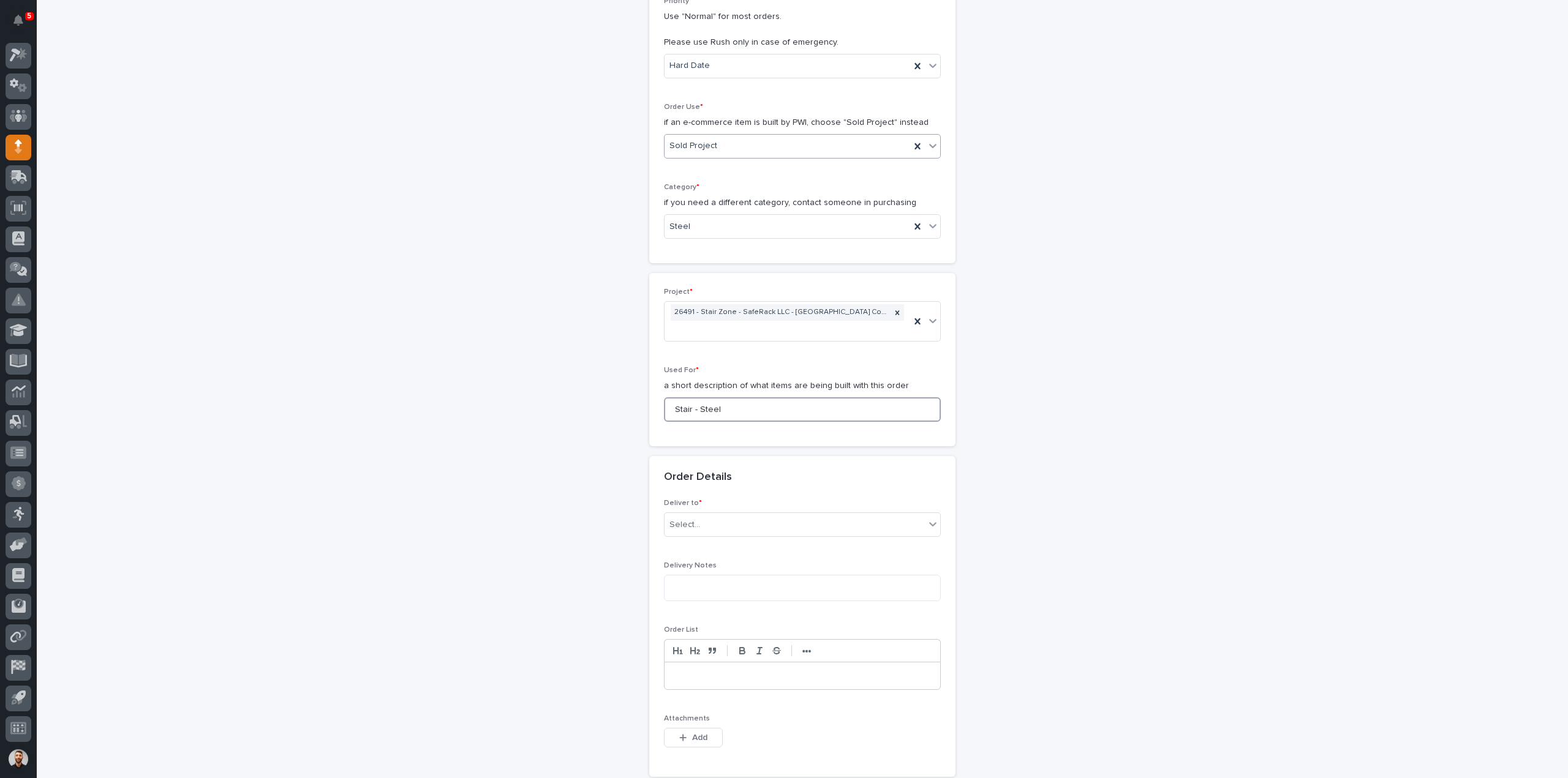
type input "Stair - Steel"
click at [689, 519] on div "Deliver to * Select..." at bounding box center [802, 522] width 277 height 48
click at [691, 519] on div "Select..." at bounding box center [684, 525] width 31 height 13
click at [690, 527] on div "PWI" at bounding box center [797, 529] width 275 height 21
drag, startPoint x: 694, startPoint y: 715, endPoint x: 1111, endPoint y: 597, distance: 433.4
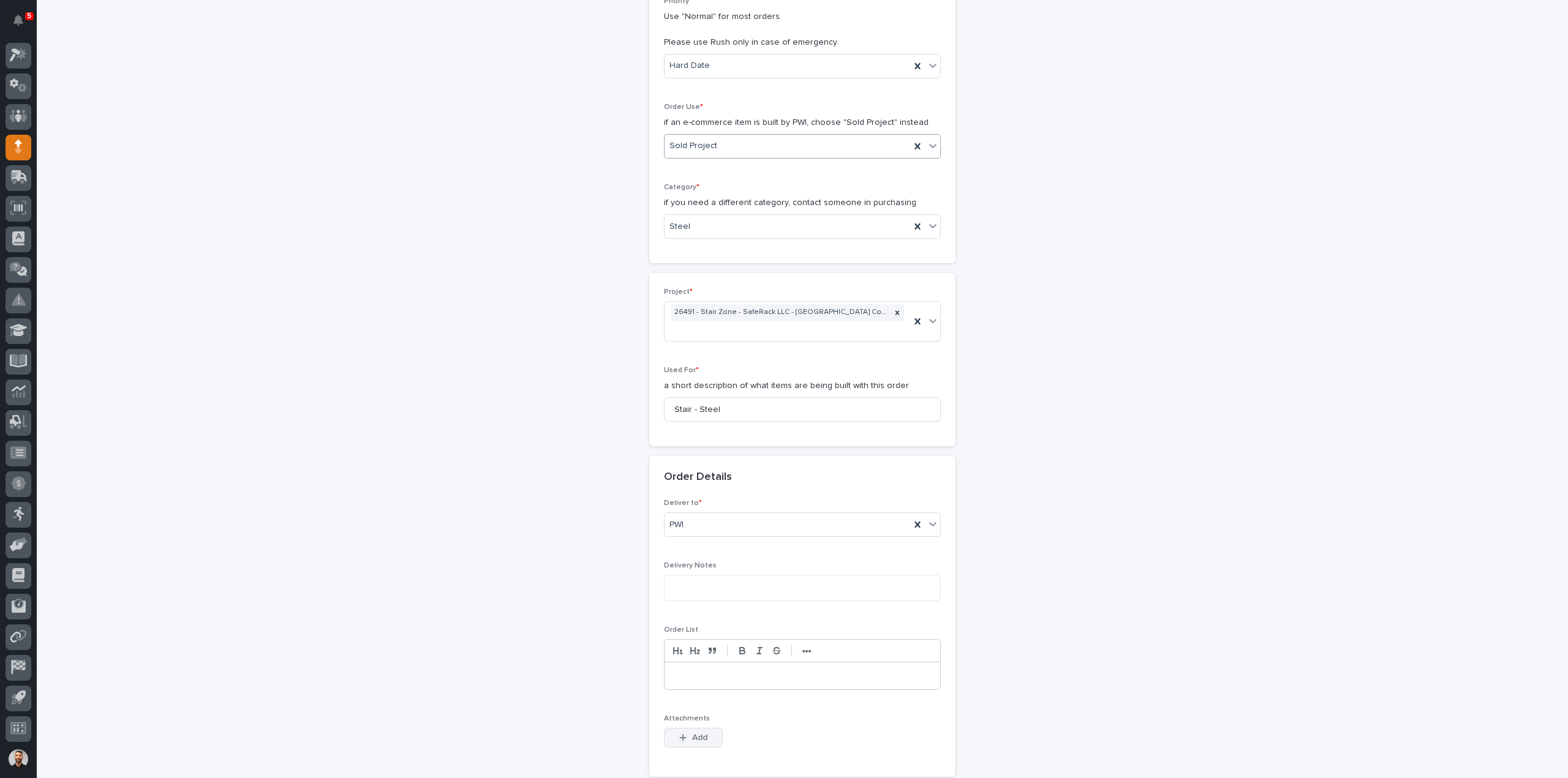
click at [694, 732] on span "Add" at bounding box center [700, 738] width 15 height 11
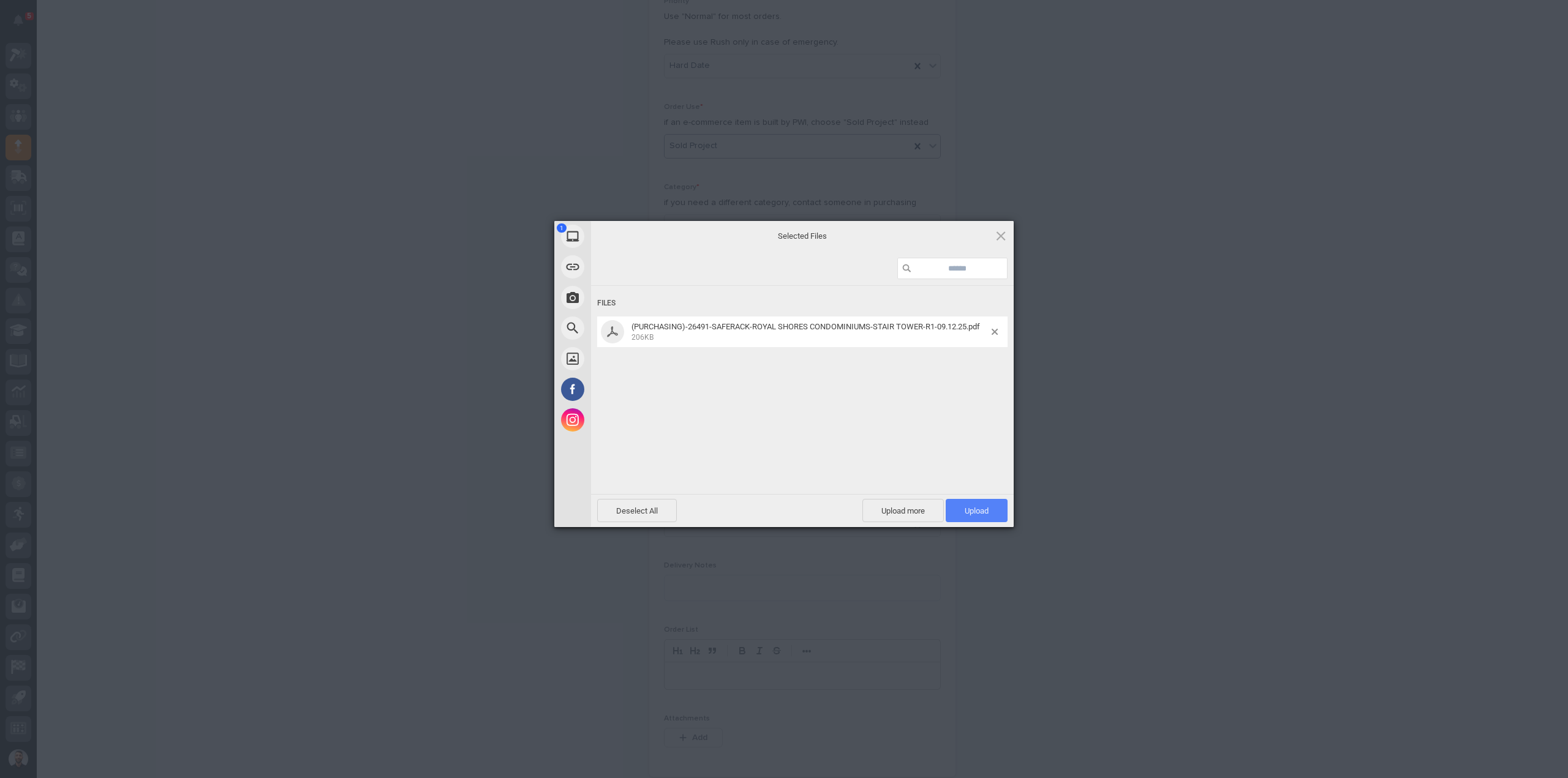
click at [965, 507] on span "Upload 1" at bounding box center [976, 510] width 62 height 23
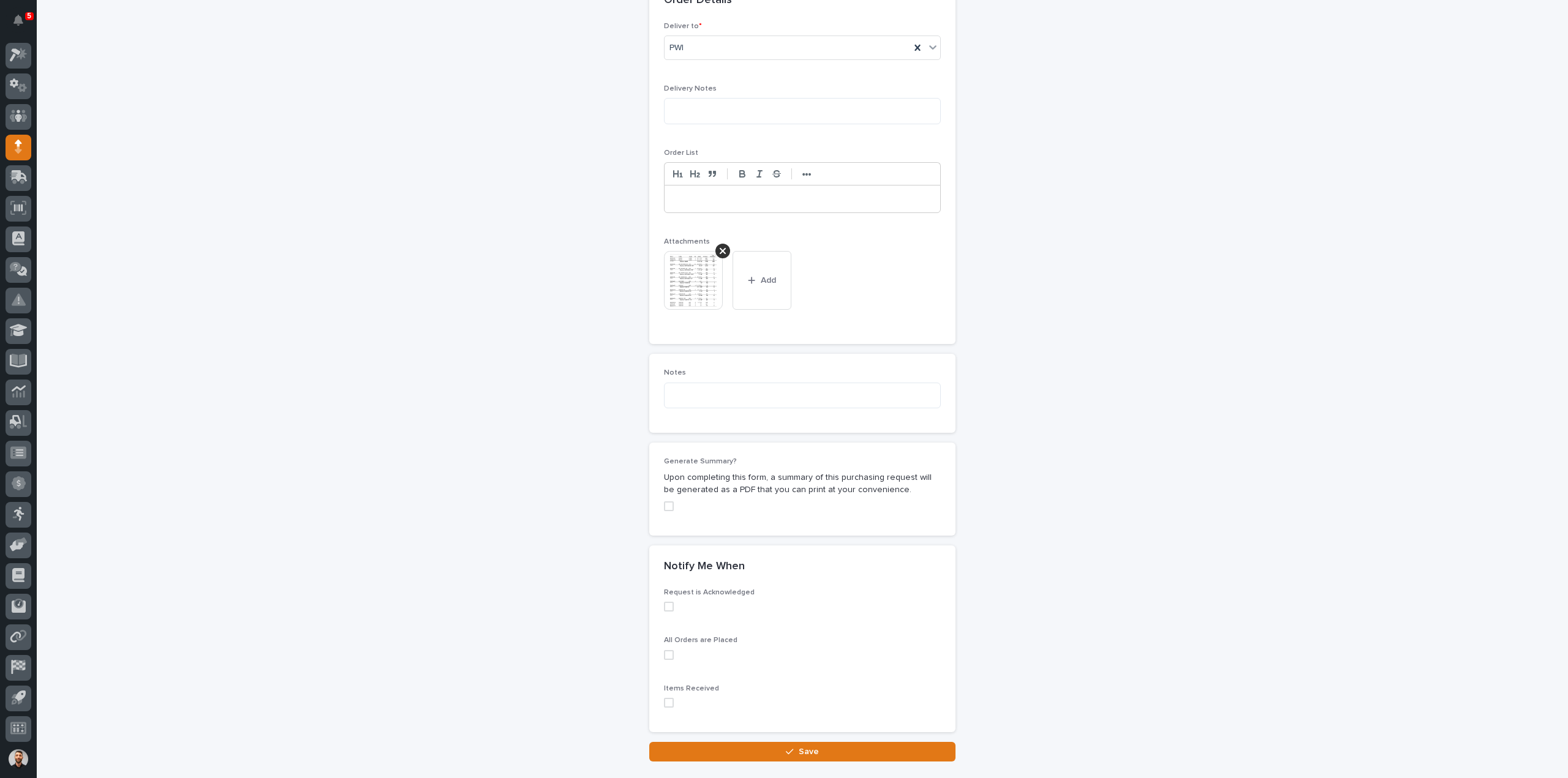
scroll to position [842, 0]
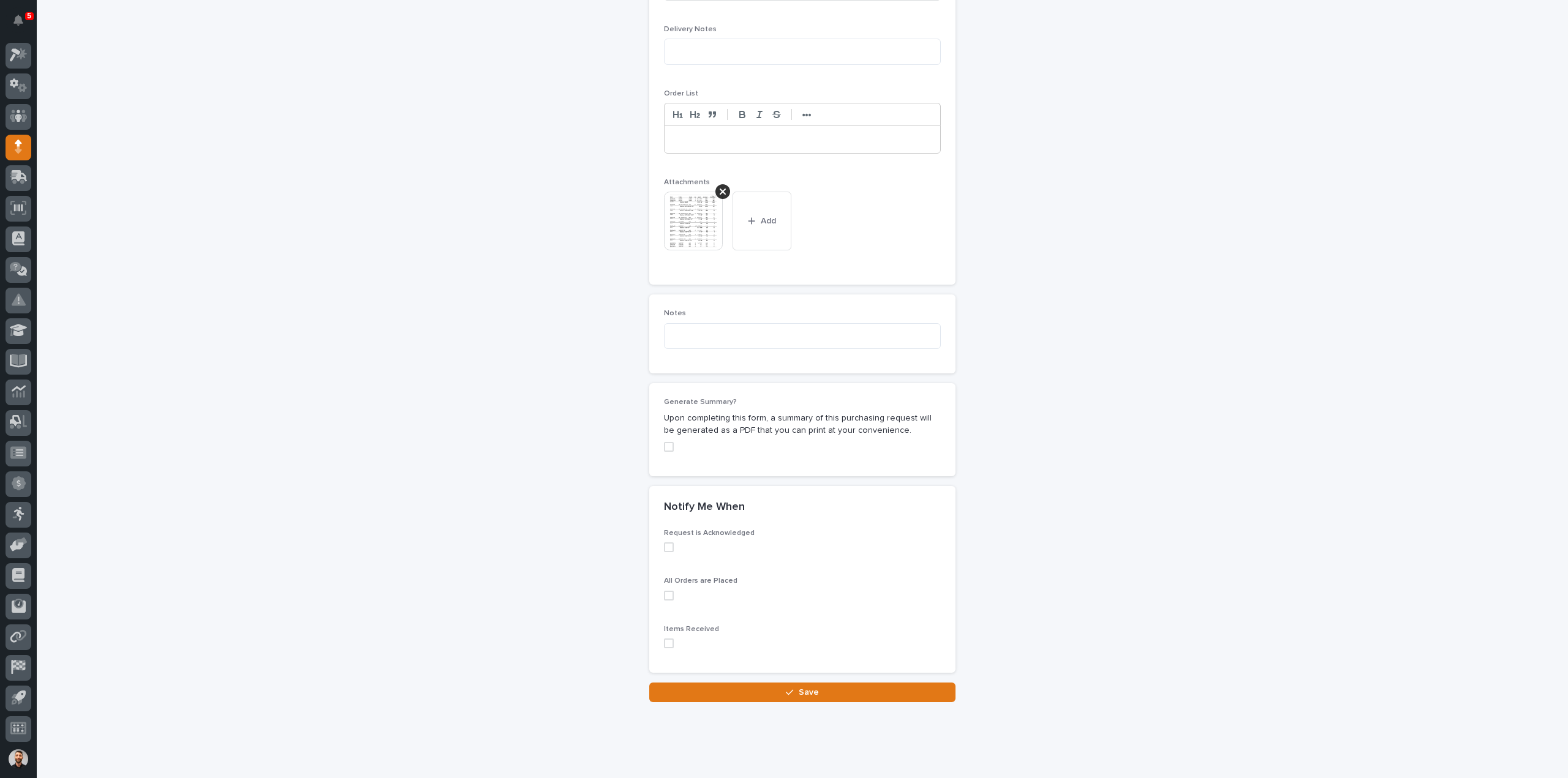
click at [862, 658] on div "Loading... Saving… Notify Me When Request is Acknowledged All Orders are Placed…" at bounding box center [803, 584] width 306 height 197
click at [865, 683] on button "Save" at bounding box center [803, 692] width 306 height 20
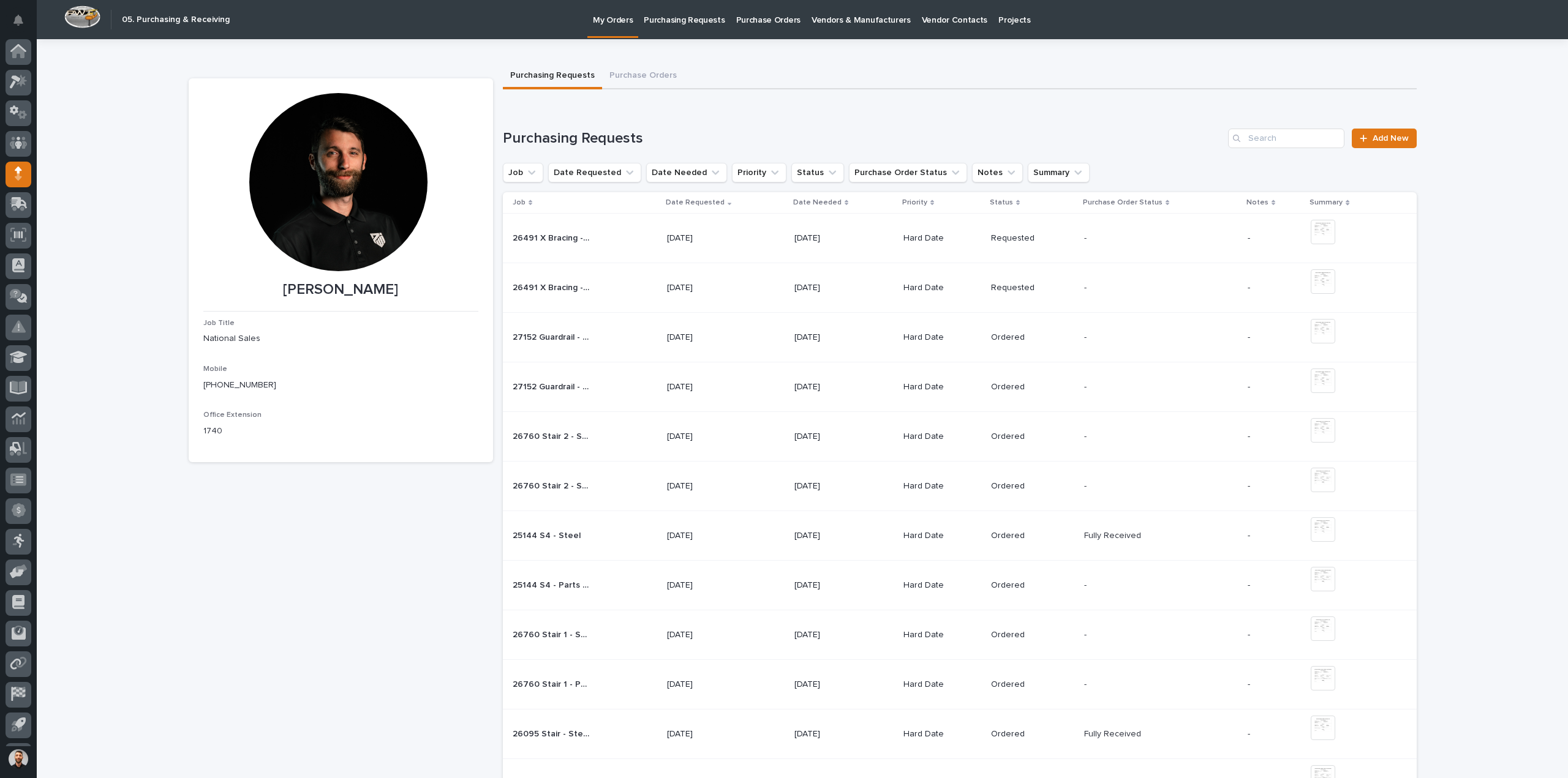
scroll to position [27, 0]
click at [1364, 144] on link "Add New" at bounding box center [1383, 138] width 64 height 20
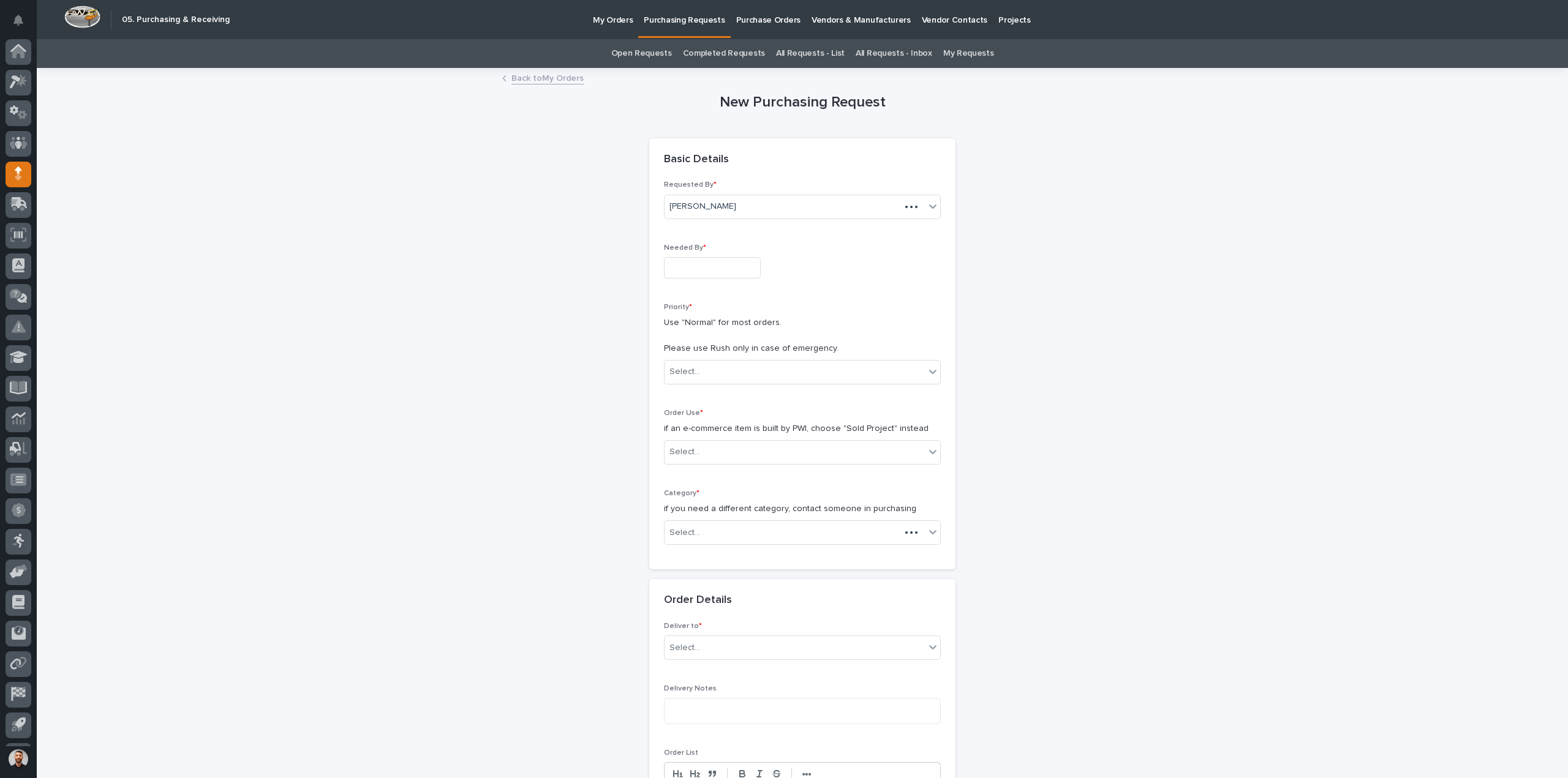
scroll to position [27, 0]
click at [717, 280] on div "Needed By *" at bounding box center [802, 266] width 277 height 45
click at [714, 273] on input "text" at bounding box center [712, 268] width 97 height 21
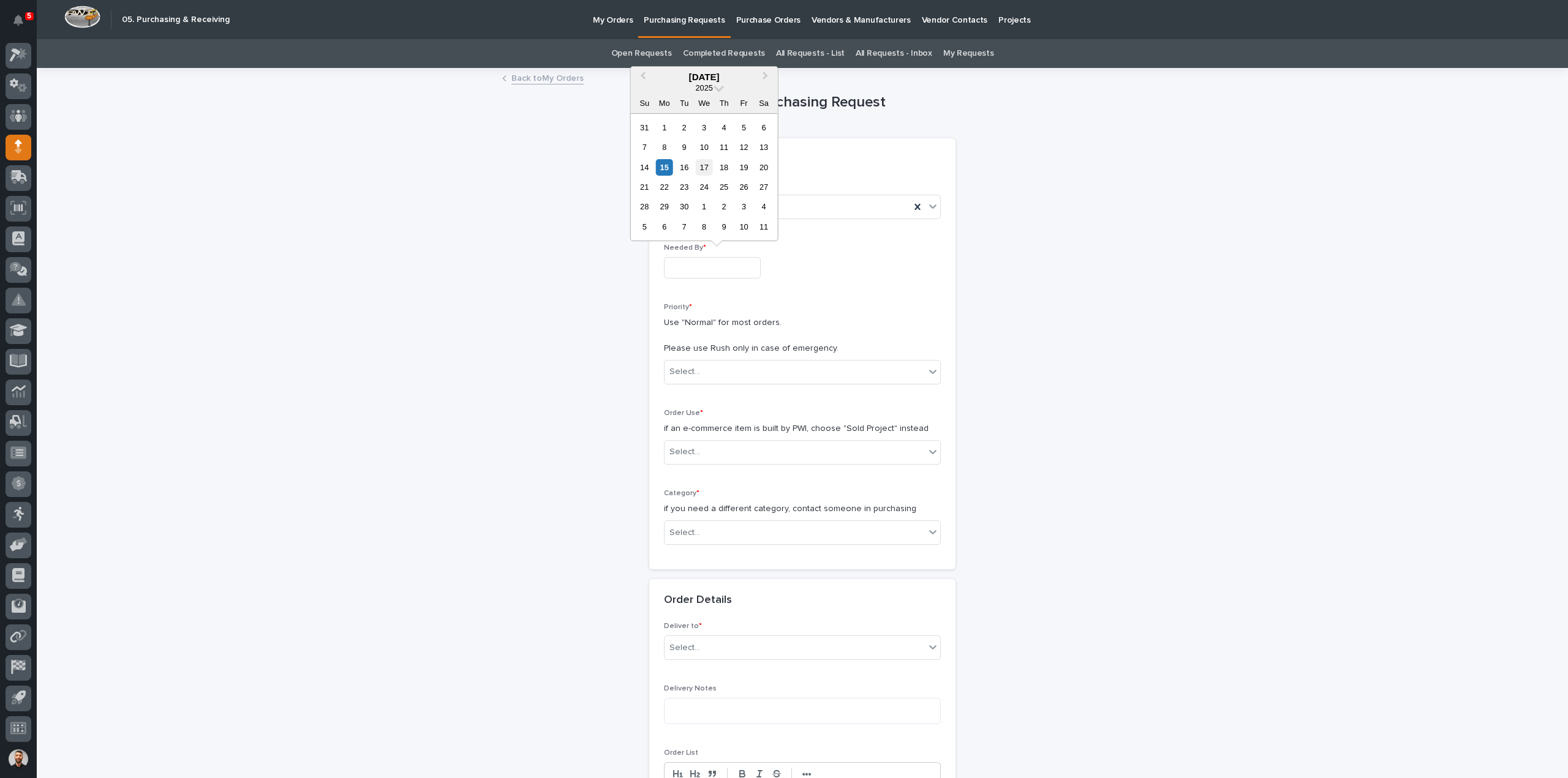
click at [704, 165] on div "17" at bounding box center [704, 168] width 17 height 17
type input "**********"
click at [721, 371] on div "Select..." at bounding box center [794, 372] width 260 height 21
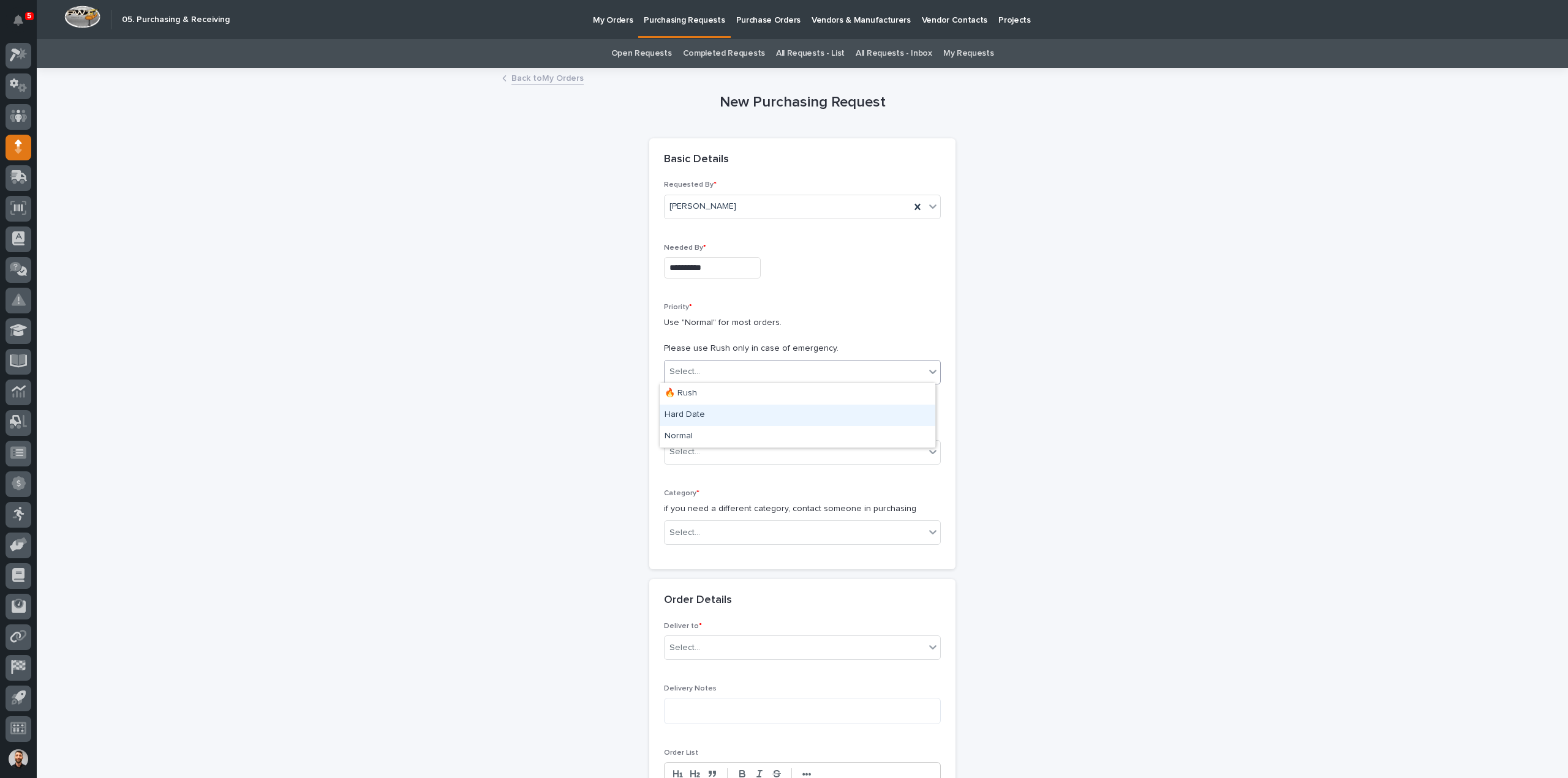
click at [694, 419] on div "Hard Date" at bounding box center [797, 415] width 275 height 21
click at [693, 446] on div "Select..." at bounding box center [684, 452] width 31 height 13
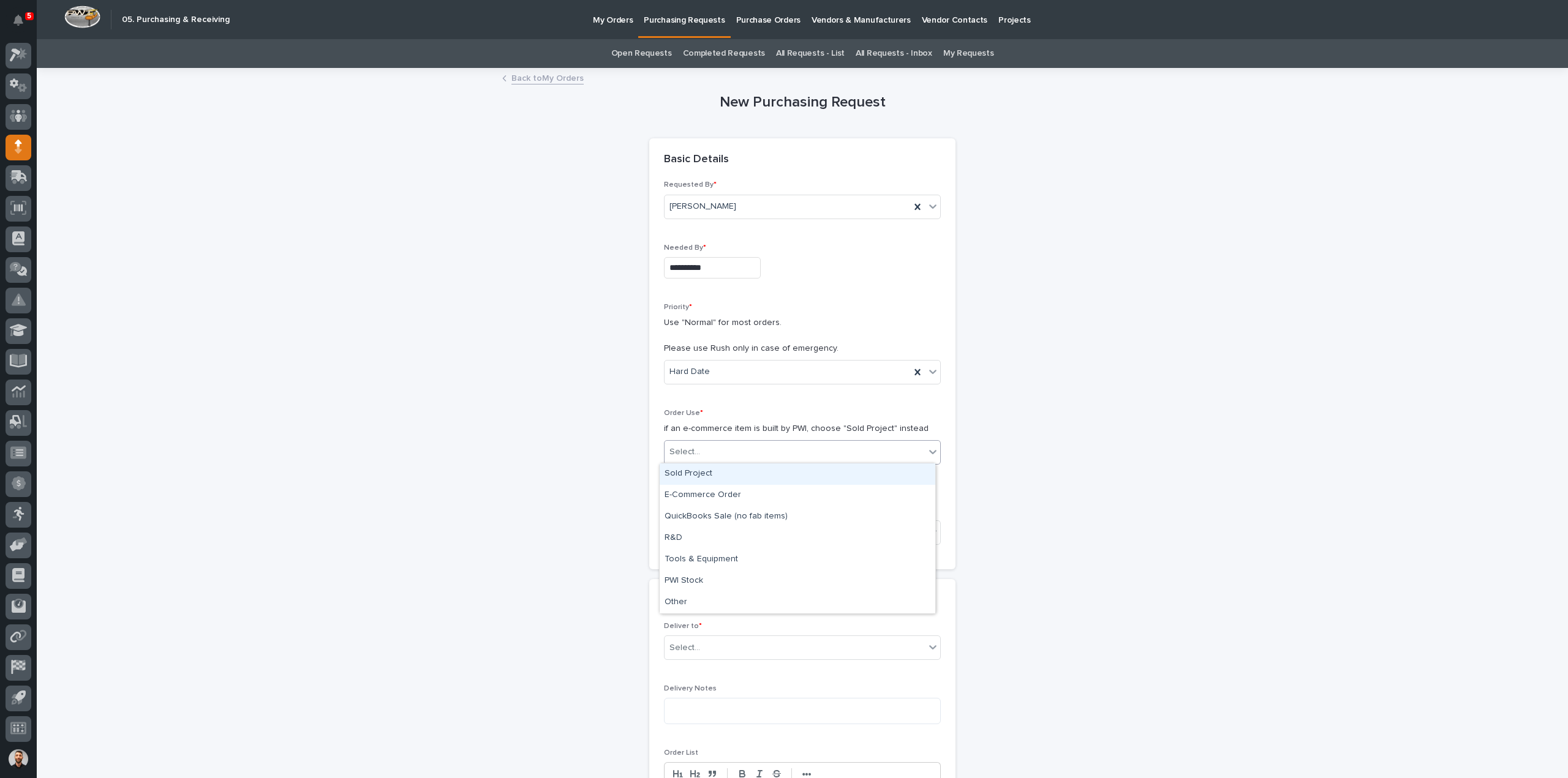
click at [685, 468] on div "Sold Project" at bounding box center [797, 474] width 275 height 21
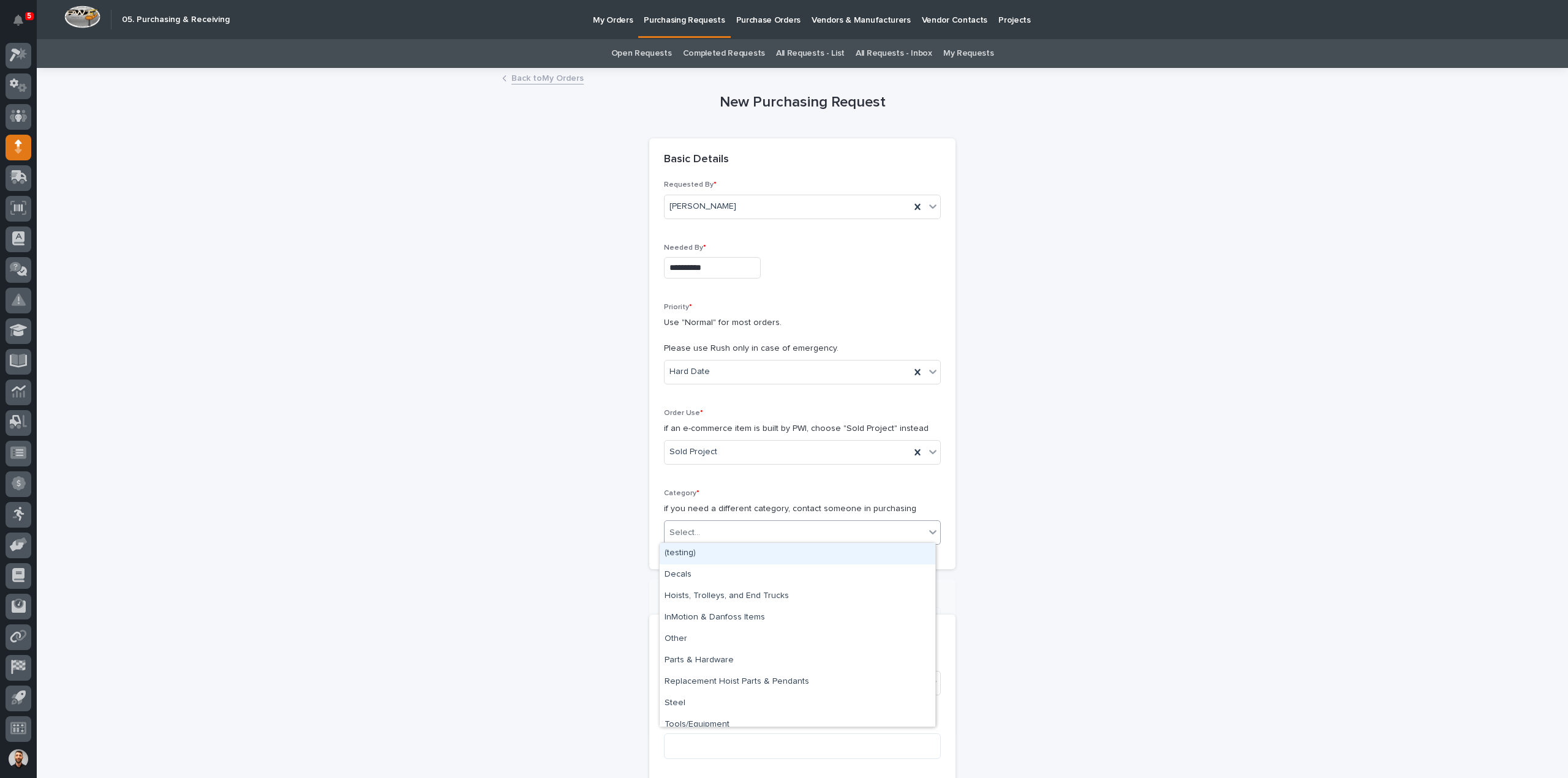
click at [693, 526] on div "Select..." at bounding box center [684, 533] width 31 height 13
click at [694, 662] on div "Parts & Hardware" at bounding box center [797, 660] width 275 height 21
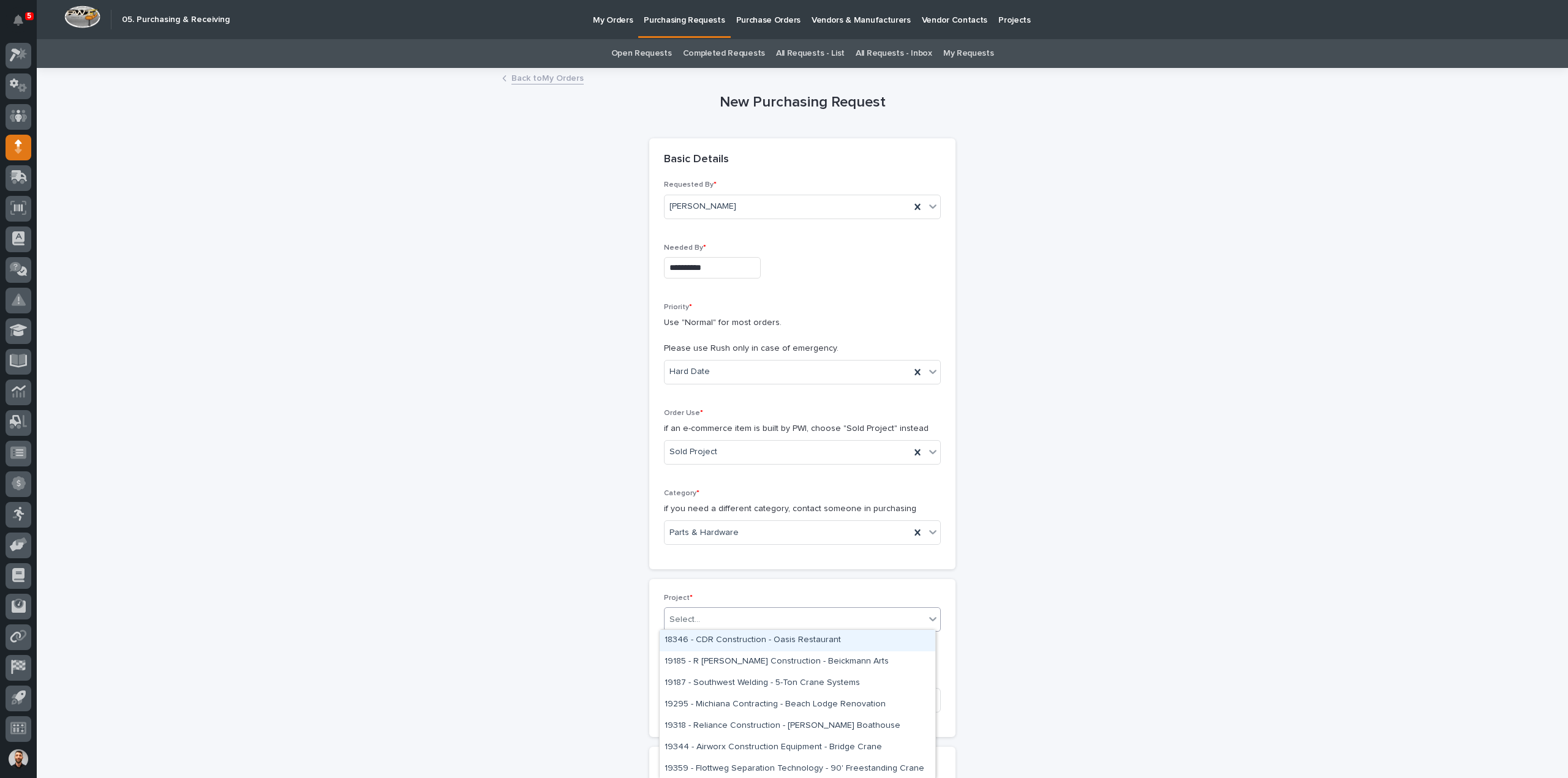
click at [693, 614] on div "Select..." at bounding box center [684, 620] width 31 height 13
type input "*****"
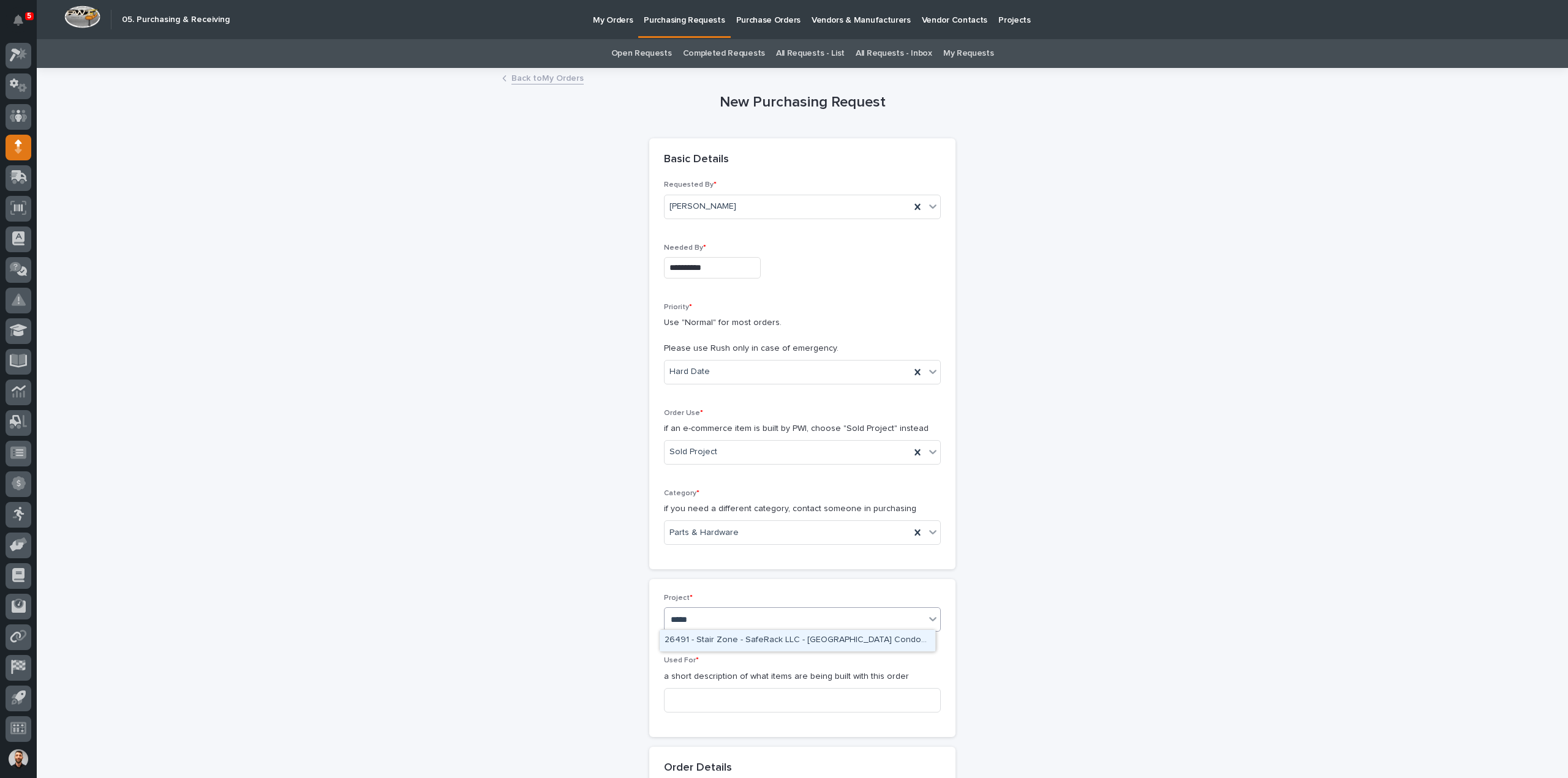
click at [736, 634] on div "26491 - Stair Zone - SafeRack LLC - [GEOGRAPHIC_DATA] Condominiums" at bounding box center [797, 640] width 275 height 21
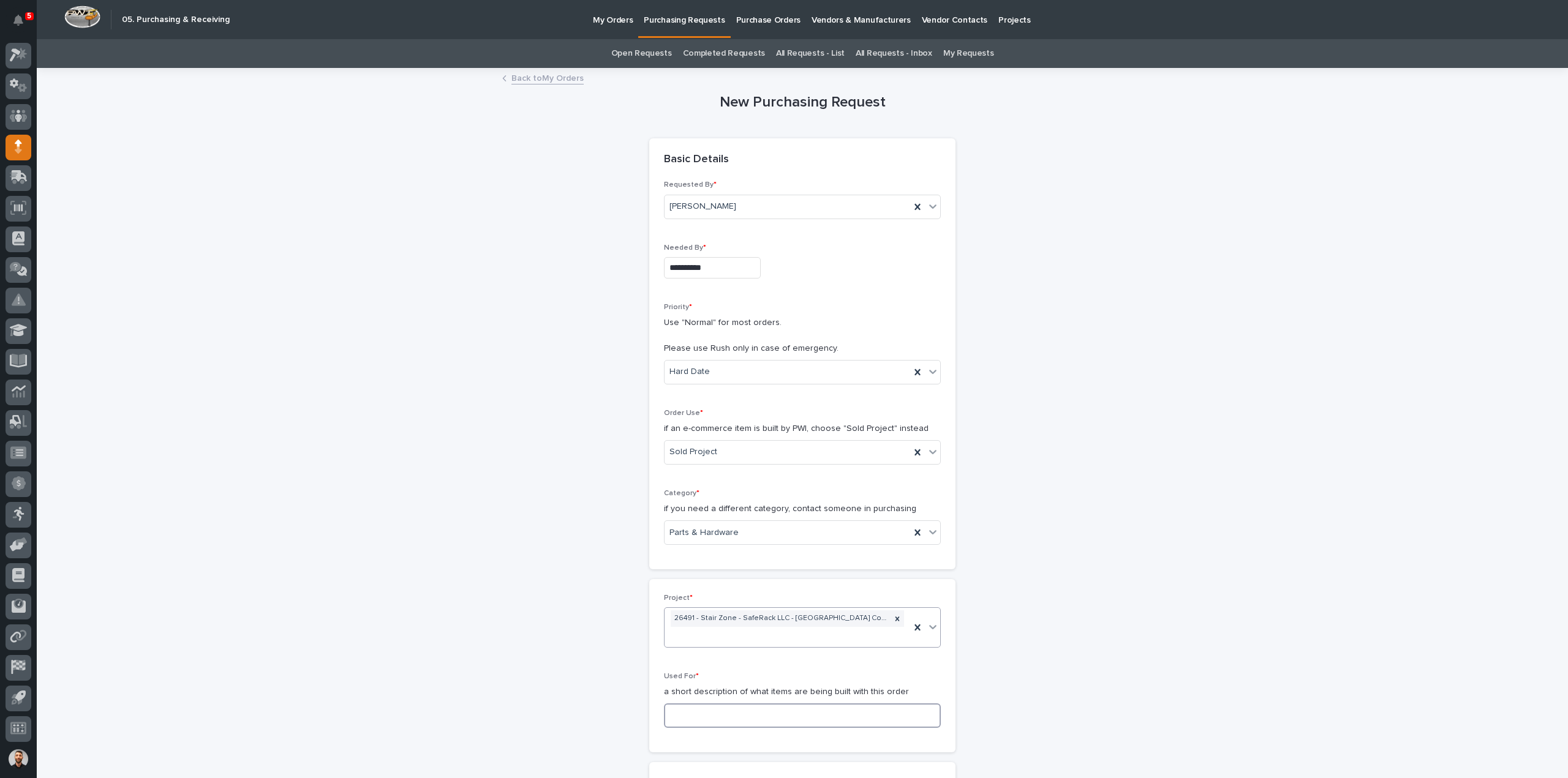
click at [703, 703] on input at bounding box center [802, 715] width 277 height 24
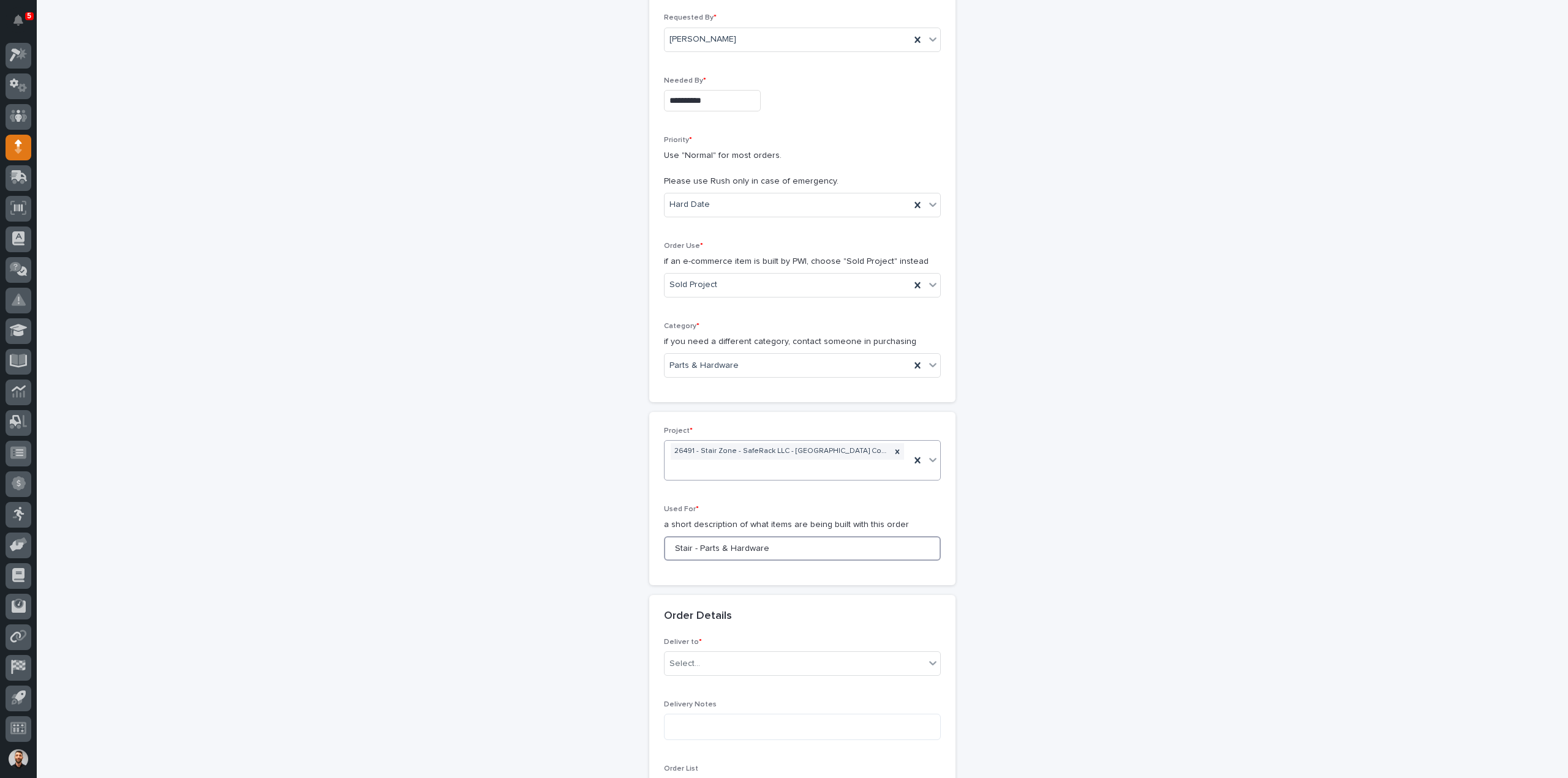
scroll to position [368, 0]
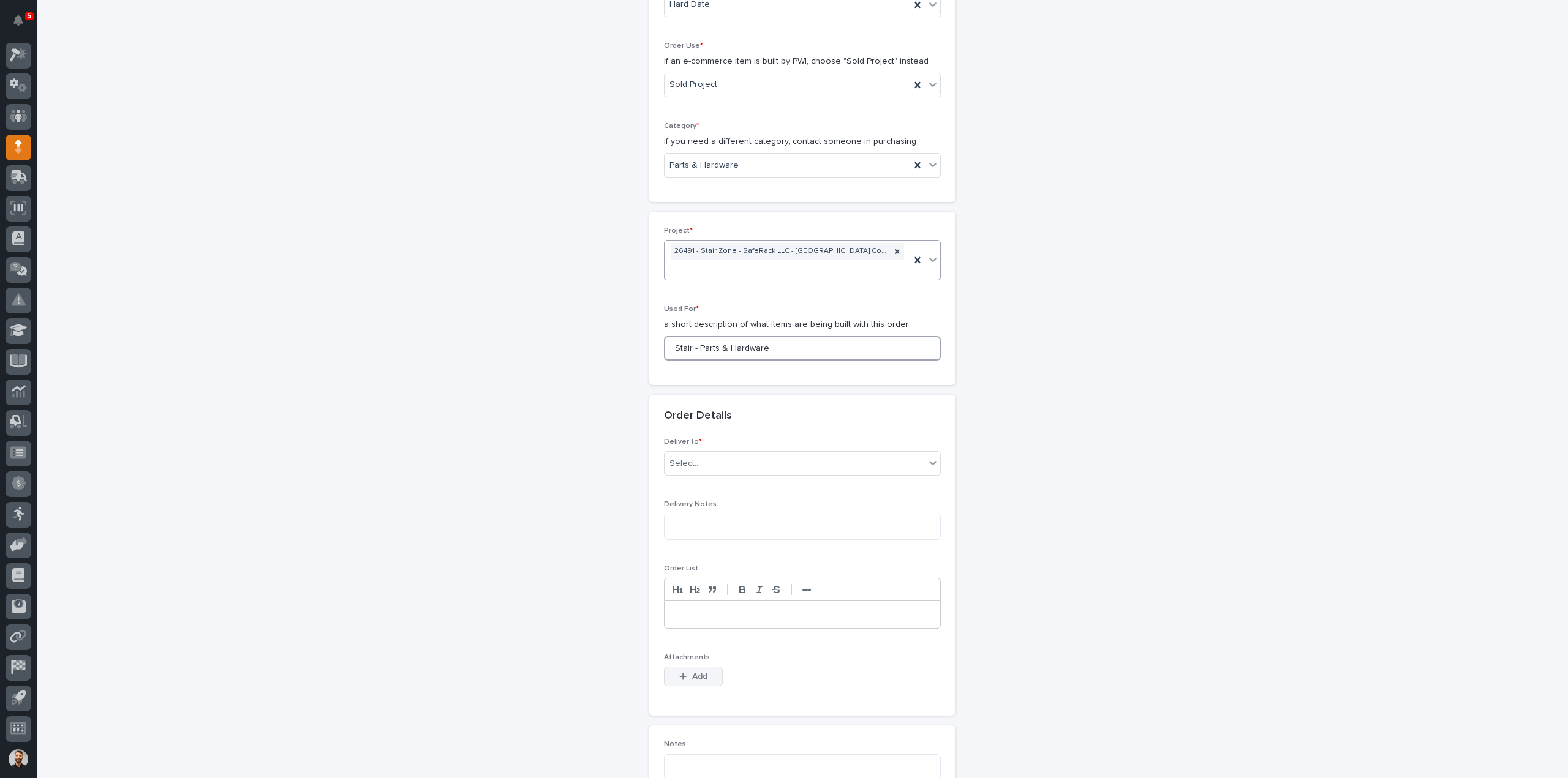
type input "Stair - Parts & Hardware"
click at [686, 673] on div "button" at bounding box center [685, 676] width 12 height 8
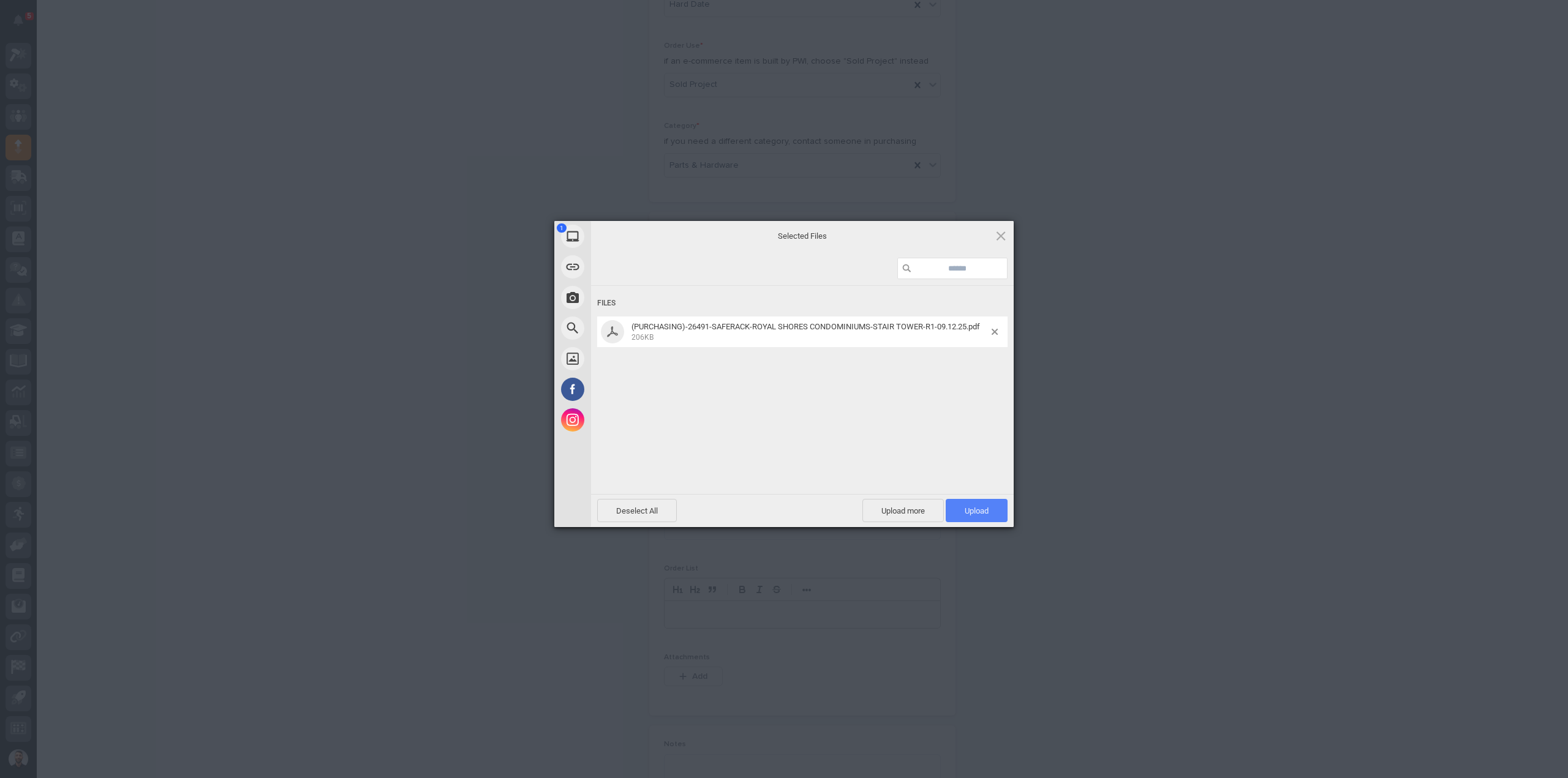
click at [966, 512] on span "Upload 1" at bounding box center [977, 511] width 24 height 9
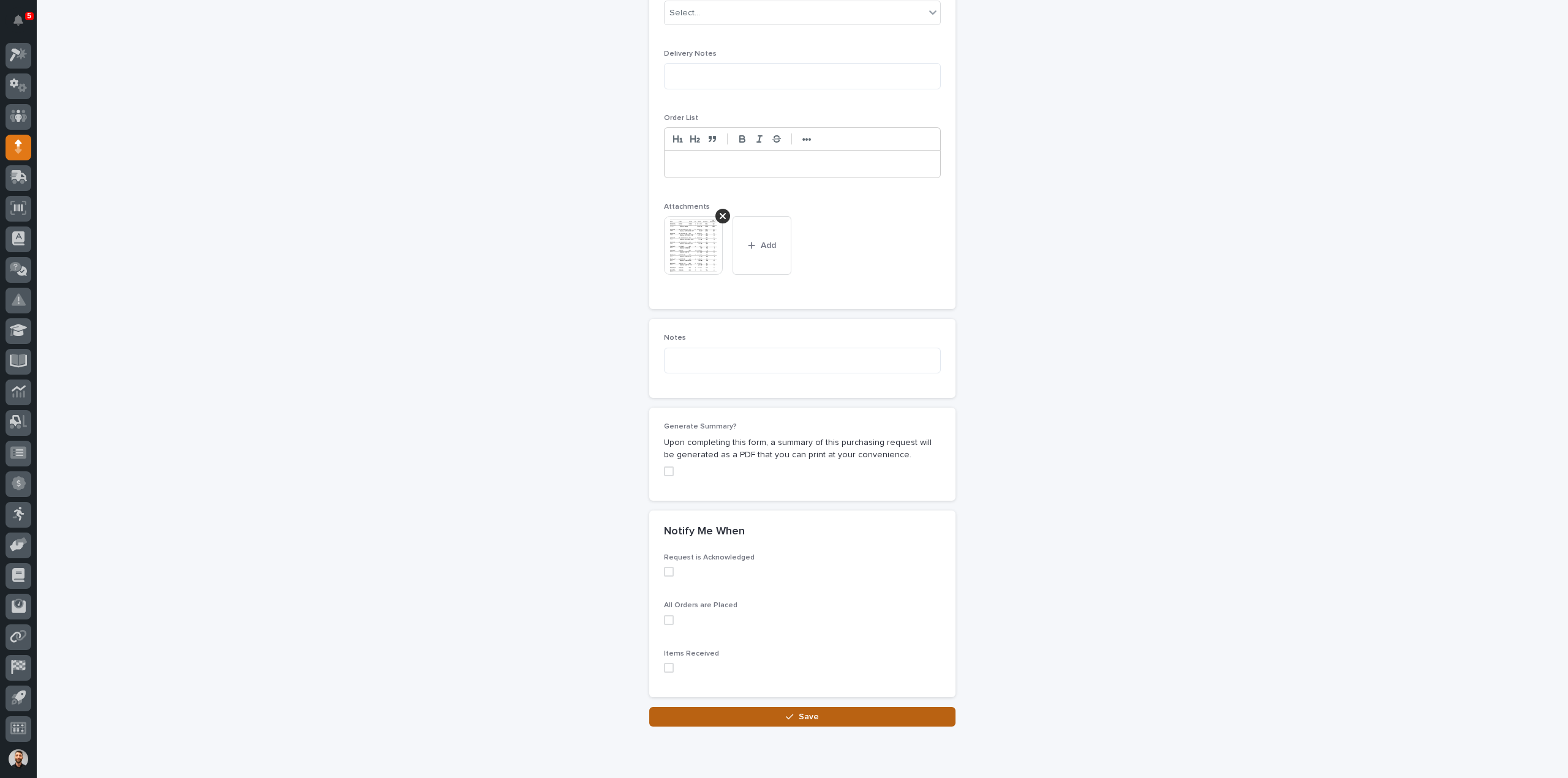
click at [735, 707] on button "Save" at bounding box center [803, 716] width 306 height 20
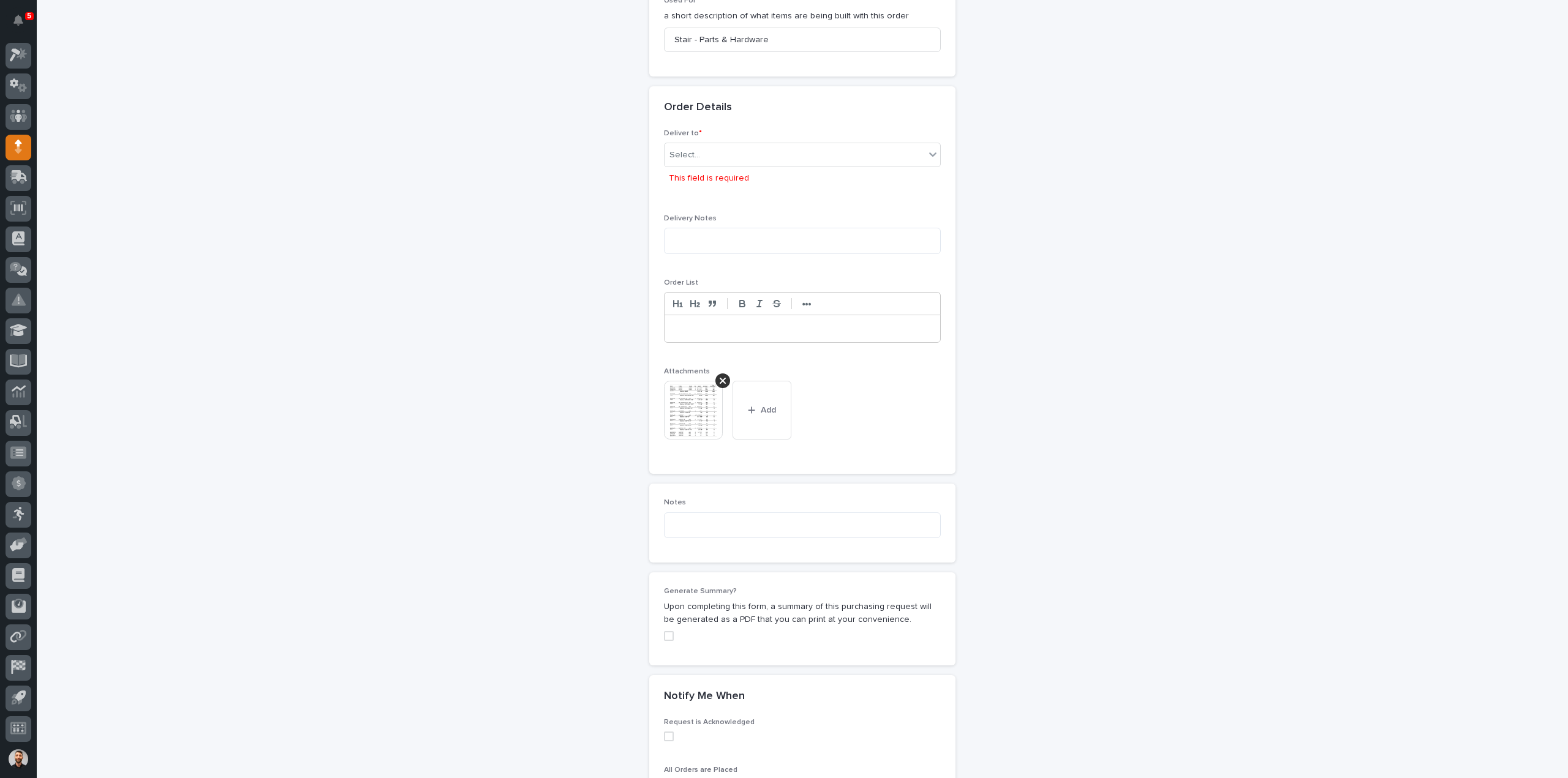
scroll to position [673, 0]
click at [693, 152] on div "Select..." at bounding box center [684, 159] width 31 height 13
click at [685, 168] on div "PWI" at bounding box center [797, 162] width 275 height 21
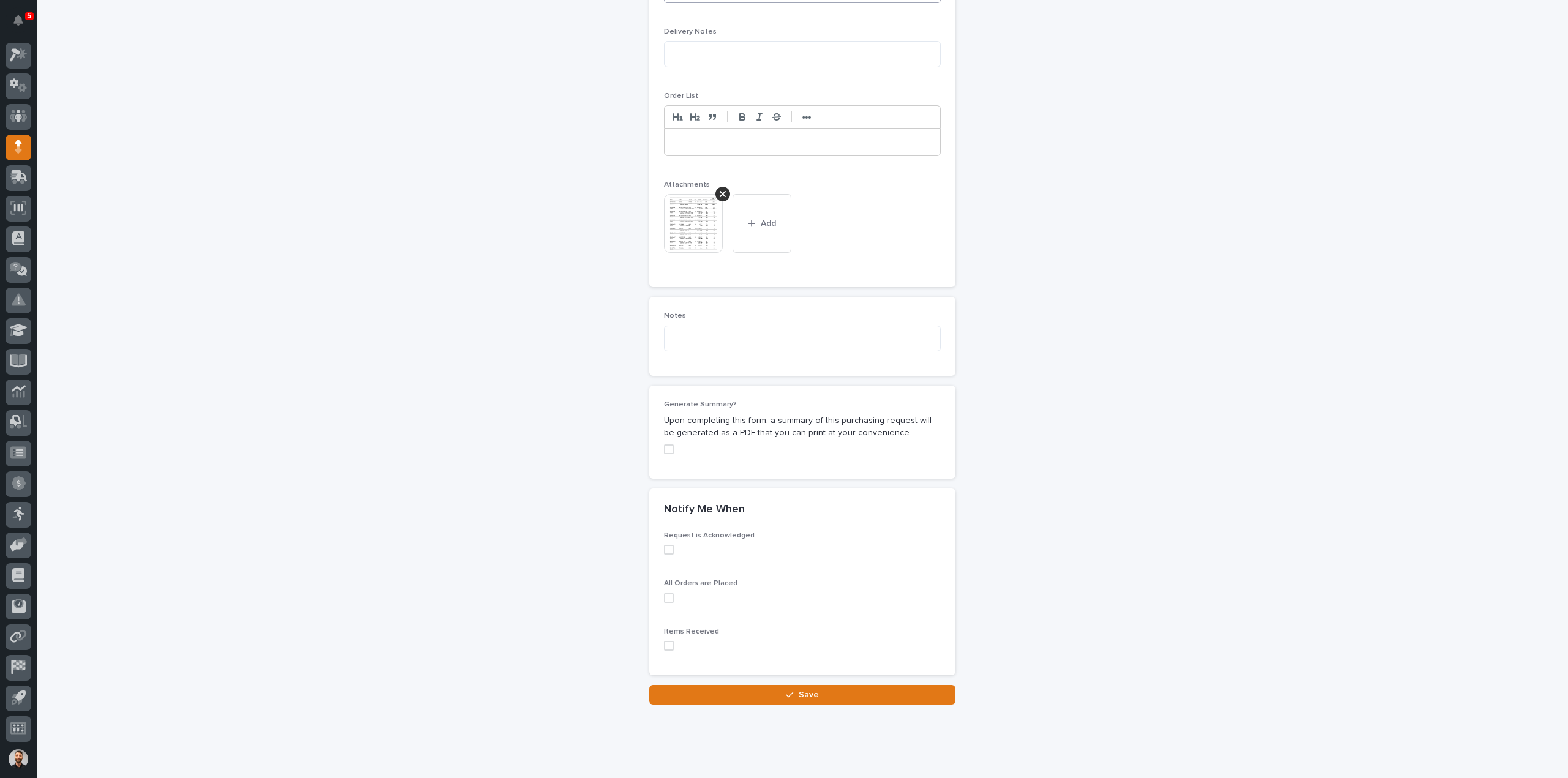
scroll to position [842, 0]
click at [801, 687] on span "Save" at bounding box center [809, 692] width 21 height 11
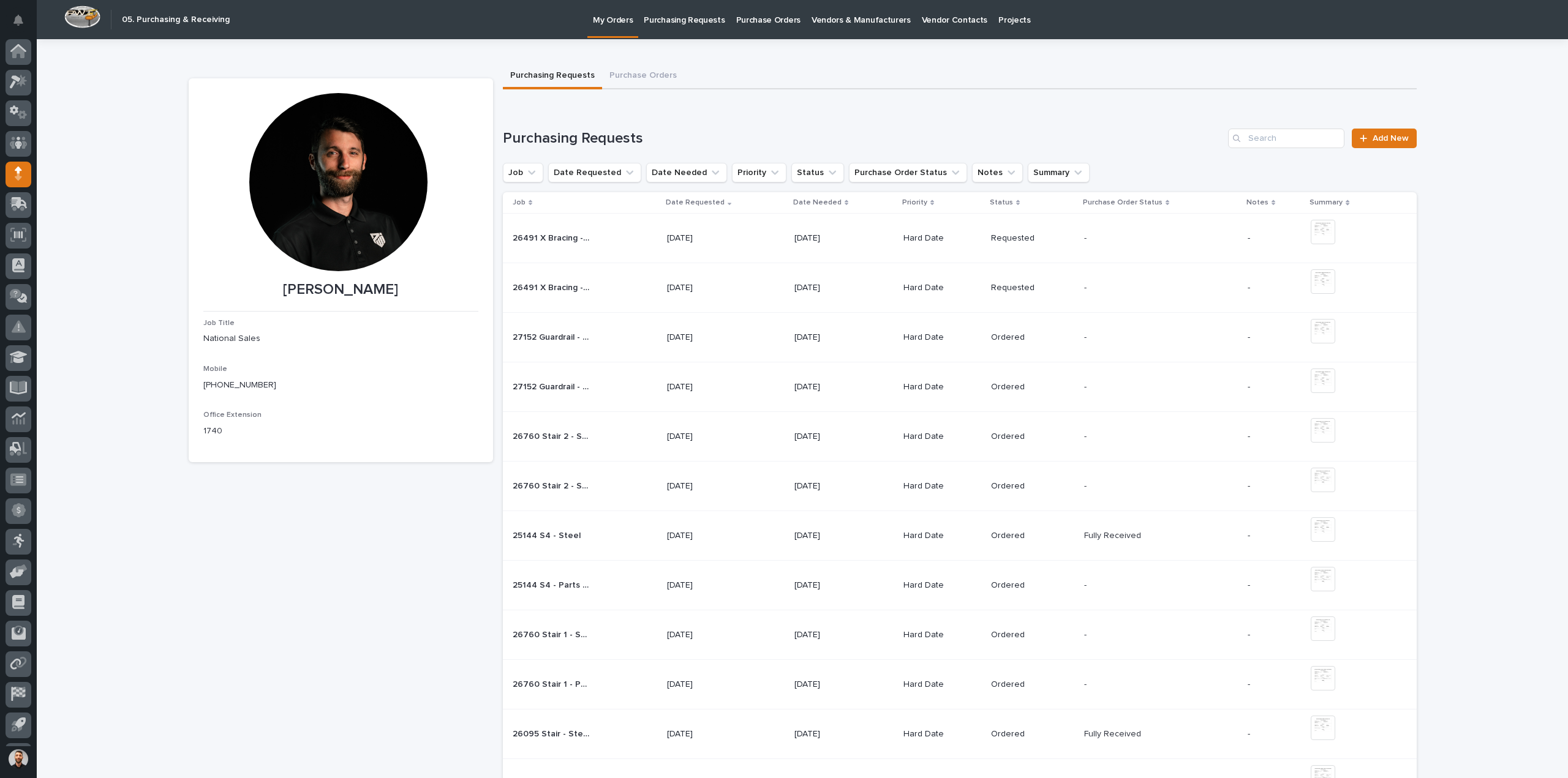
scroll to position [27, 0]
